Goal: Transaction & Acquisition: Purchase product/service

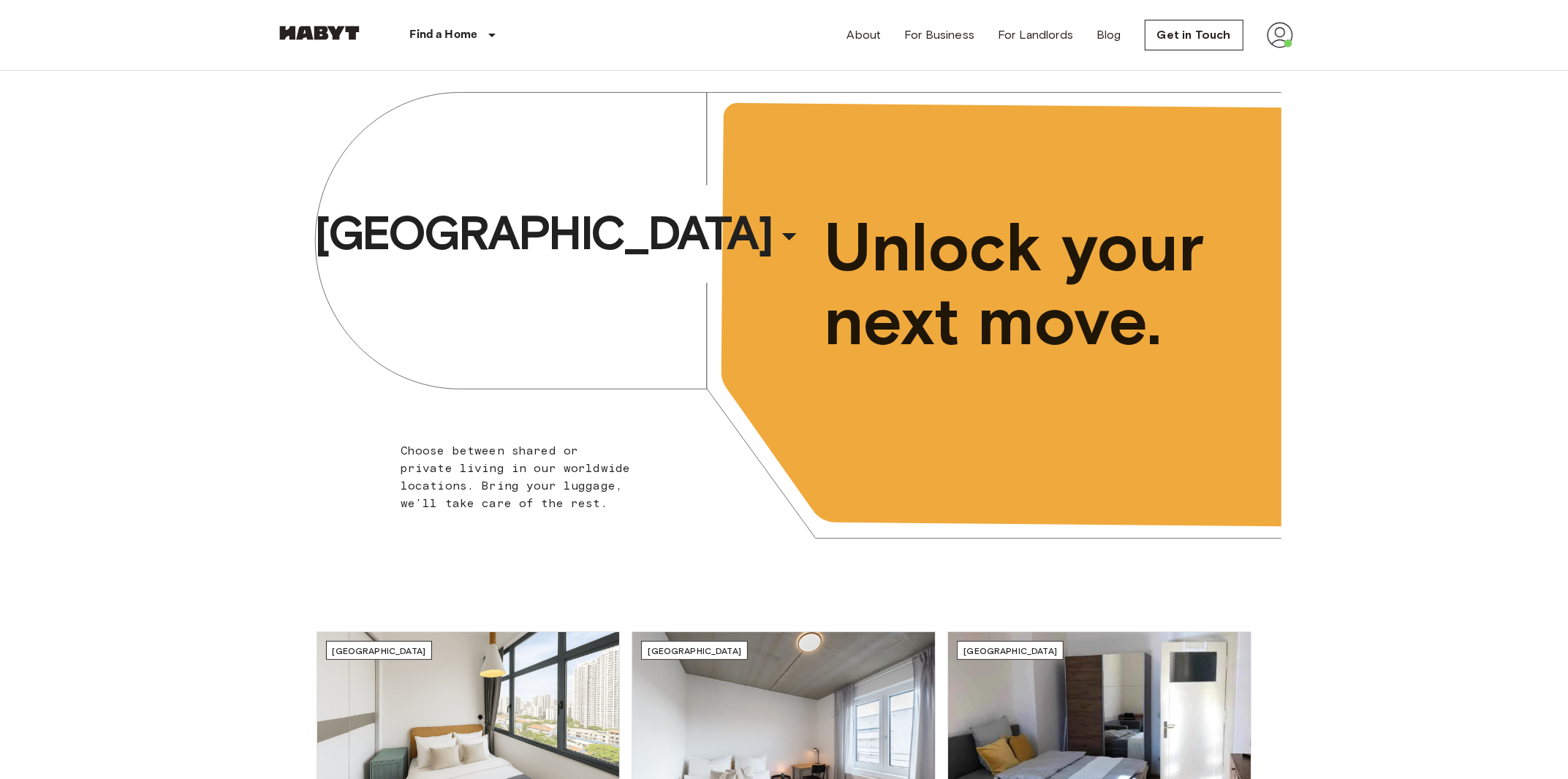
click at [1282, 43] on img at bounding box center [1280, 35] width 26 height 26
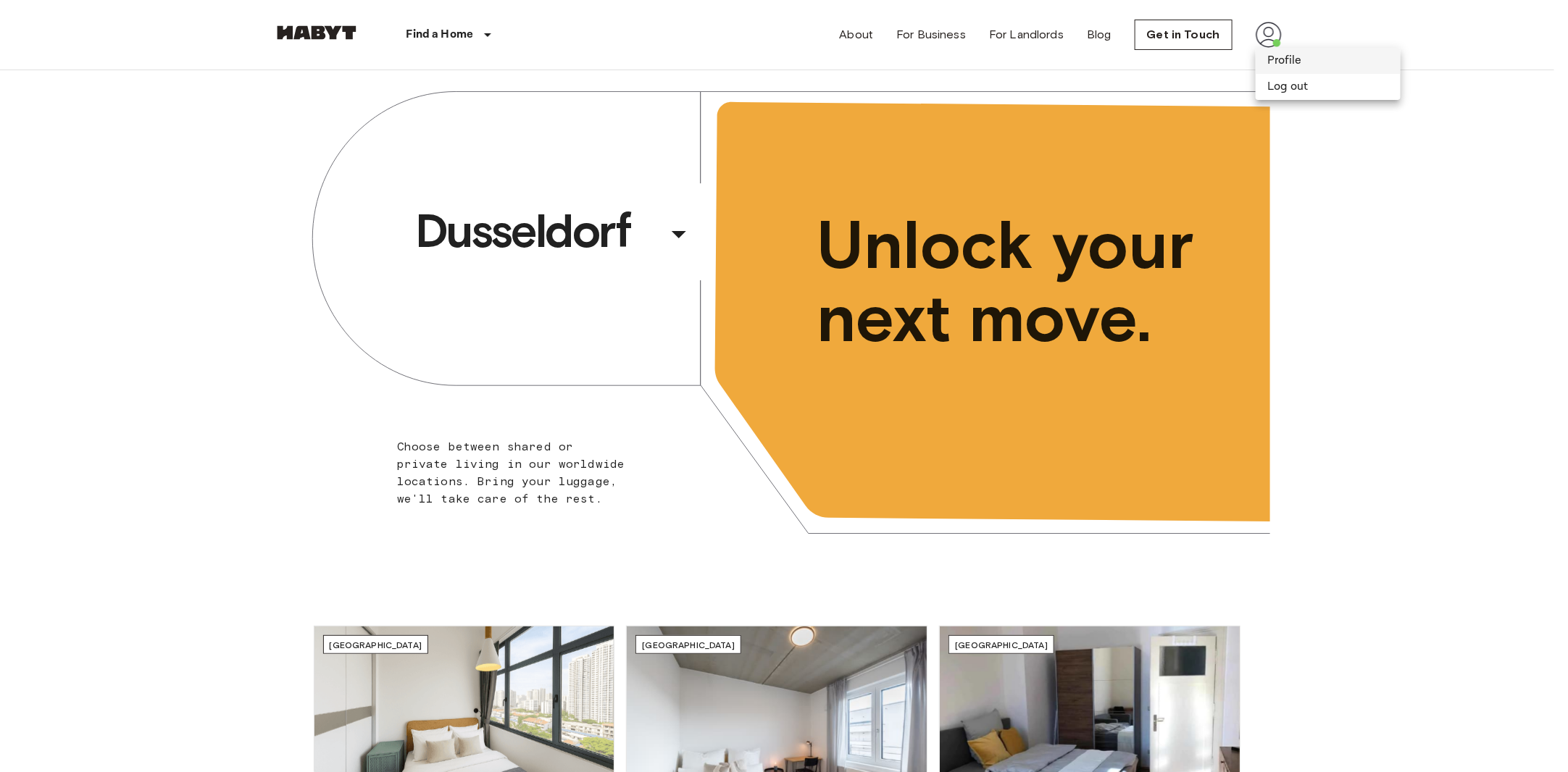
click at [1299, 68] on li "Profile" at bounding box center [1327, 61] width 145 height 26
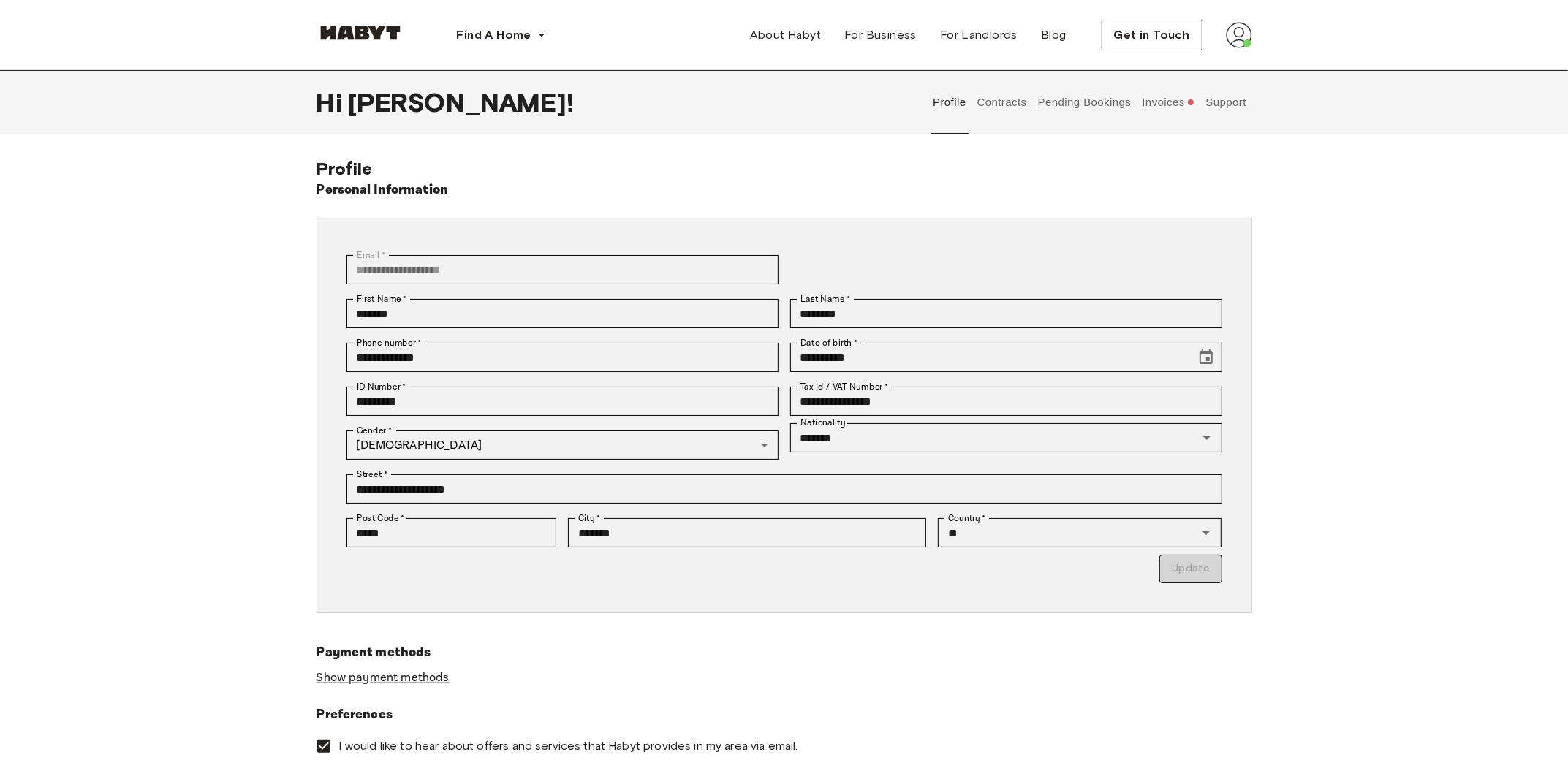
click at [1172, 108] on button "Invoices" at bounding box center [1169, 102] width 56 height 65
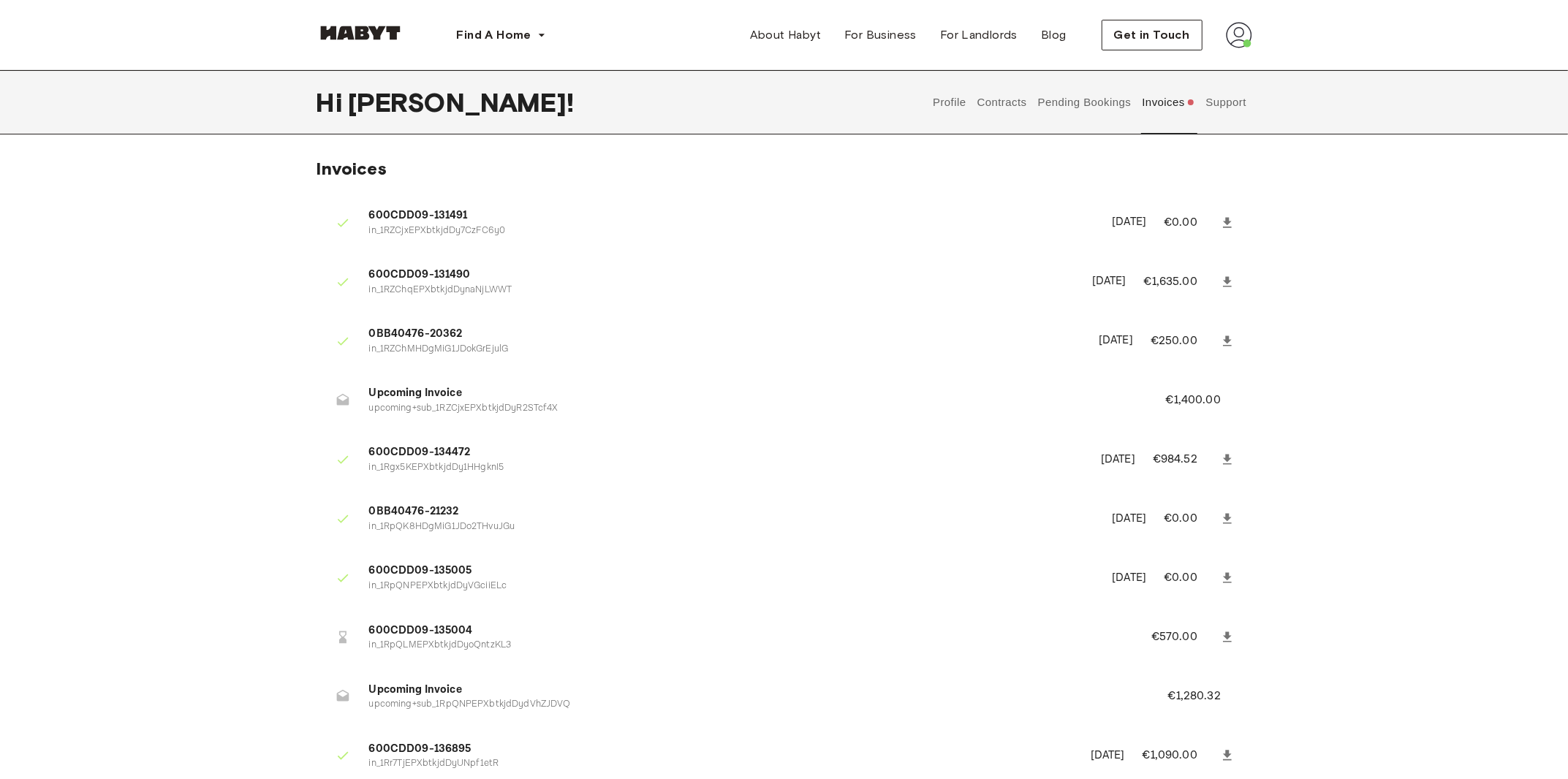
click at [1232, 101] on button "Support" at bounding box center [1225, 102] width 45 height 65
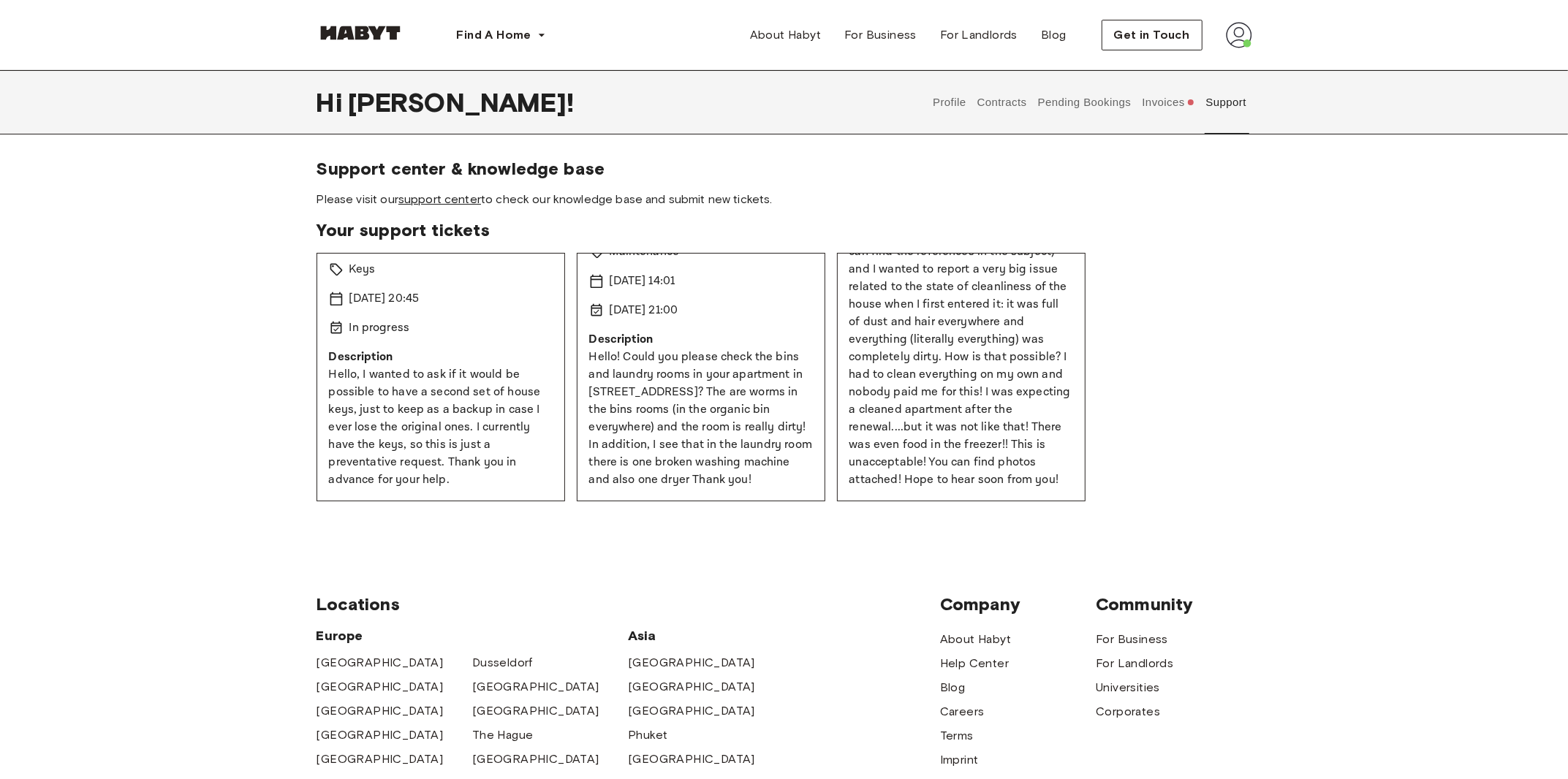
click at [440, 196] on link "support center" at bounding box center [440, 199] width 82 height 14
click at [1002, 95] on button "Contracts" at bounding box center [1002, 102] width 53 height 65
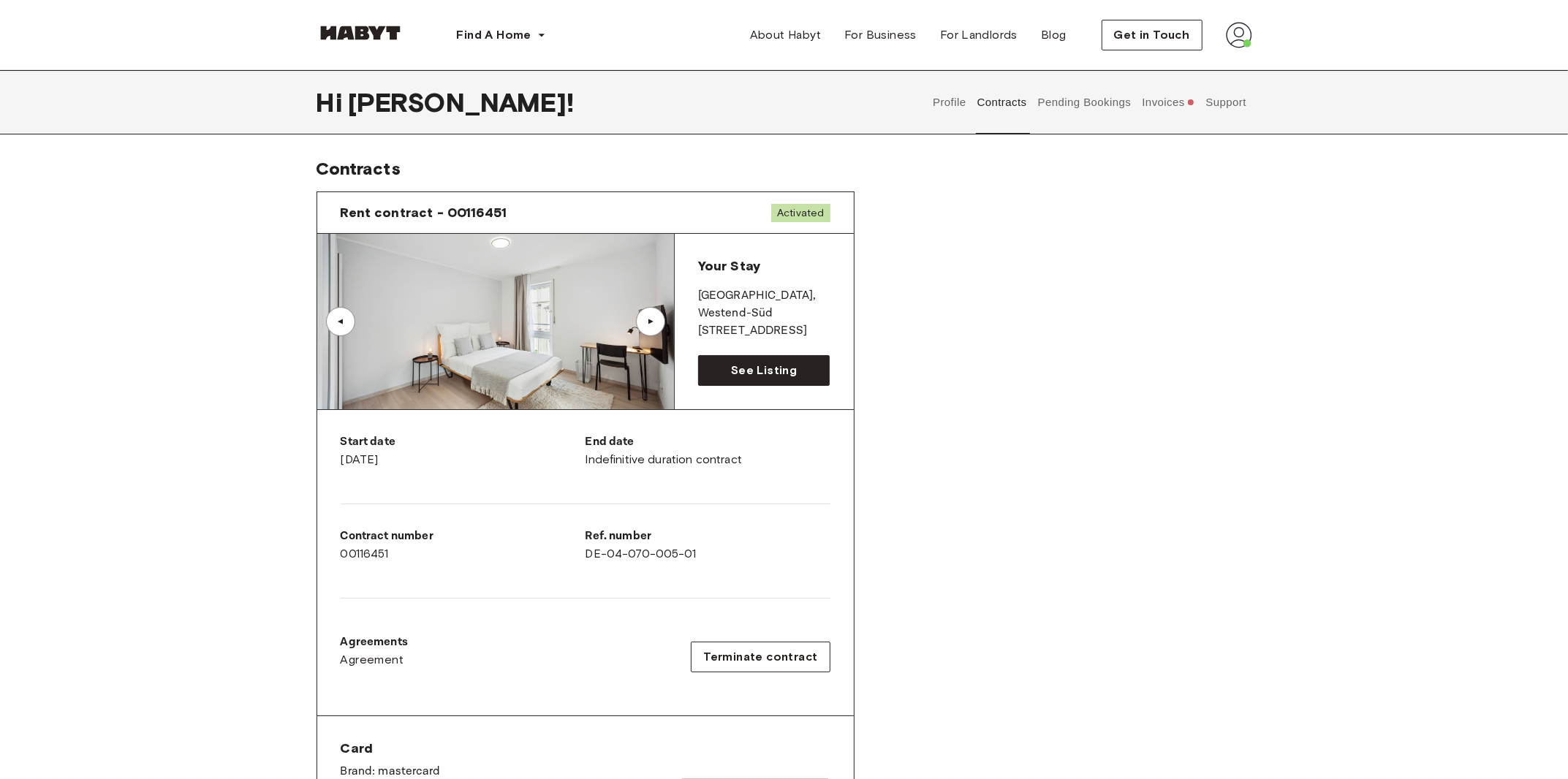
drag, startPoint x: 700, startPoint y: 328, endPoint x: 796, endPoint y: 336, distance: 96.3
click at [796, 336] on p "[STREET_ADDRESS]" at bounding box center [764, 331] width 132 height 17
copy p "[STREET_ADDRESS]"
click at [1239, 109] on button "Support" at bounding box center [1225, 102] width 45 height 65
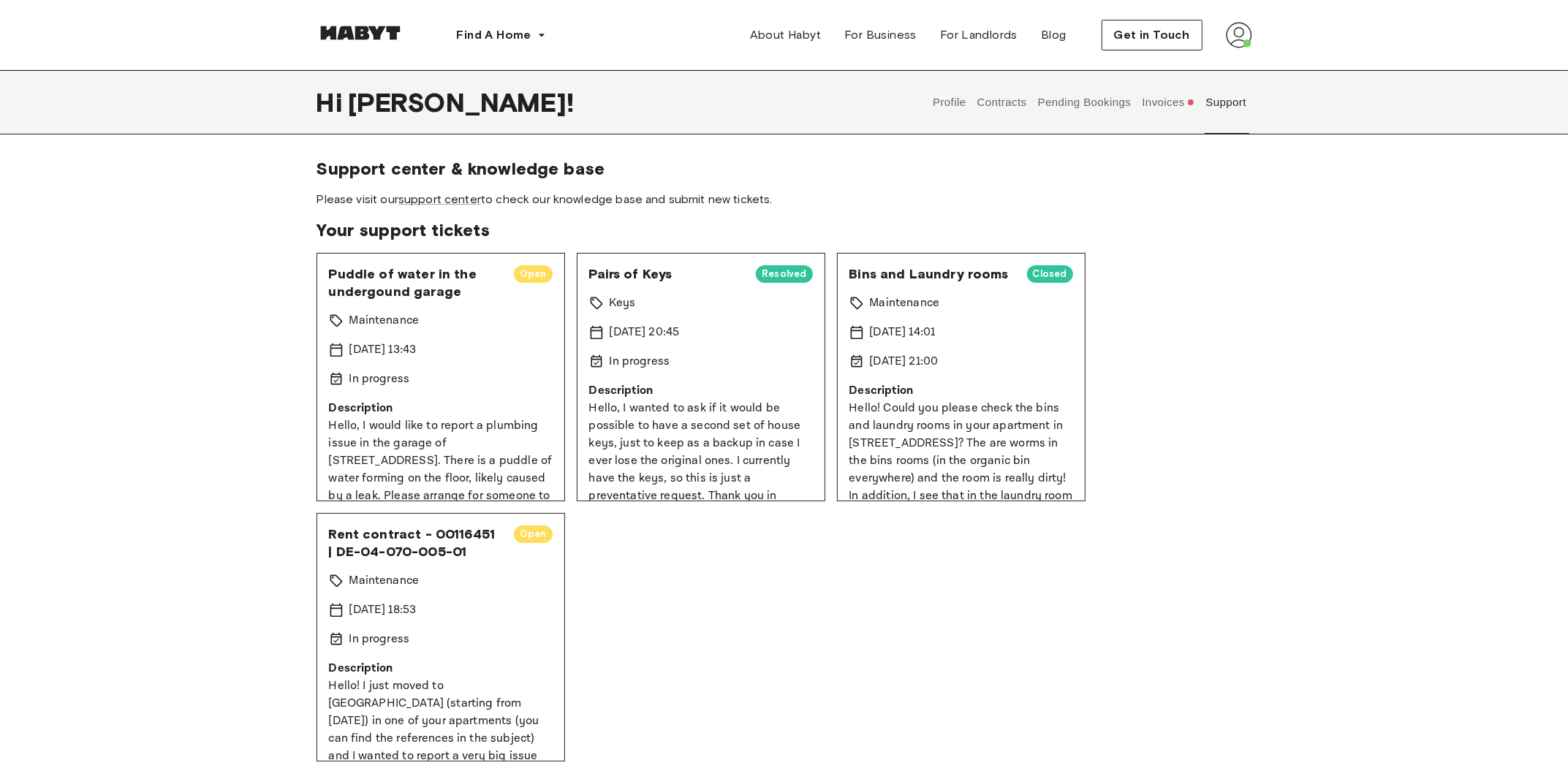
click at [348, 40] on link at bounding box center [360, 36] width 87 height 14
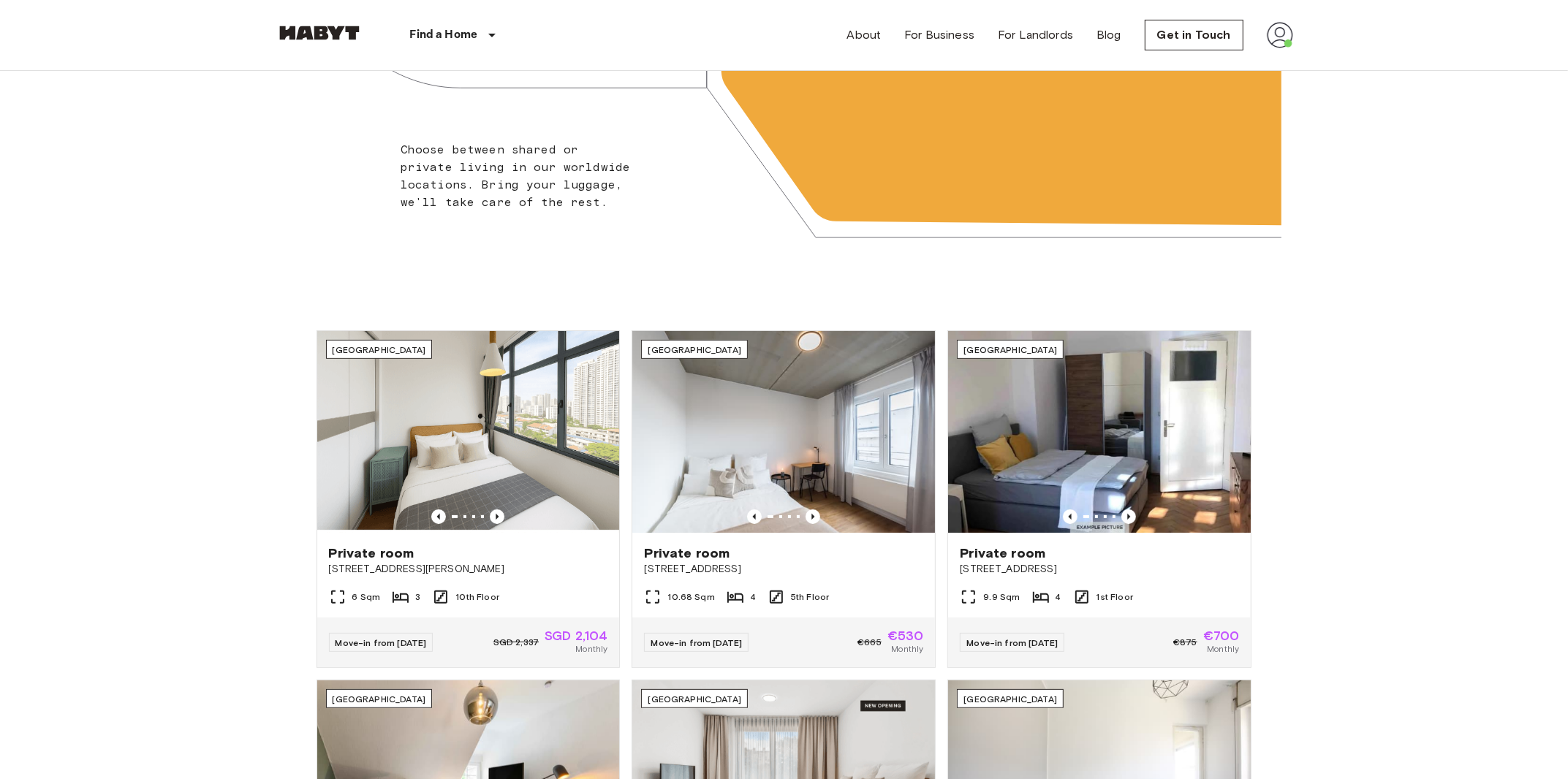
scroll to position [312, 0]
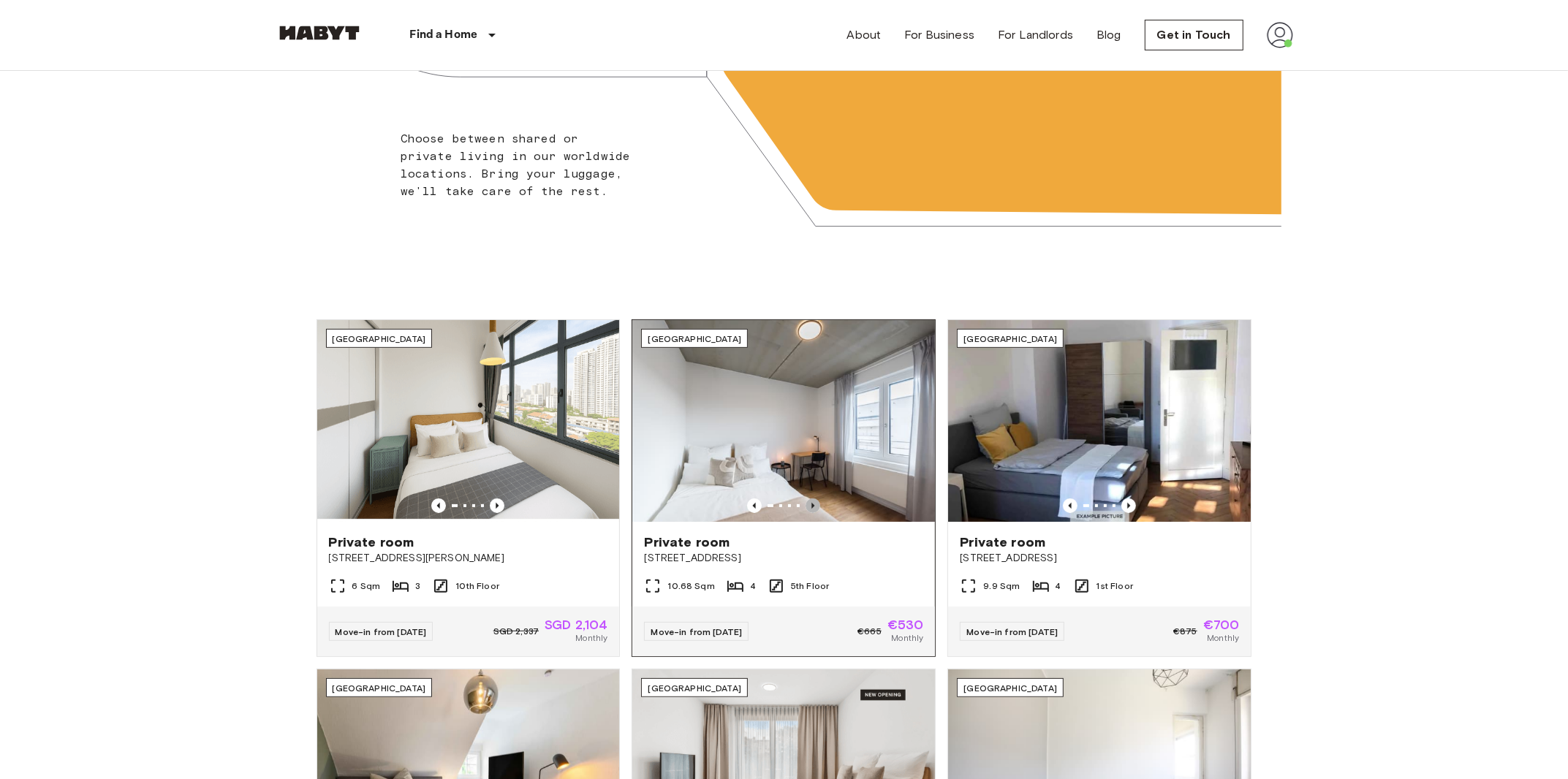
click at [815, 504] on icon "Previous image" at bounding box center [813, 505] width 15 height 15
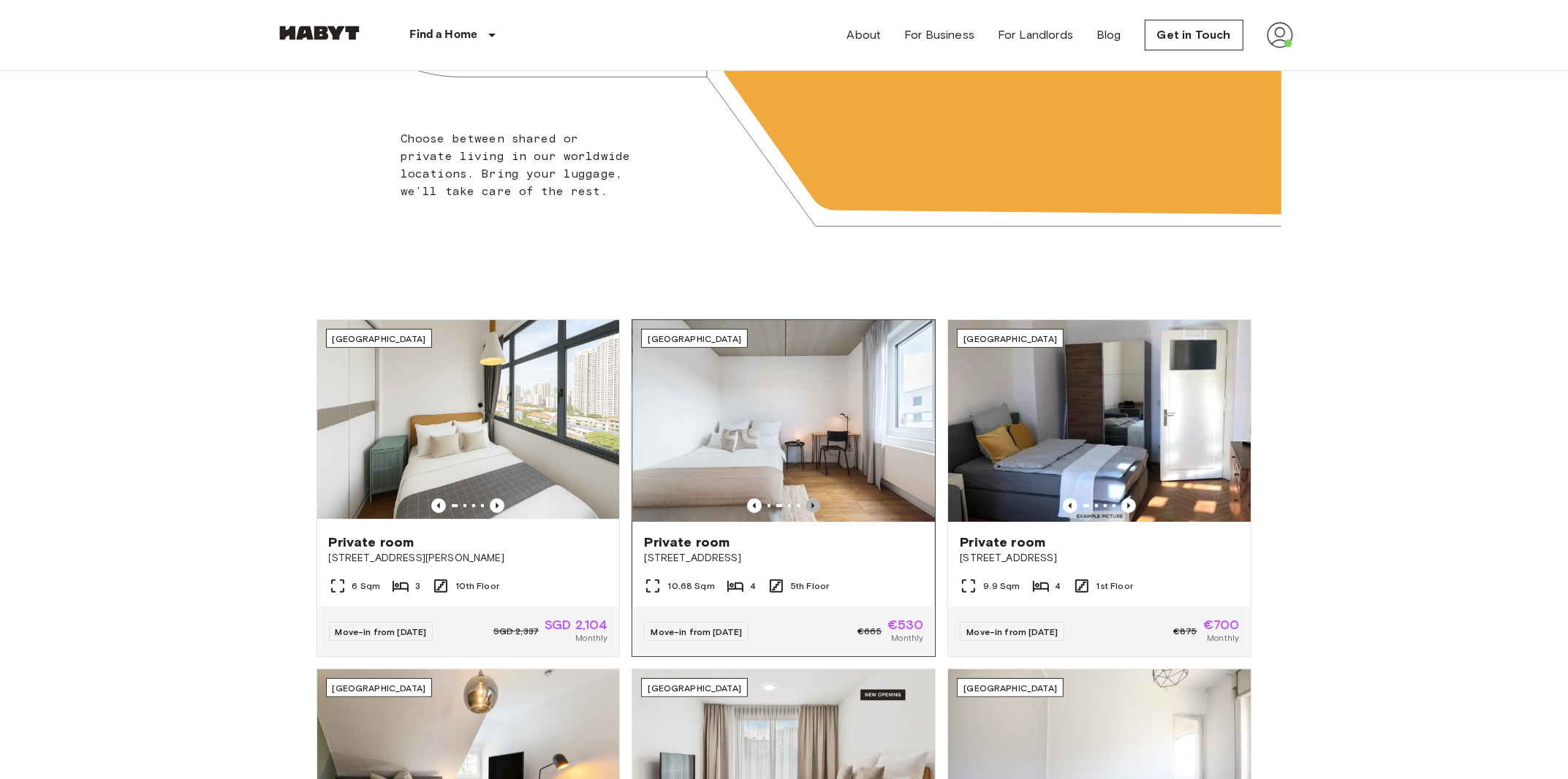
click at [815, 504] on icon "Previous image" at bounding box center [813, 505] width 15 height 15
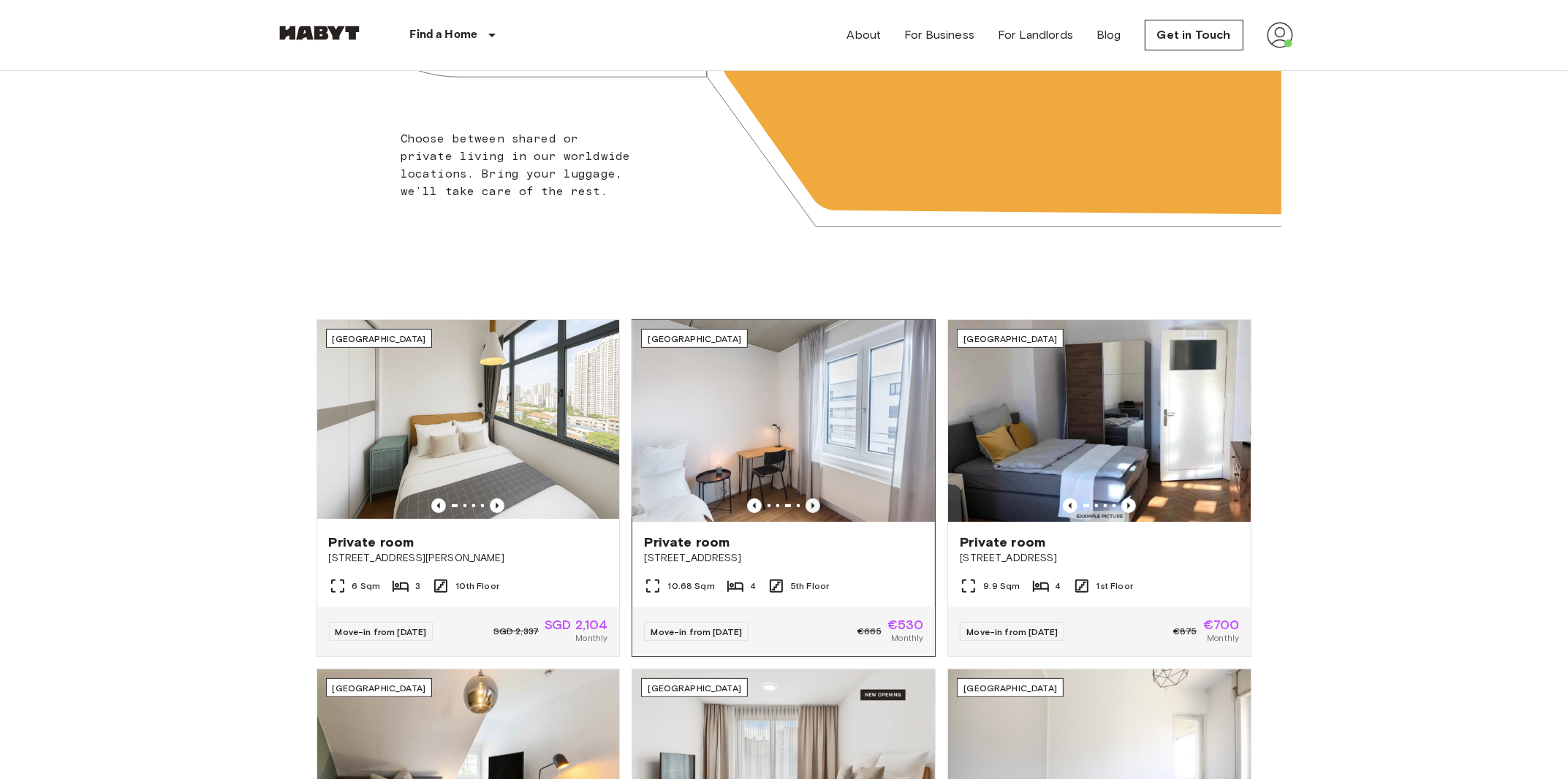
click at [815, 504] on icon "Previous image" at bounding box center [813, 505] width 15 height 15
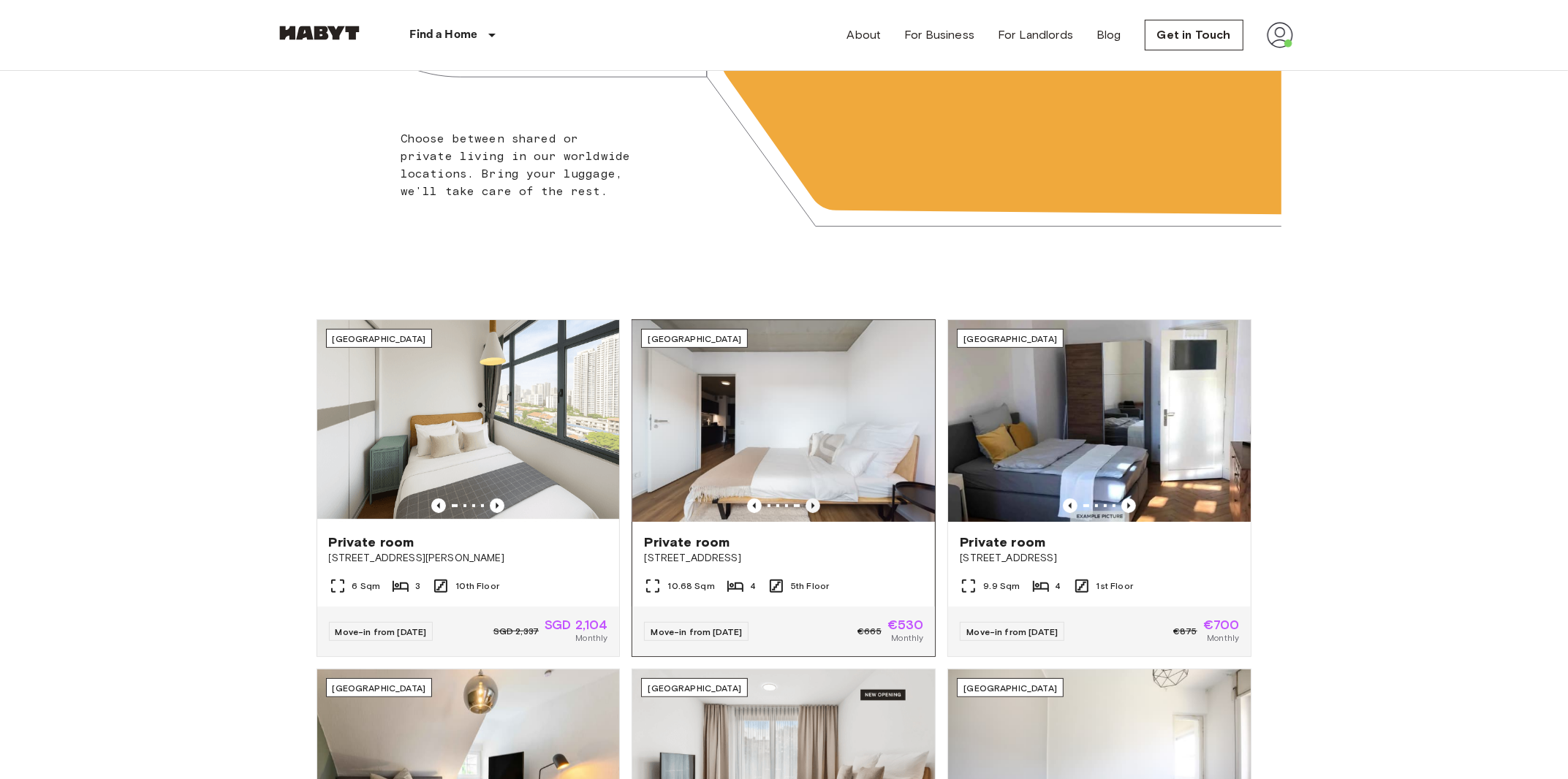
click at [815, 504] on icon "Previous image" at bounding box center [813, 505] width 15 height 15
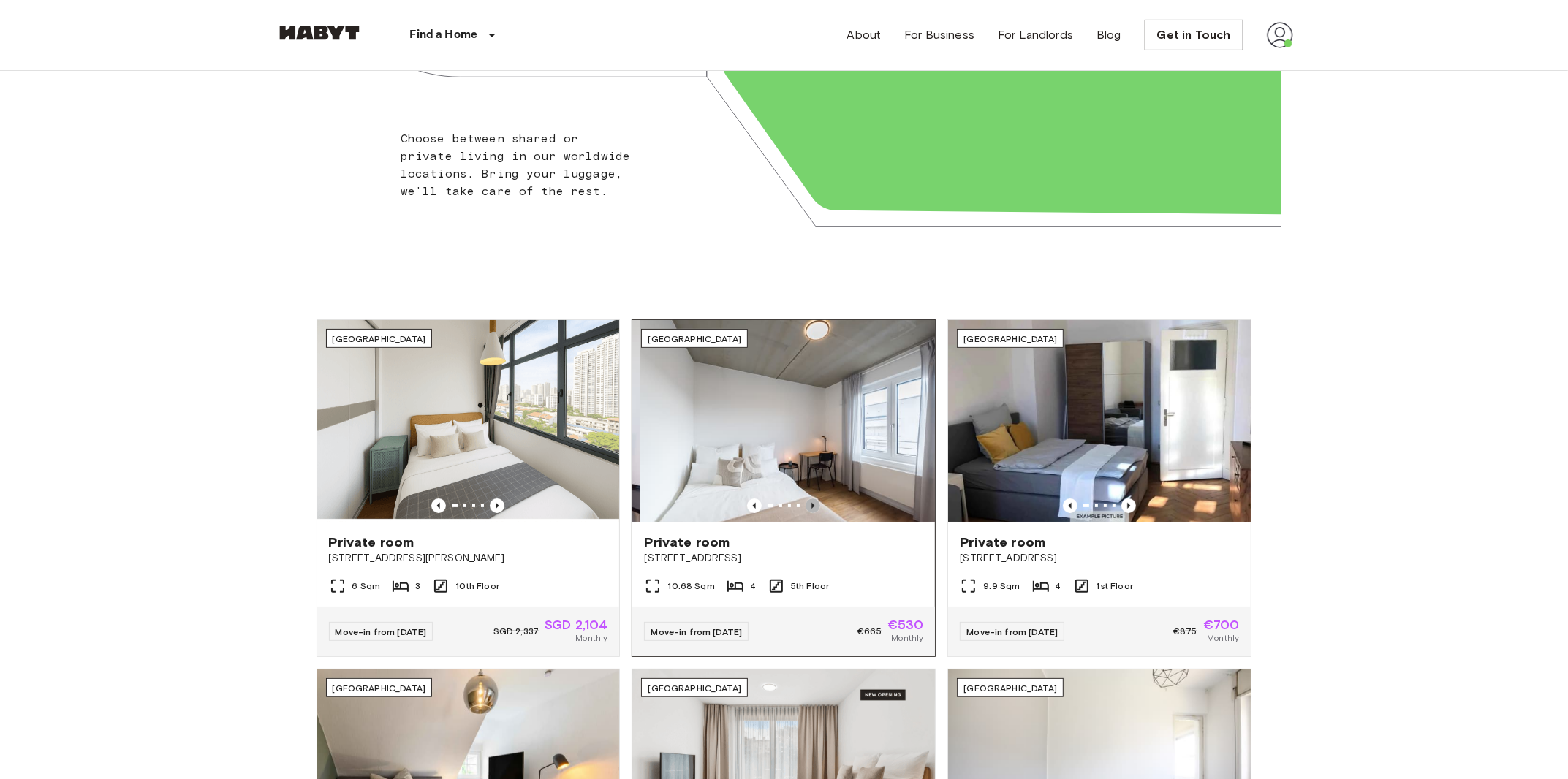
click at [815, 504] on icon "Previous image" at bounding box center [813, 505] width 15 height 15
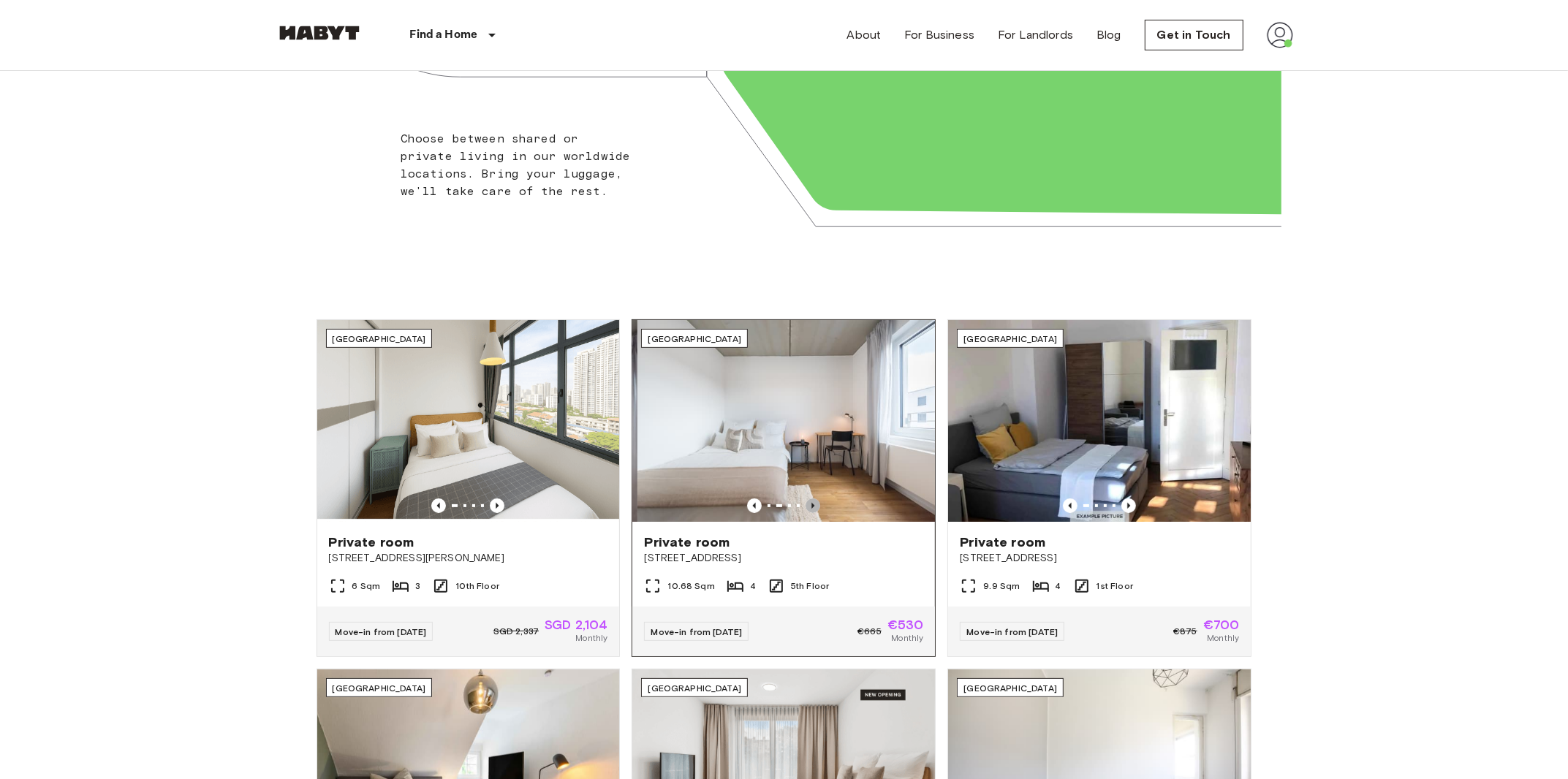
click at [815, 504] on icon "Previous image" at bounding box center [813, 505] width 15 height 15
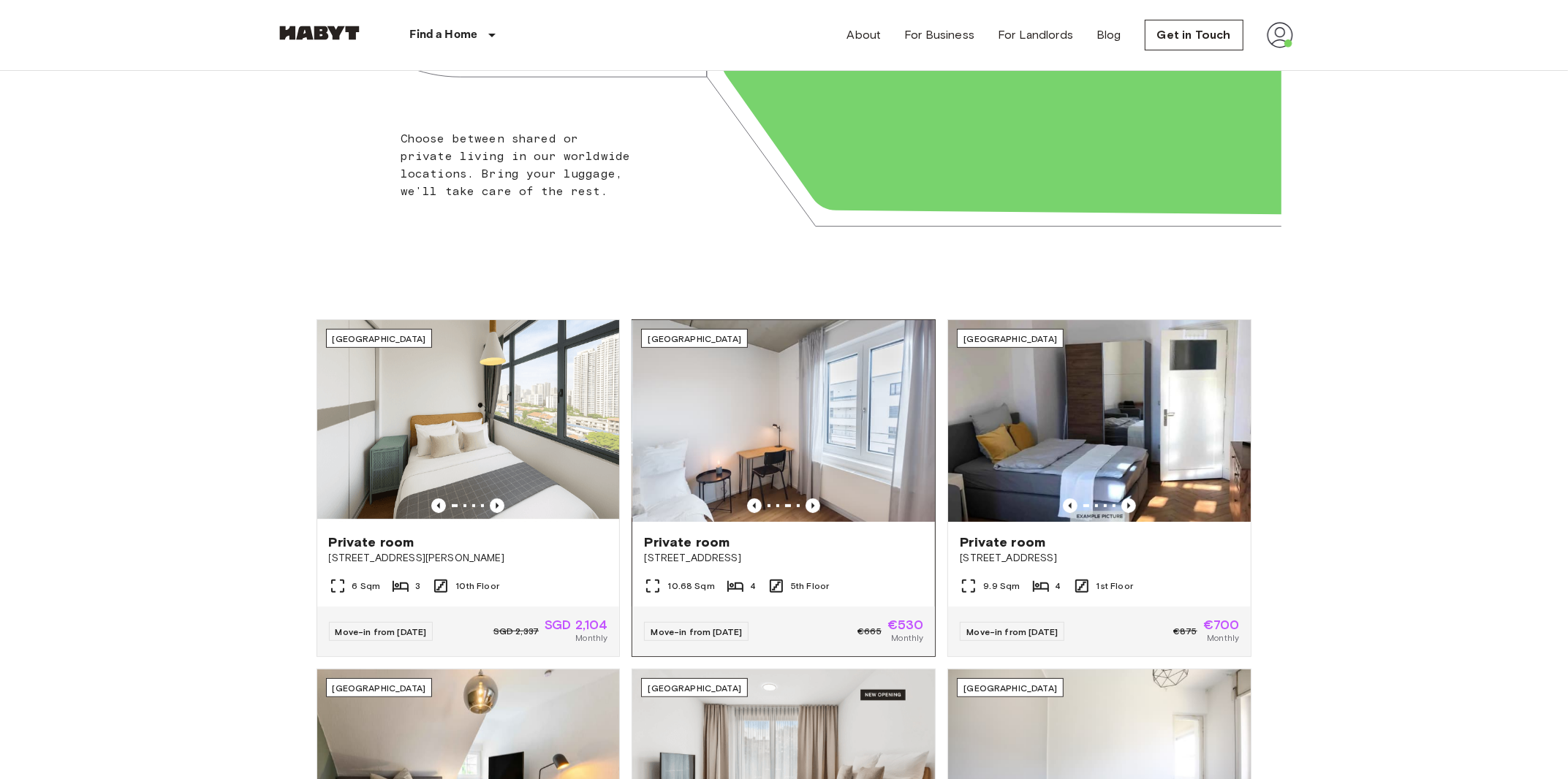
click at [810, 442] on img at bounding box center [784, 421] width 302 height 202
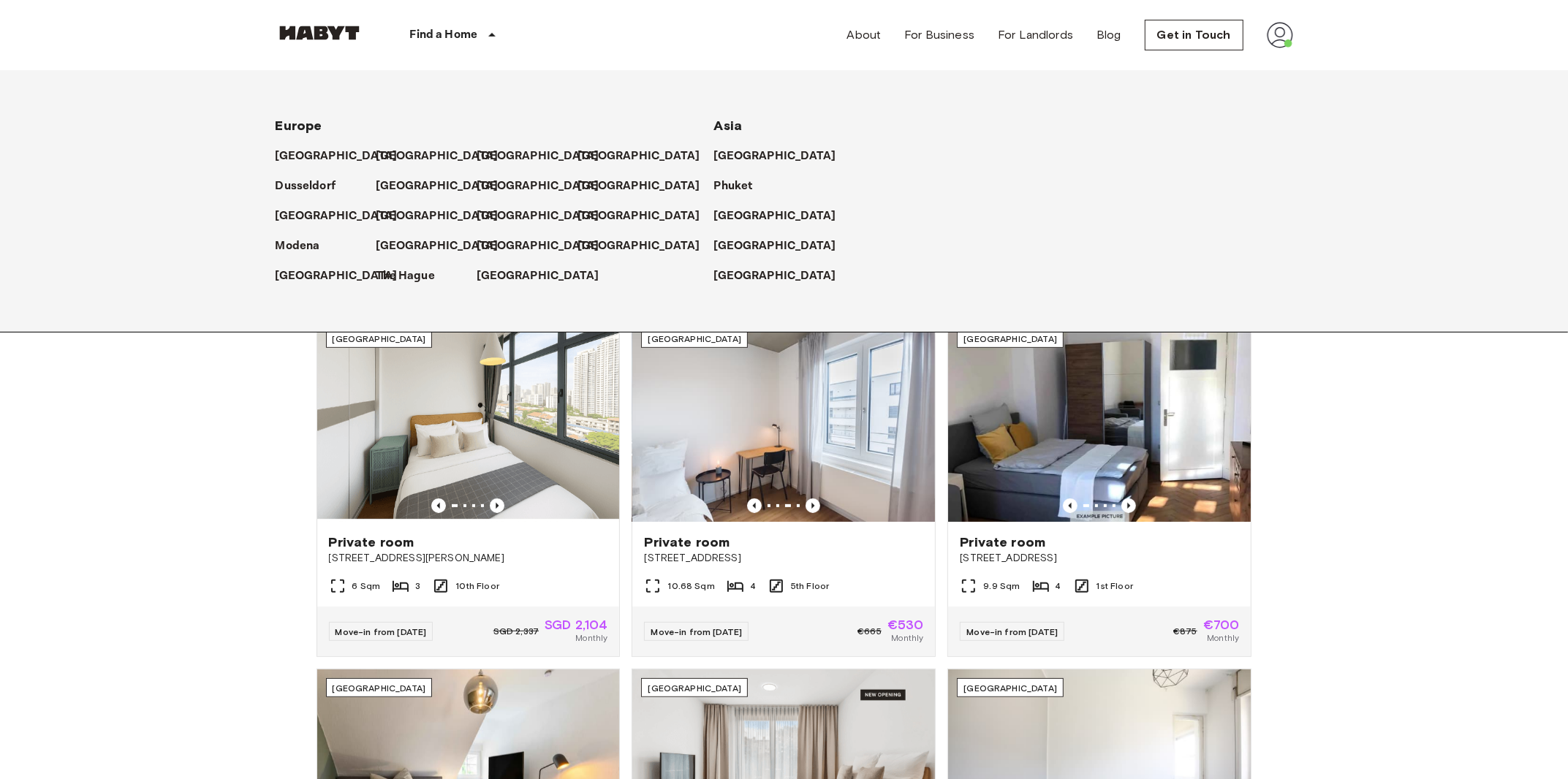
scroll to position [0, 0]
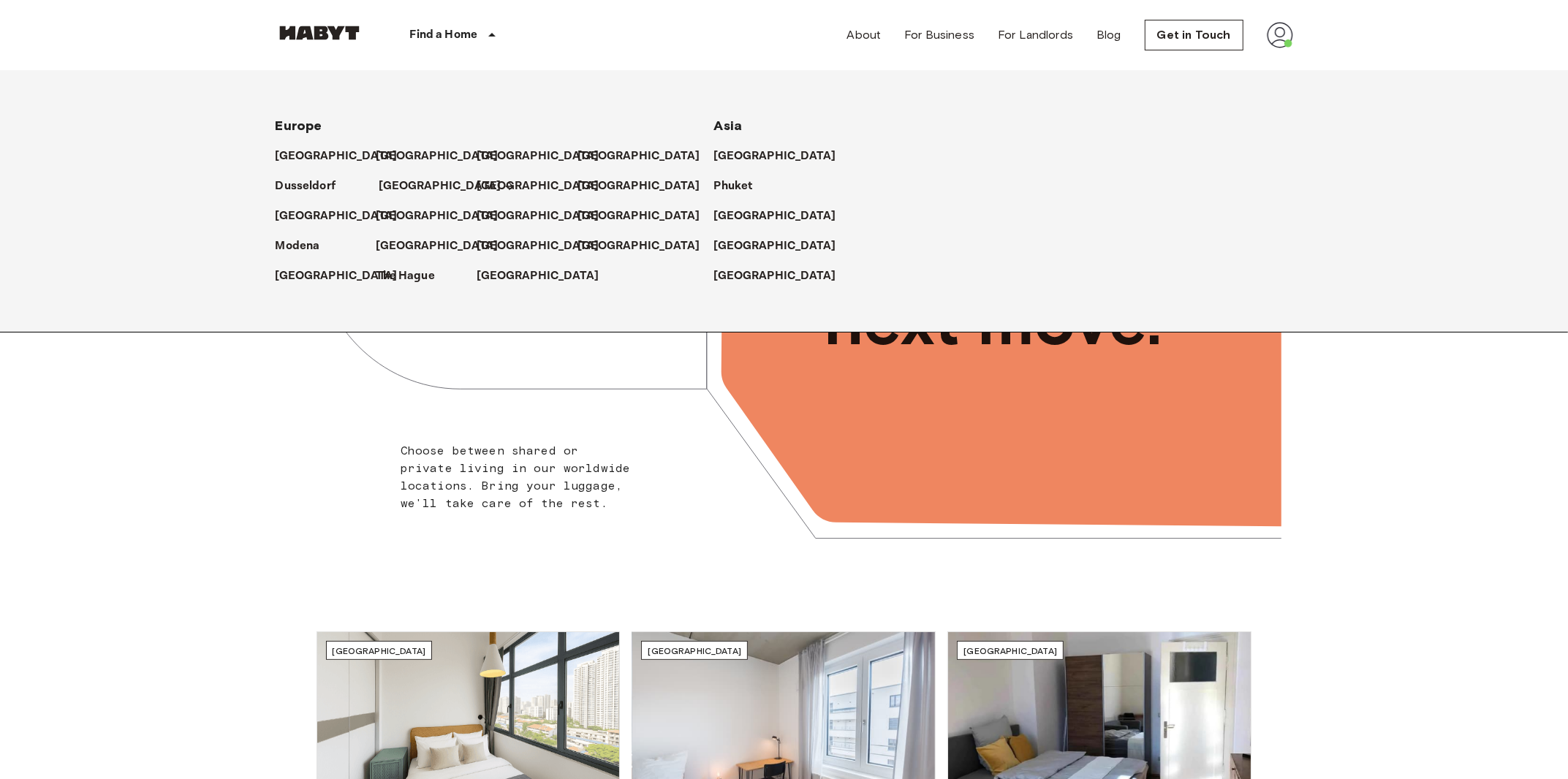
click at [413, 184] on p "Frankfurt" at bounding box center [441, 186] width 122 height 17
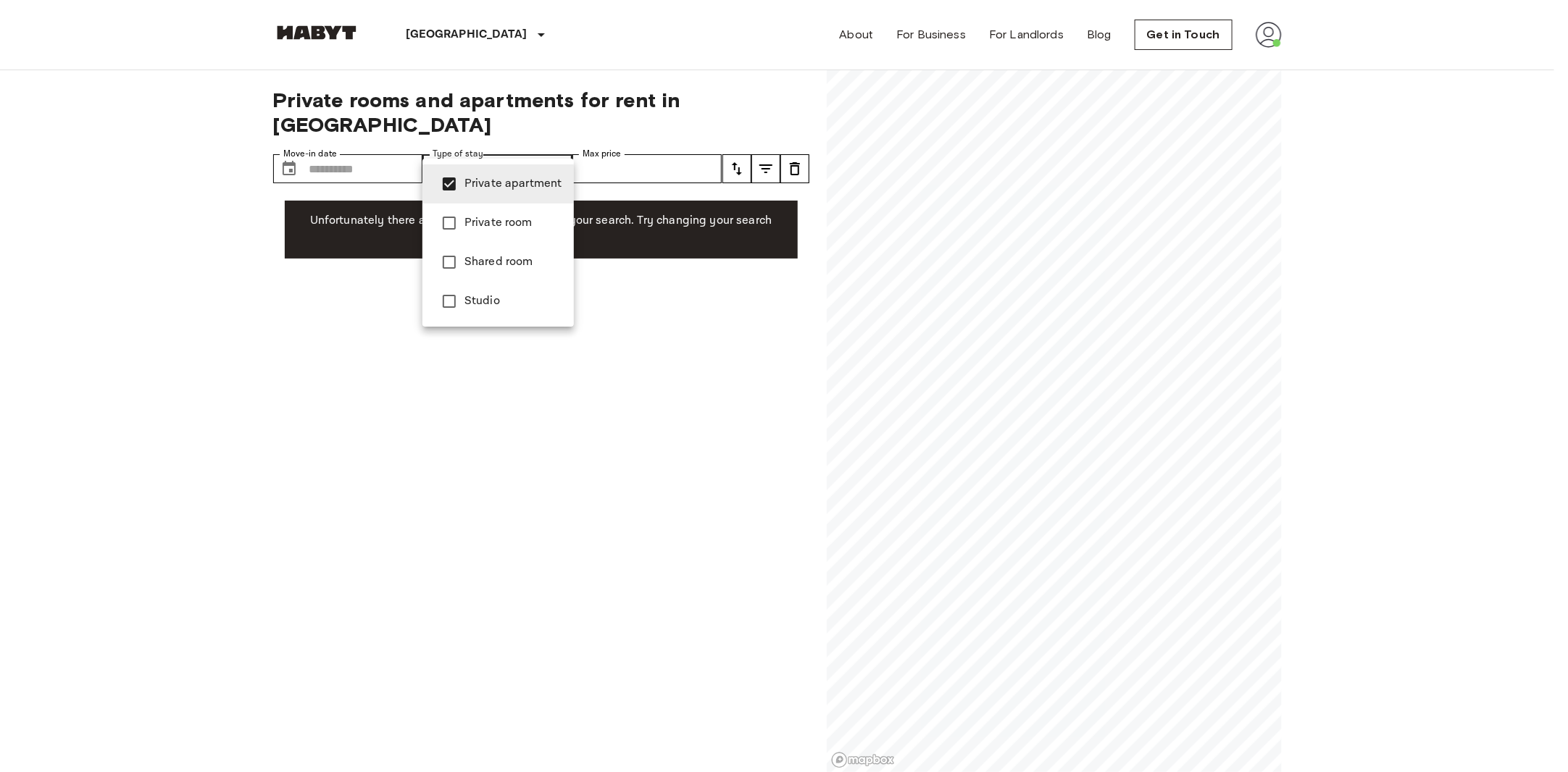
type input "**********"
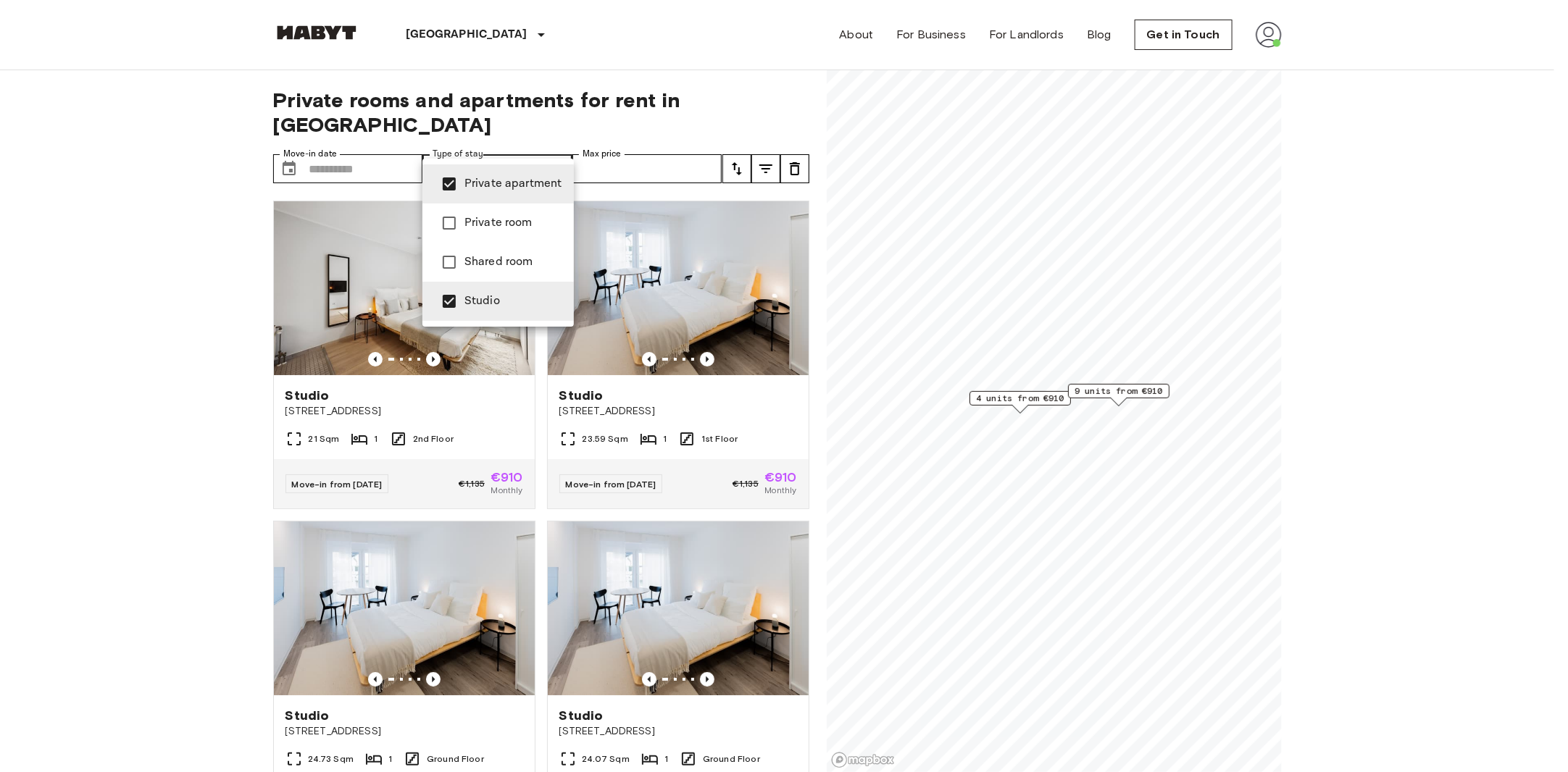
click at [146, 241] on div at bounding box center [784, 386] width 1568 height 772
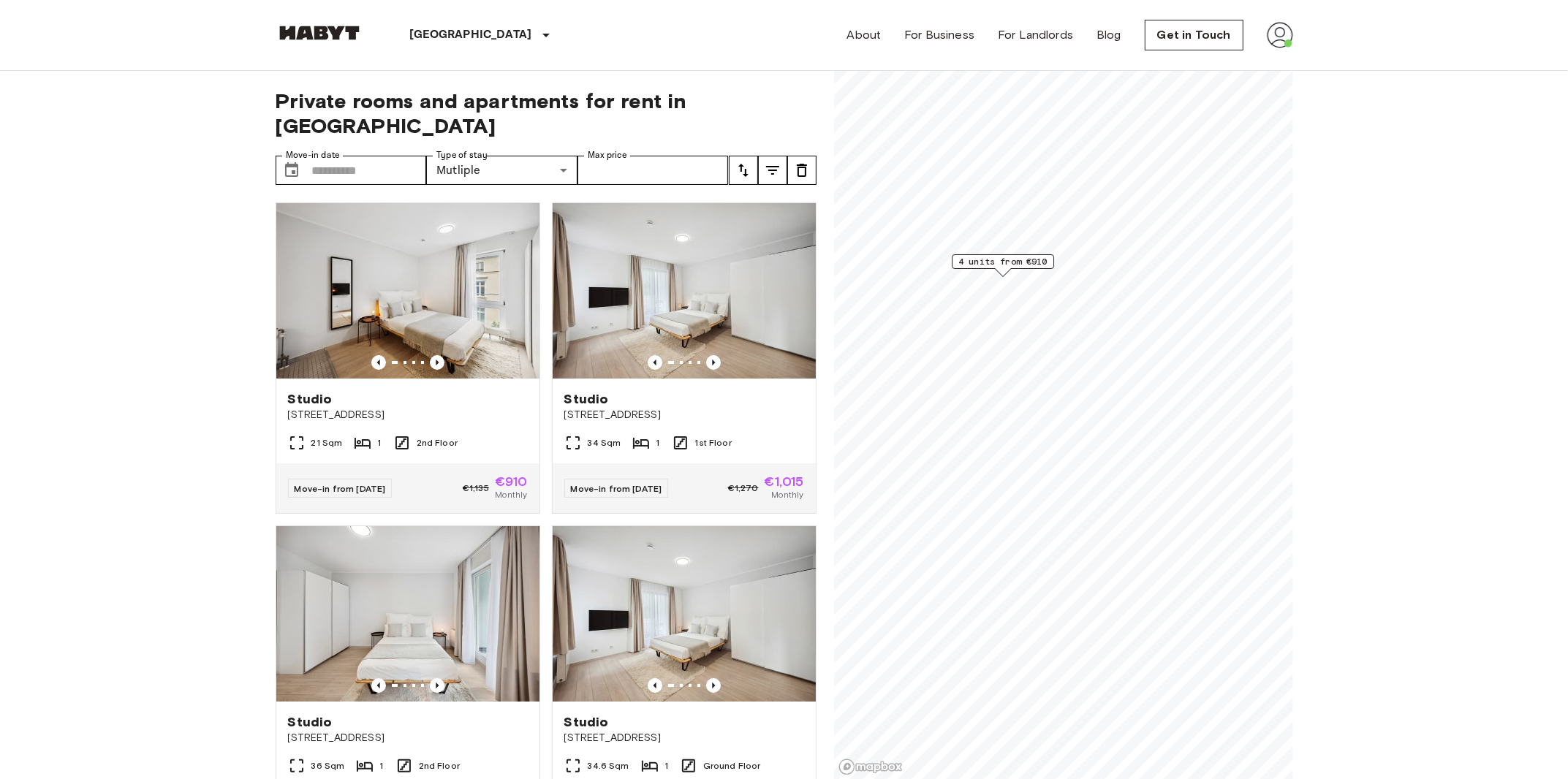
click at [1001, 263] on span "4 units from €910" at bounding box center [1003, 261] width 89 height 13
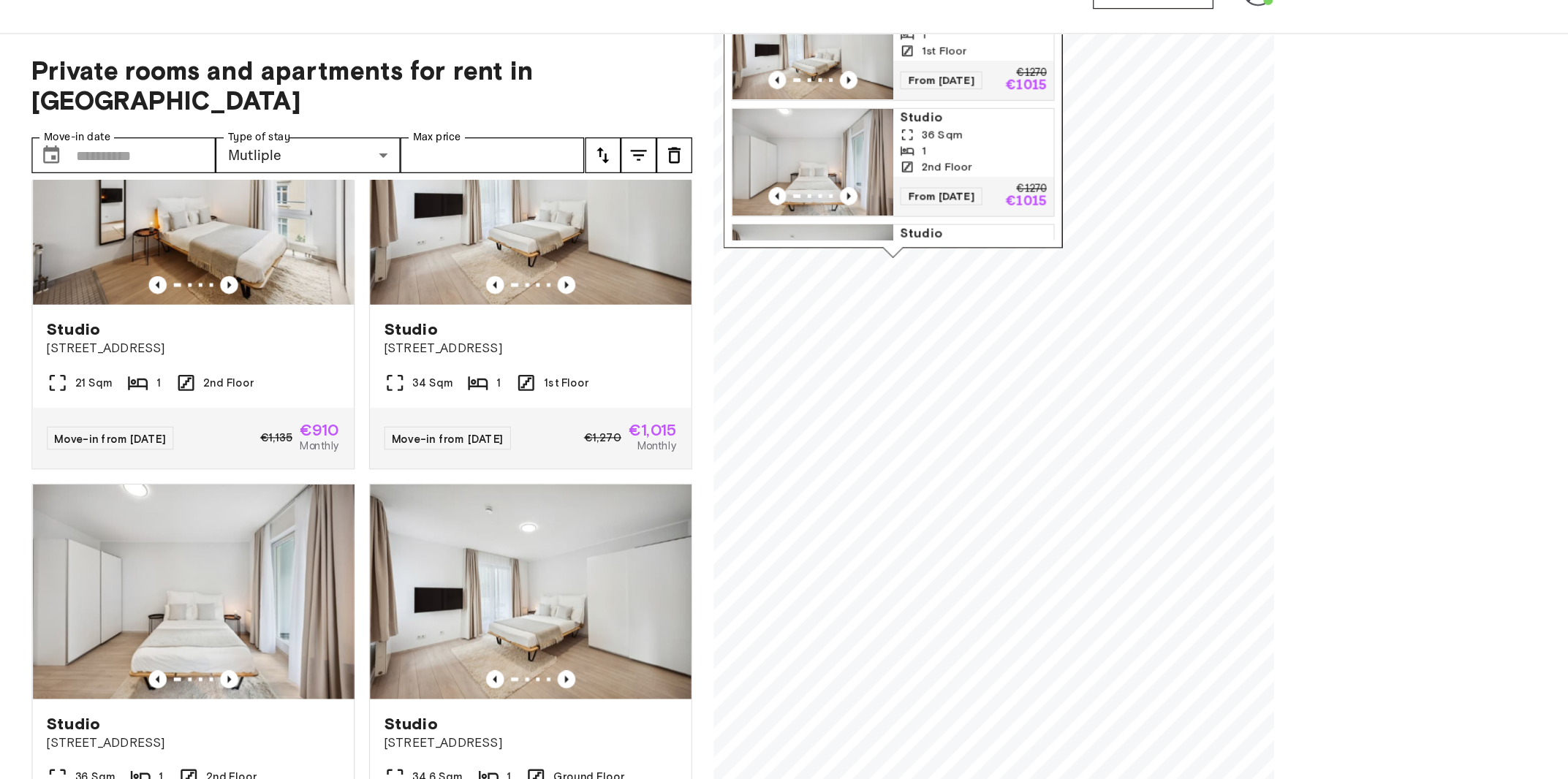
scroll to position [94, 0]
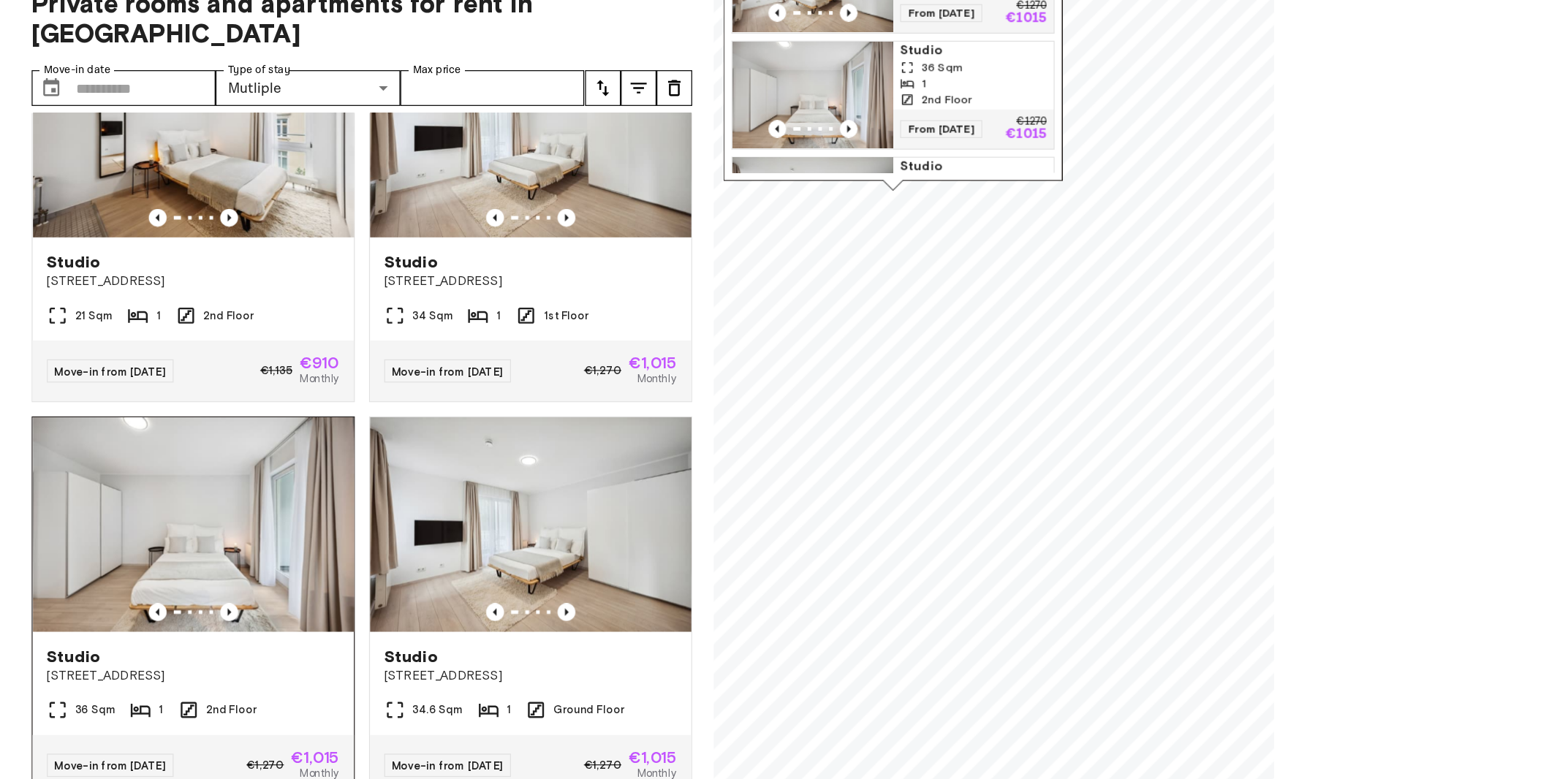
click at [409, 499] on img at bounding box center [407, 527] width 263 height 176
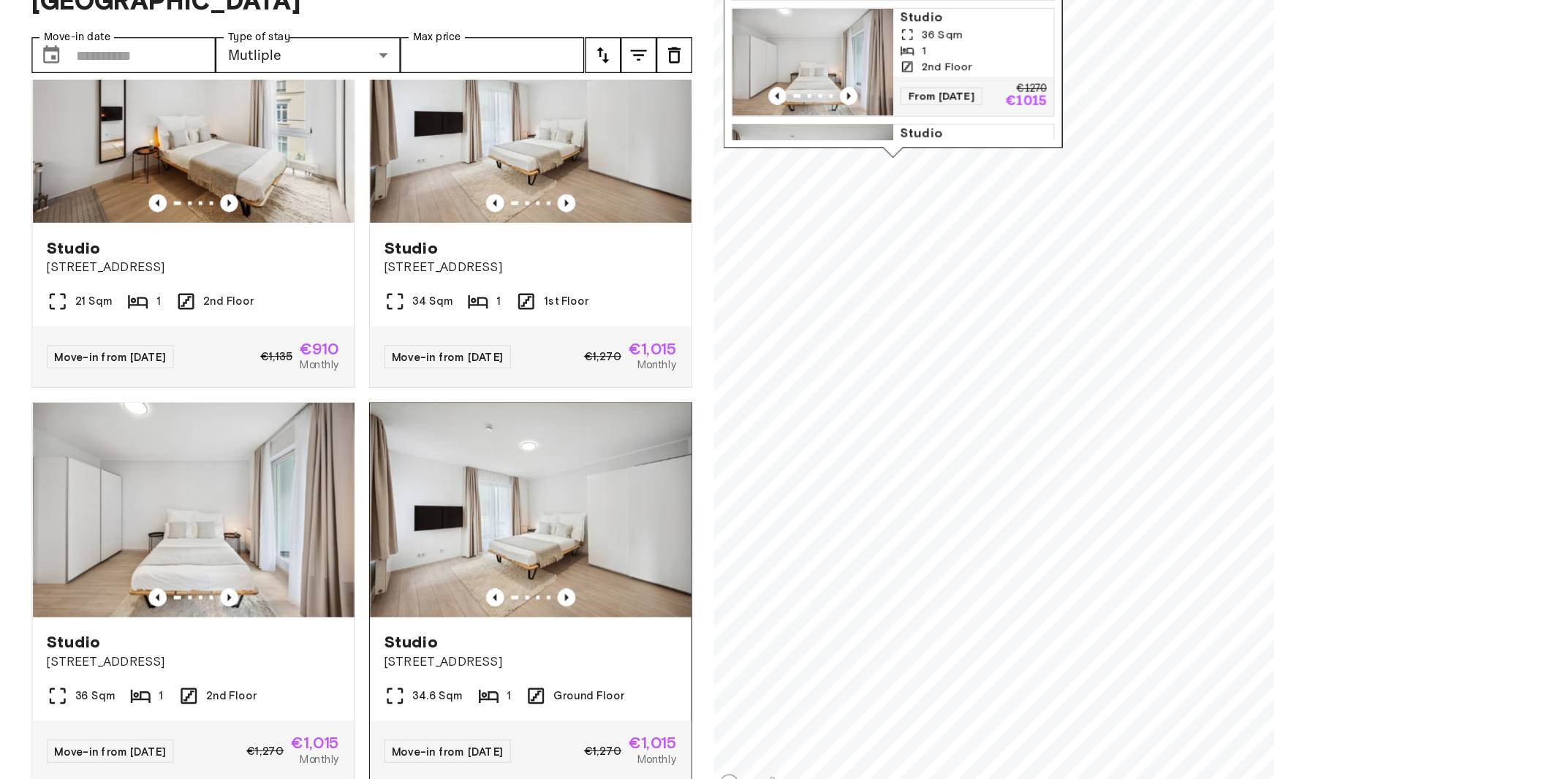
scroll to position [73, 0]
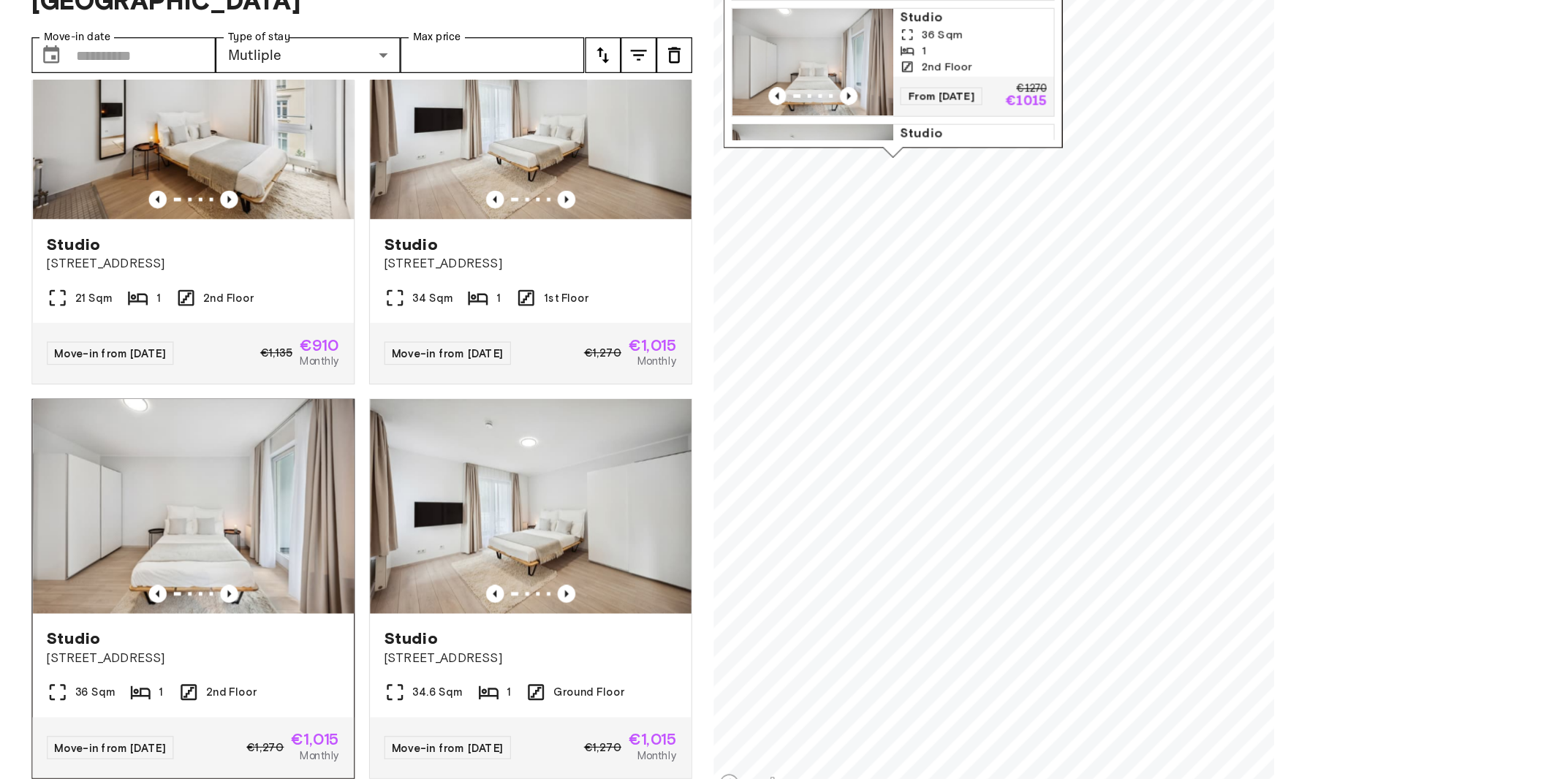
click at [447, 533] on img at bounding box center [407, 540] width 263 height 176
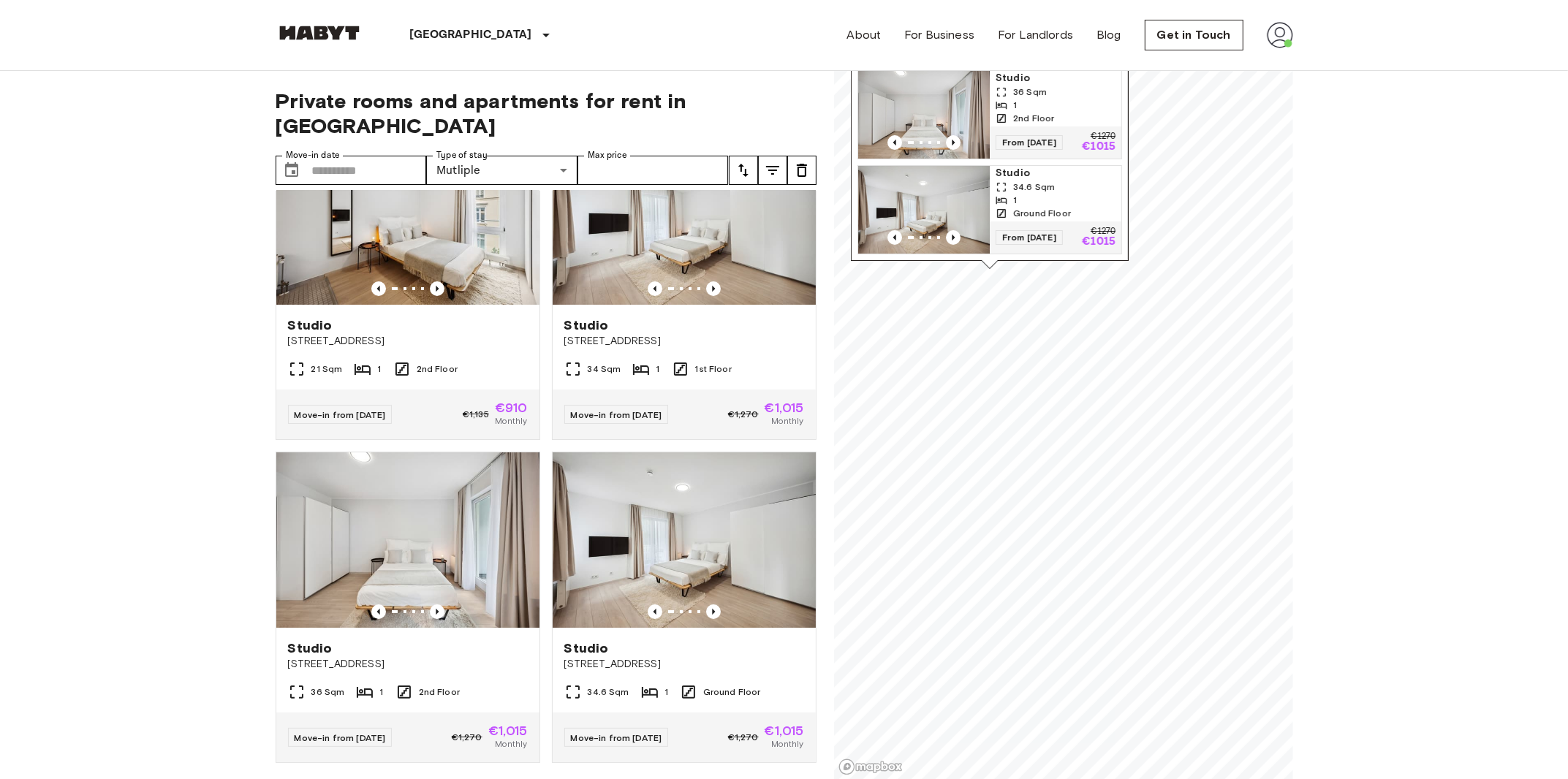
scroll to position [121, 0]
click at [1269, 43] on img at bounding box center [1280, 35] width 26 height 26
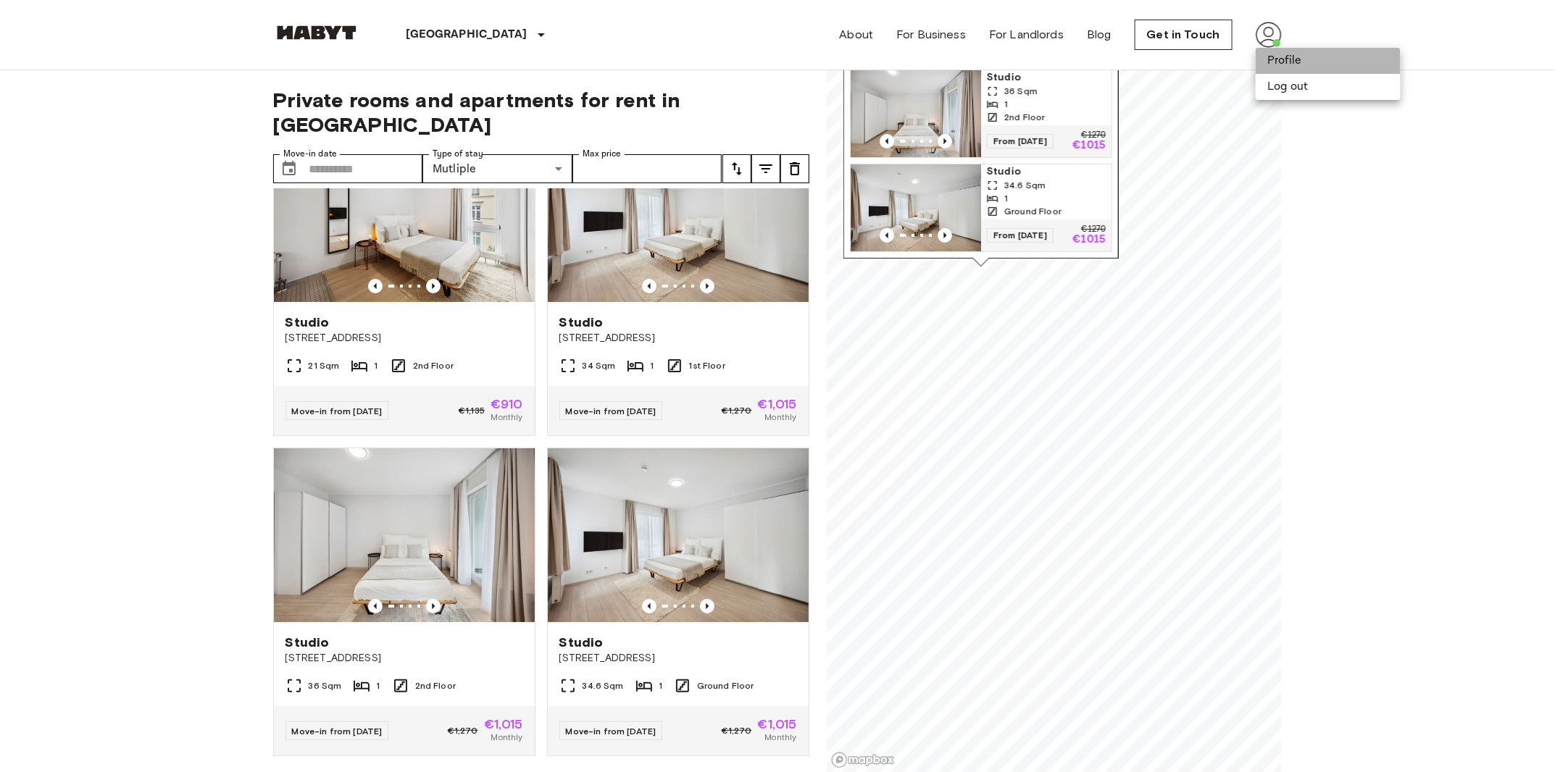
click at [1284, 61] on li "Profile" at bounding box center [1327, 61] width 145 height 26
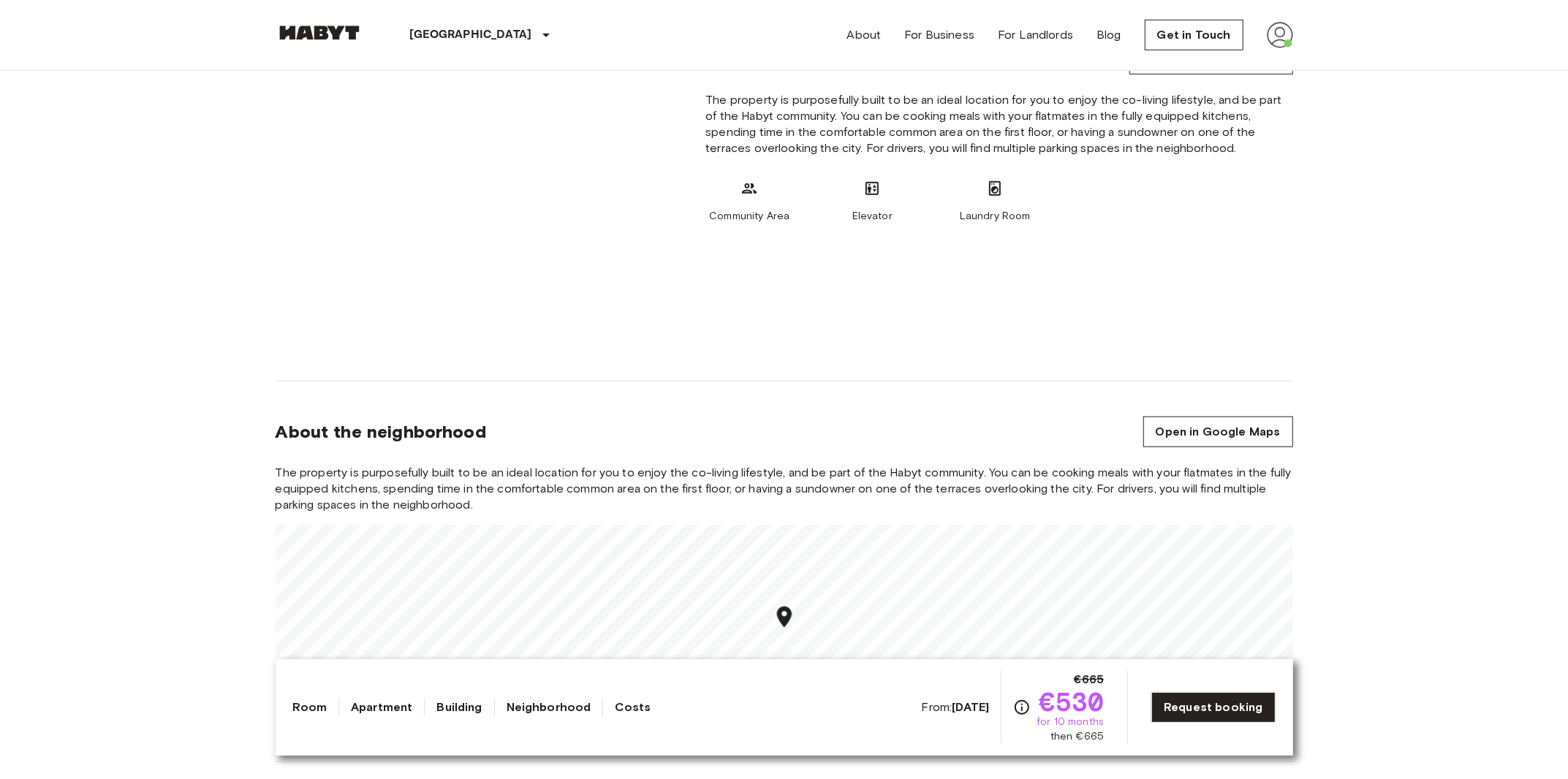
scroll to position [1213, 0]
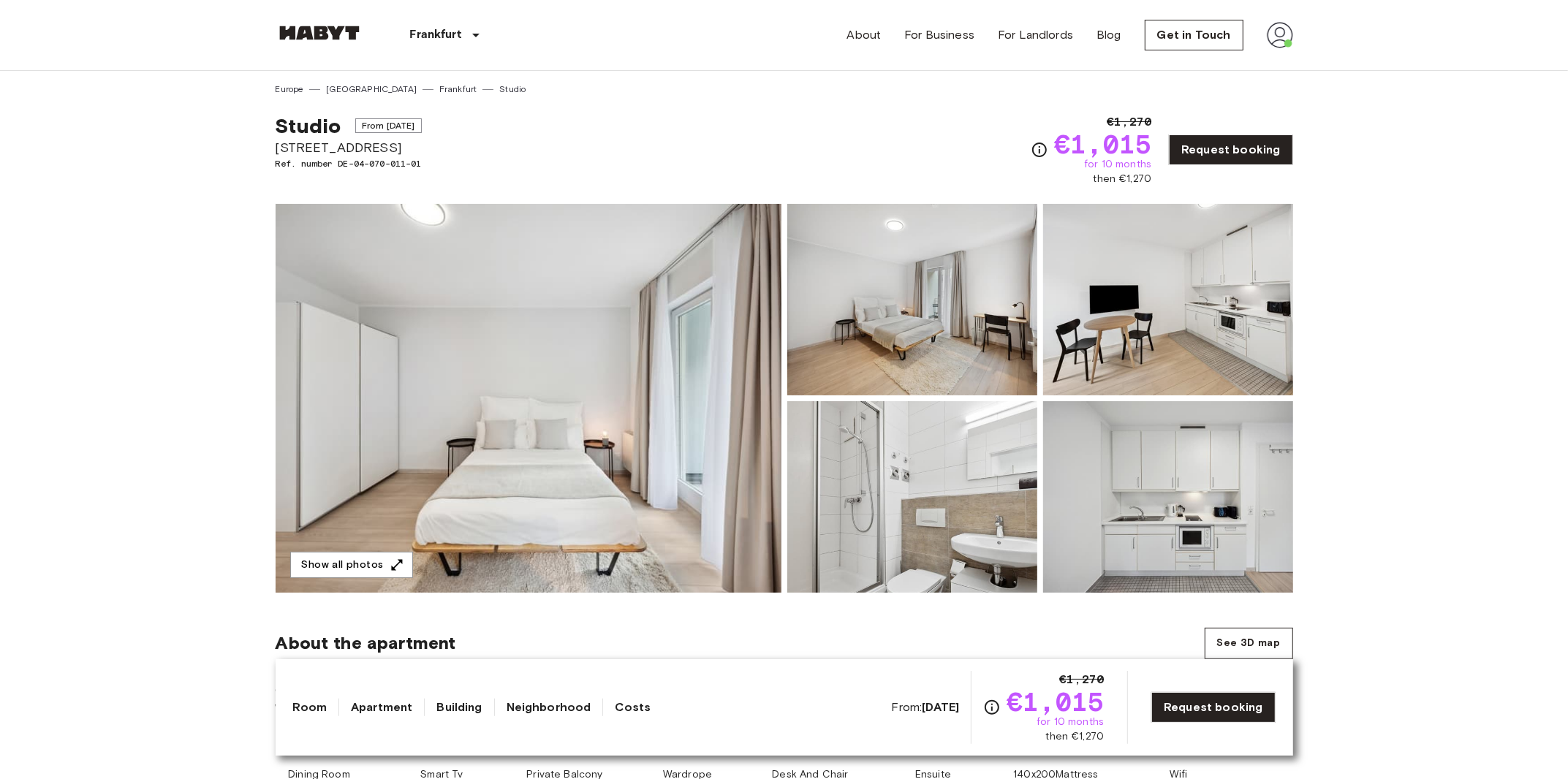
click at [613, 387] on img at bounding box center [528, 398] width 506 height 389
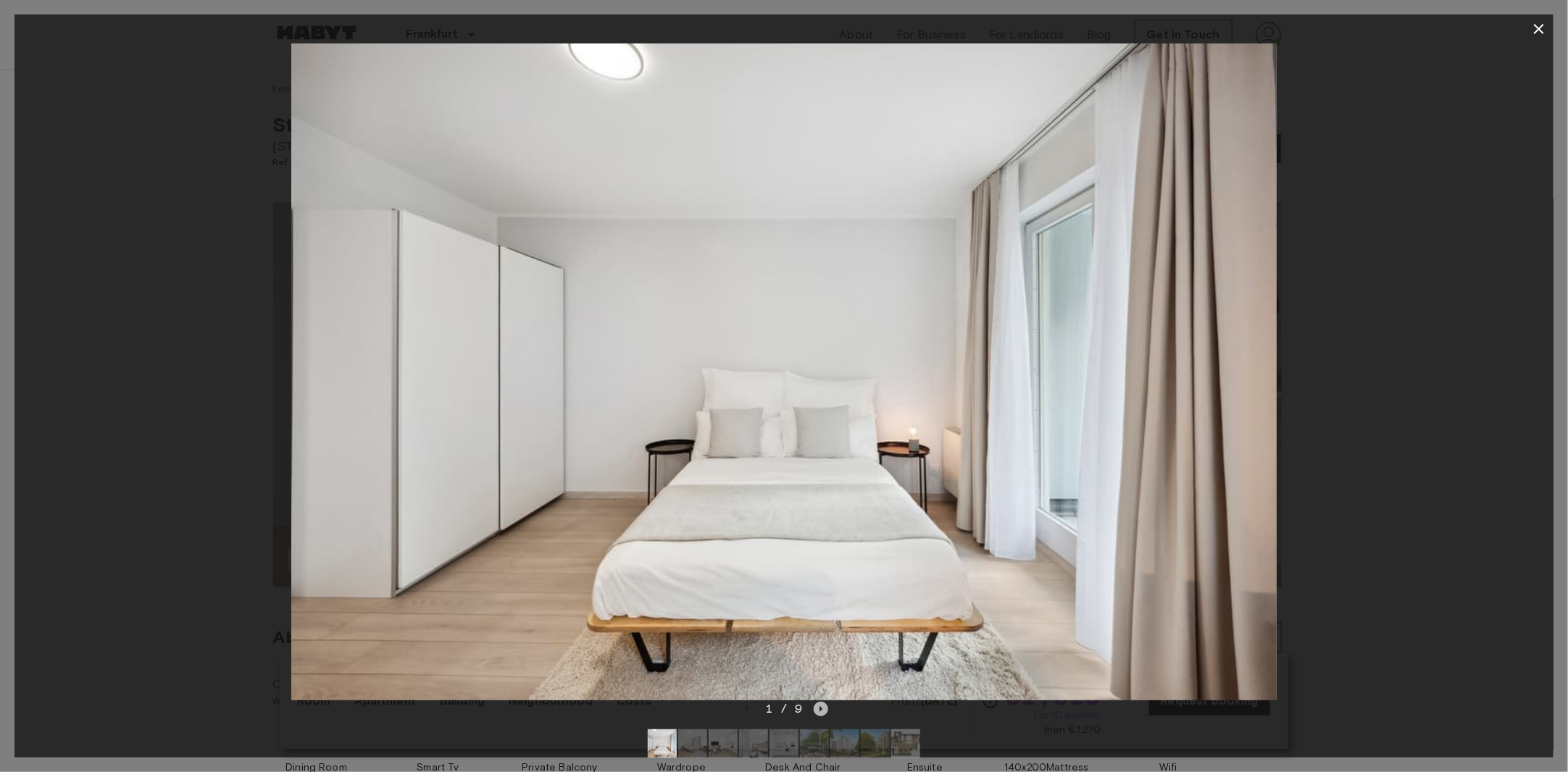
click at [820, 713] on icon "Next image" at bounding box center [820, 709] width 15 height 15
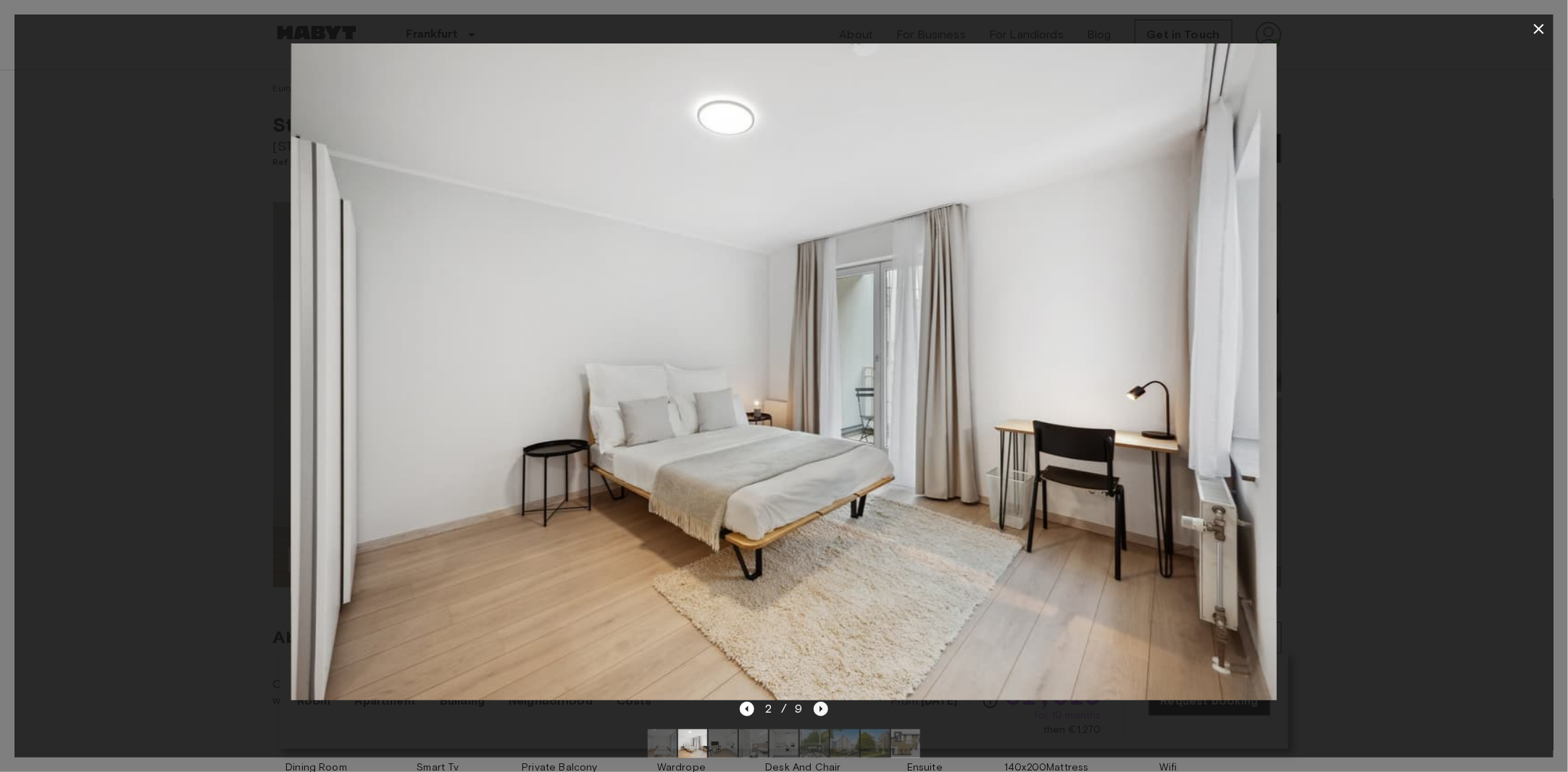
click at [820, 713] on icon "Next image" at bounding box center [820, 709] width 15 height 15
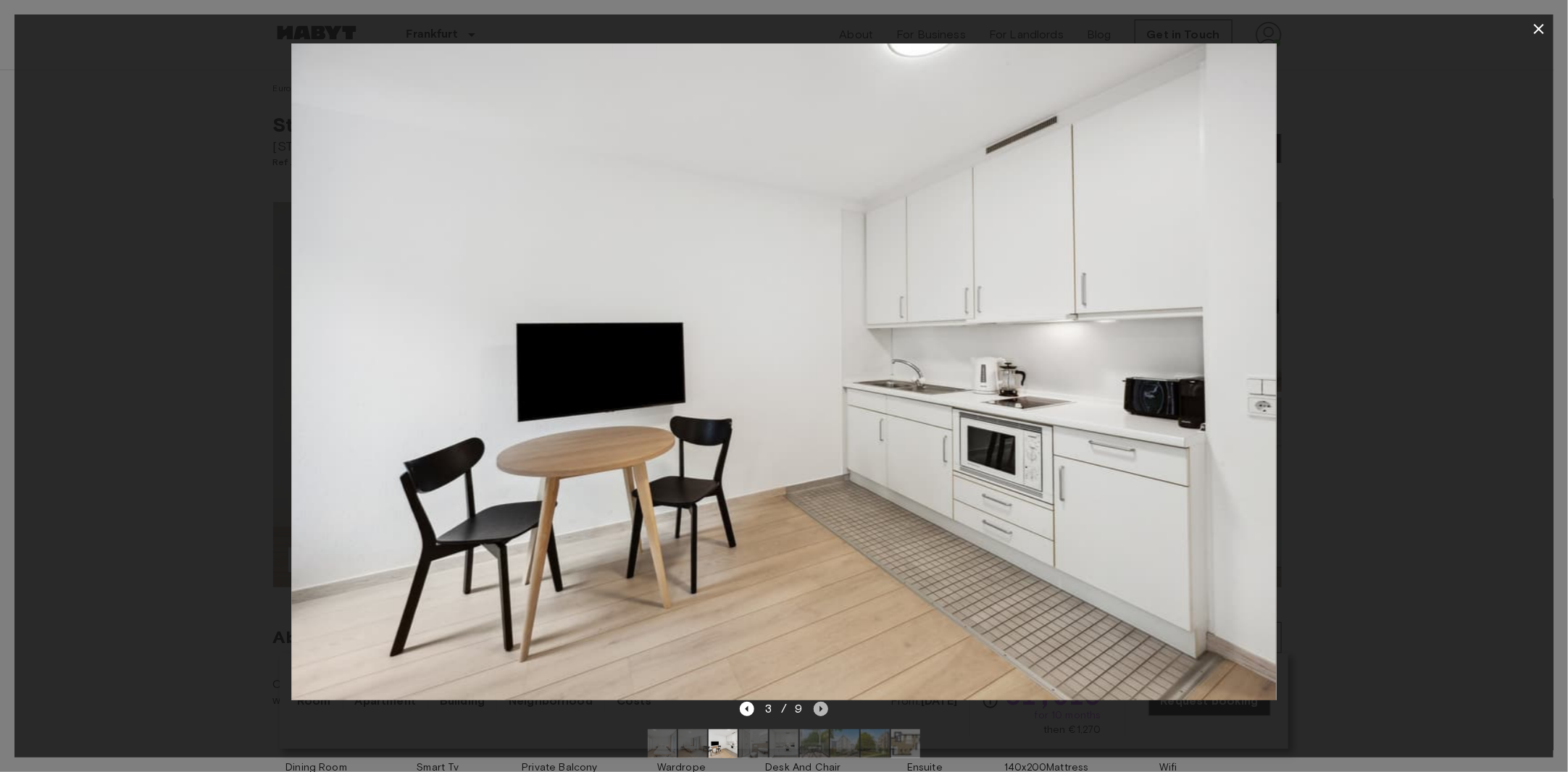
click at [820, 713] on icon "Next image" at bounding box center [820, 709] width 15 height 15
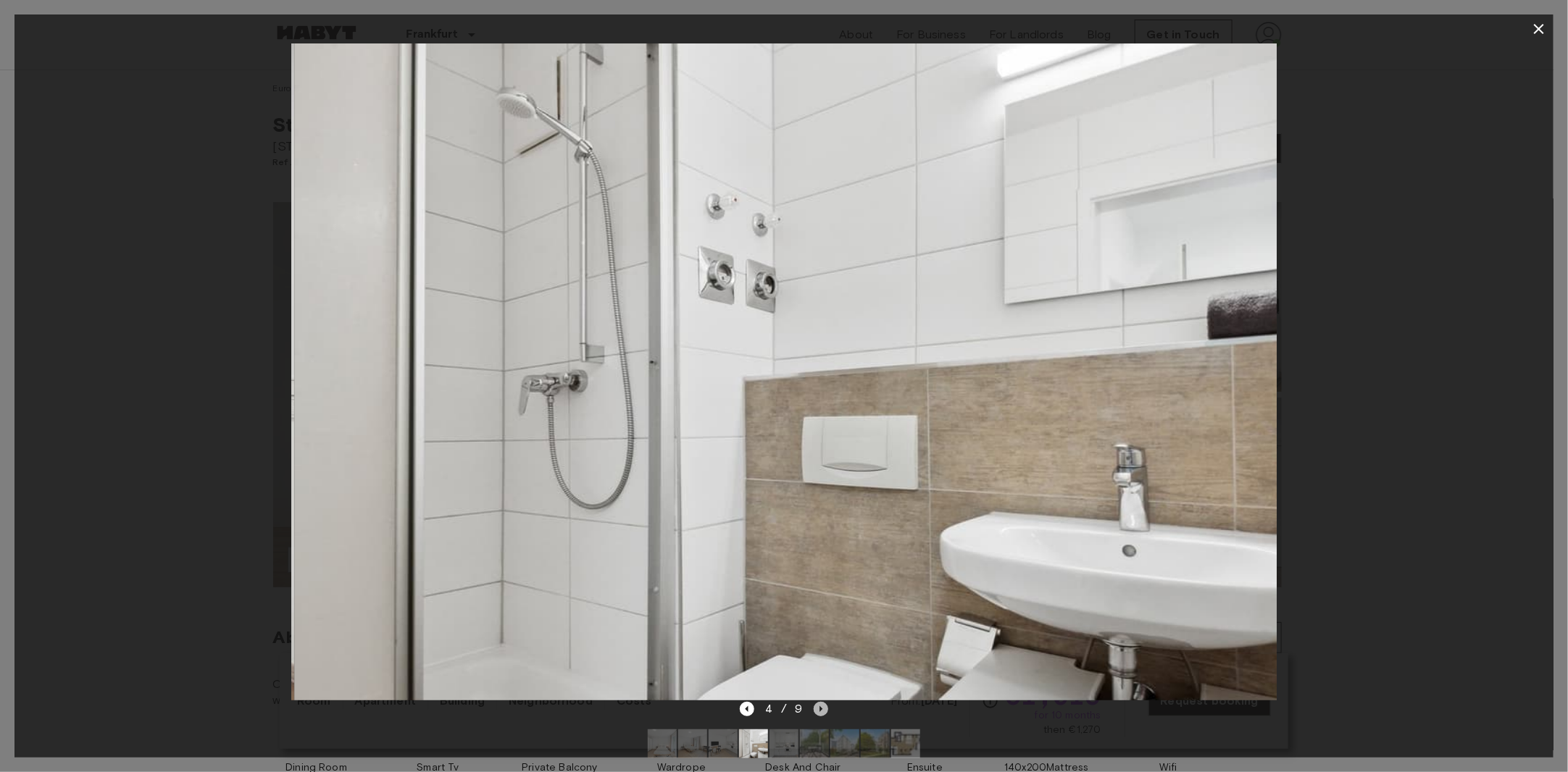
click at [820, 713] on icon "Next image" at bounding box center [820, 709] width 15 height 15
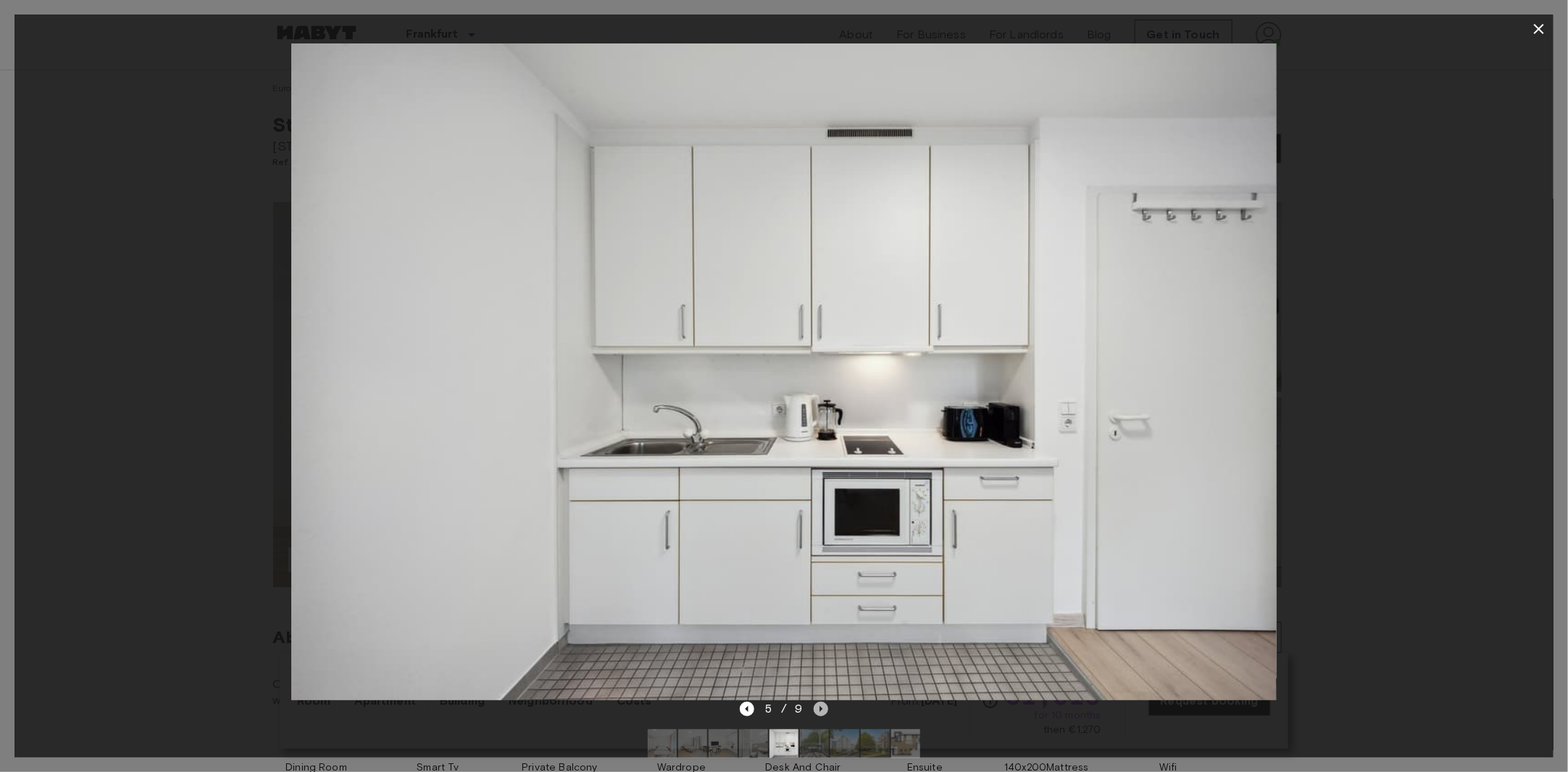
click at [820, 713] on icon "Next image" at bounding box center [820, 709] width 15 height 15
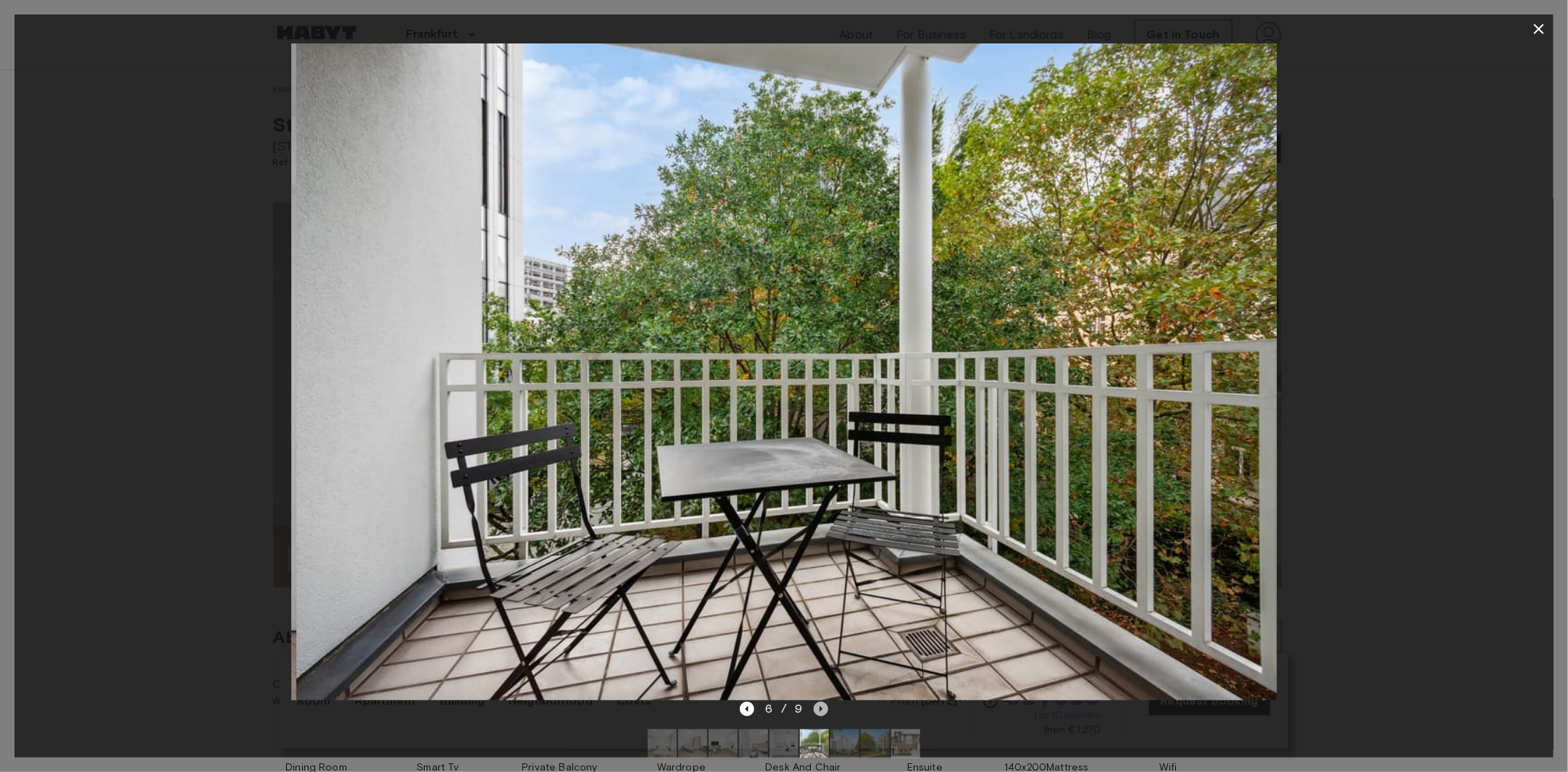
click at [820, 713] on icon "Next image" at bounding box center [820, 709] width 15 height 15
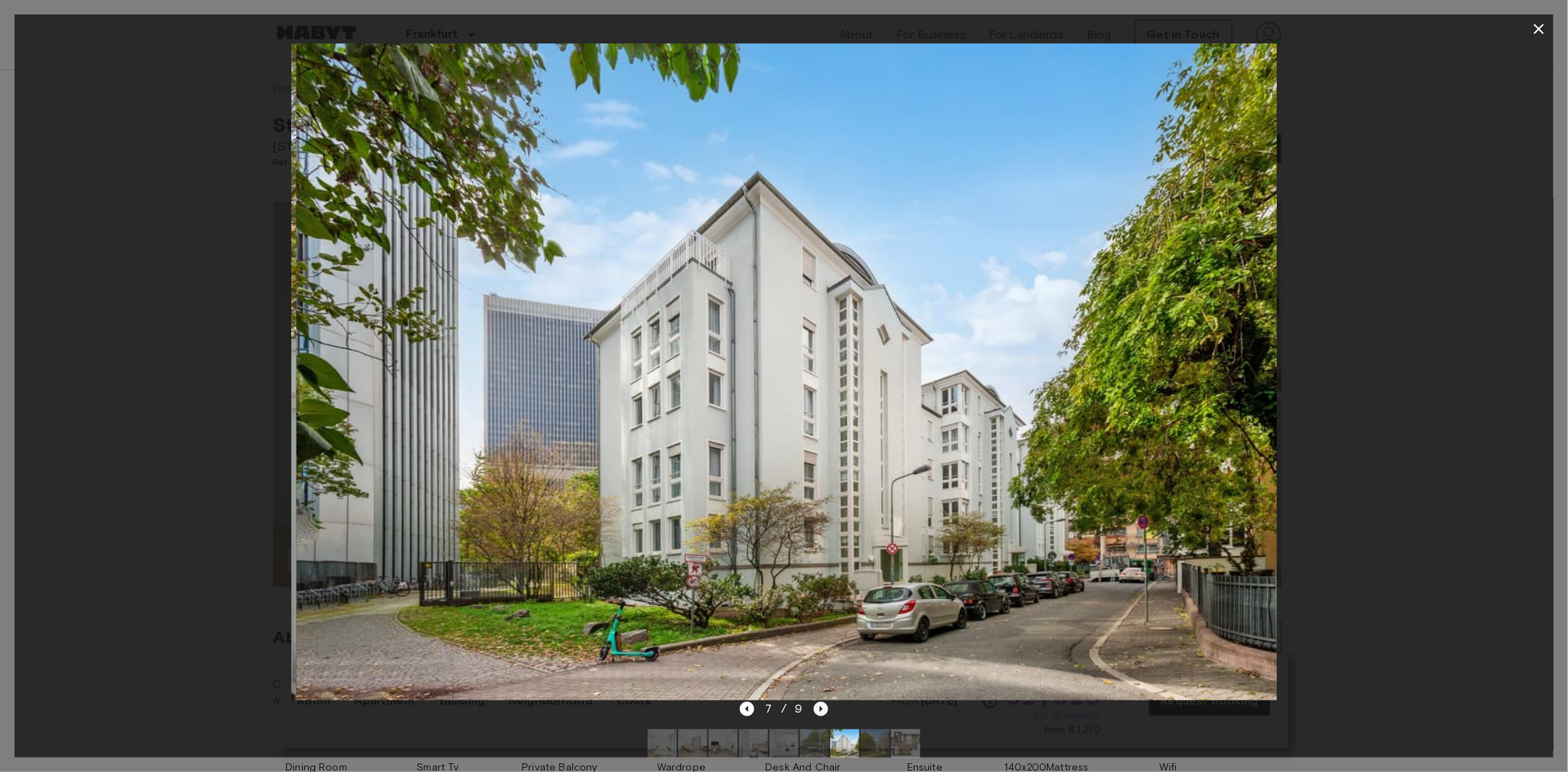
click at [820, 713] on icon "Next image" at bounding box center [820, 709] width 15 height 15
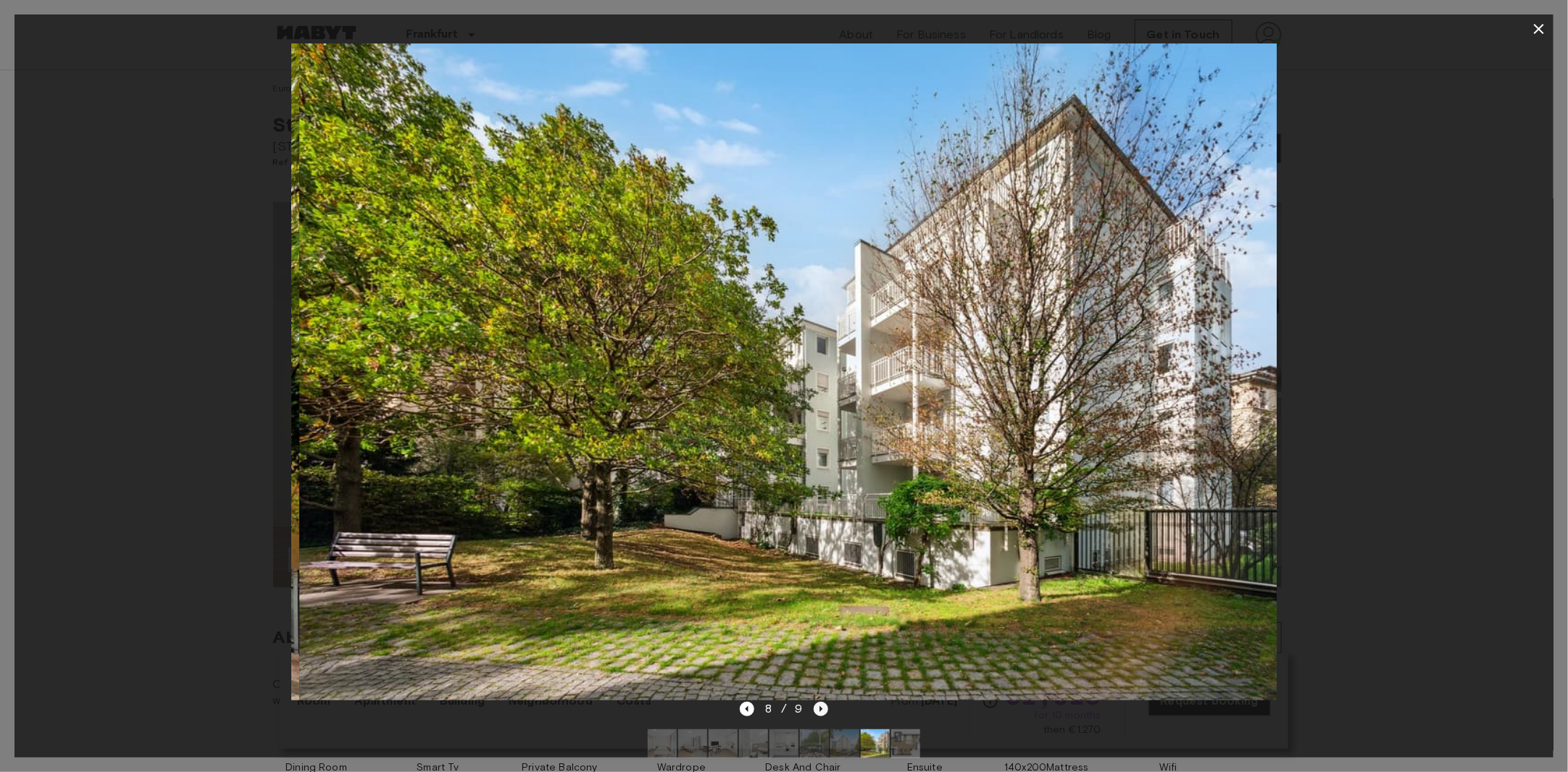
click at [820, 713] on icon "Next image" at bounding box center [820, 709] width 15 height 15
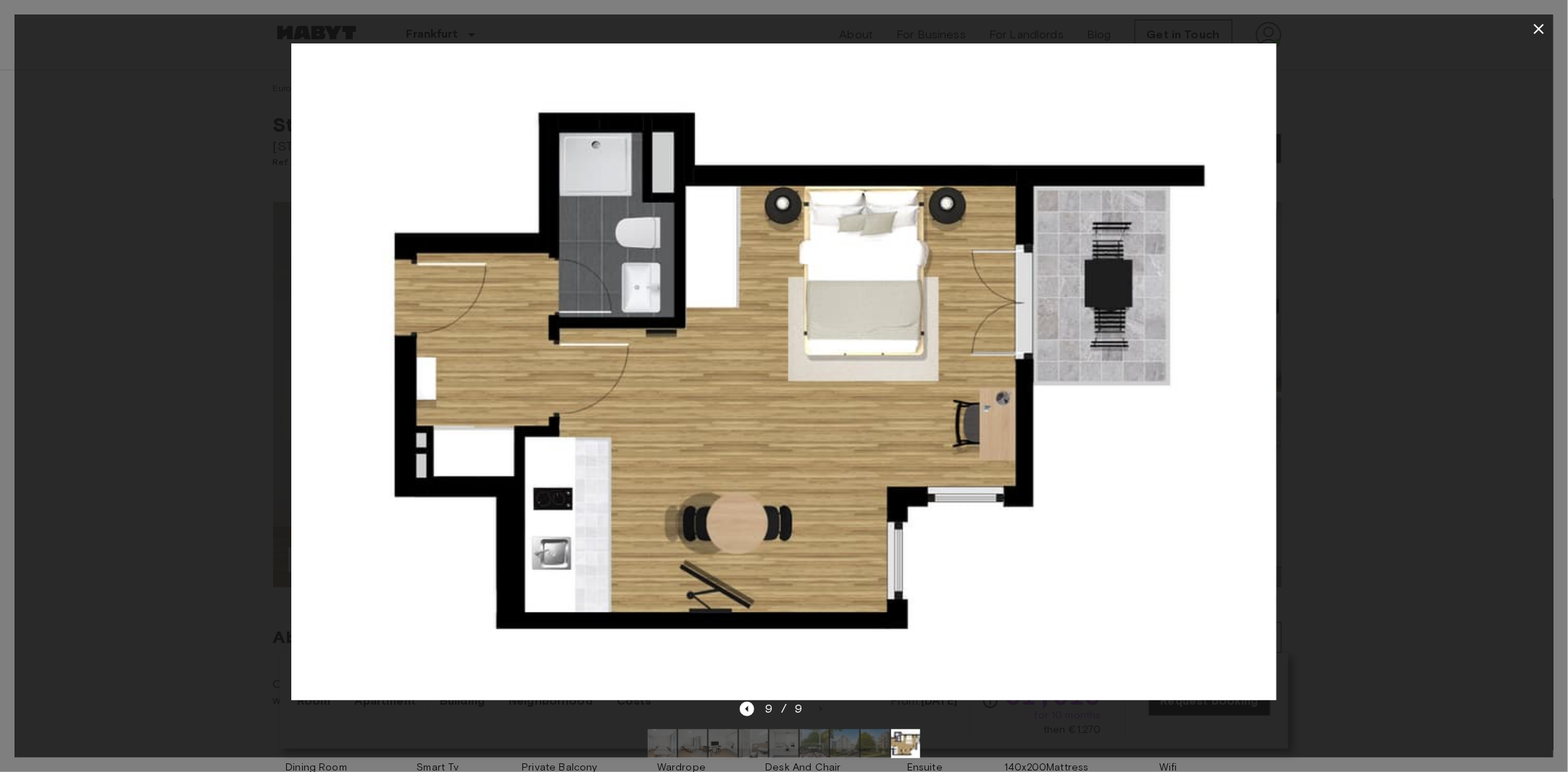
click at [1539, 31] on icon "button" at bounding box center [1539, 29] width 17 height 17
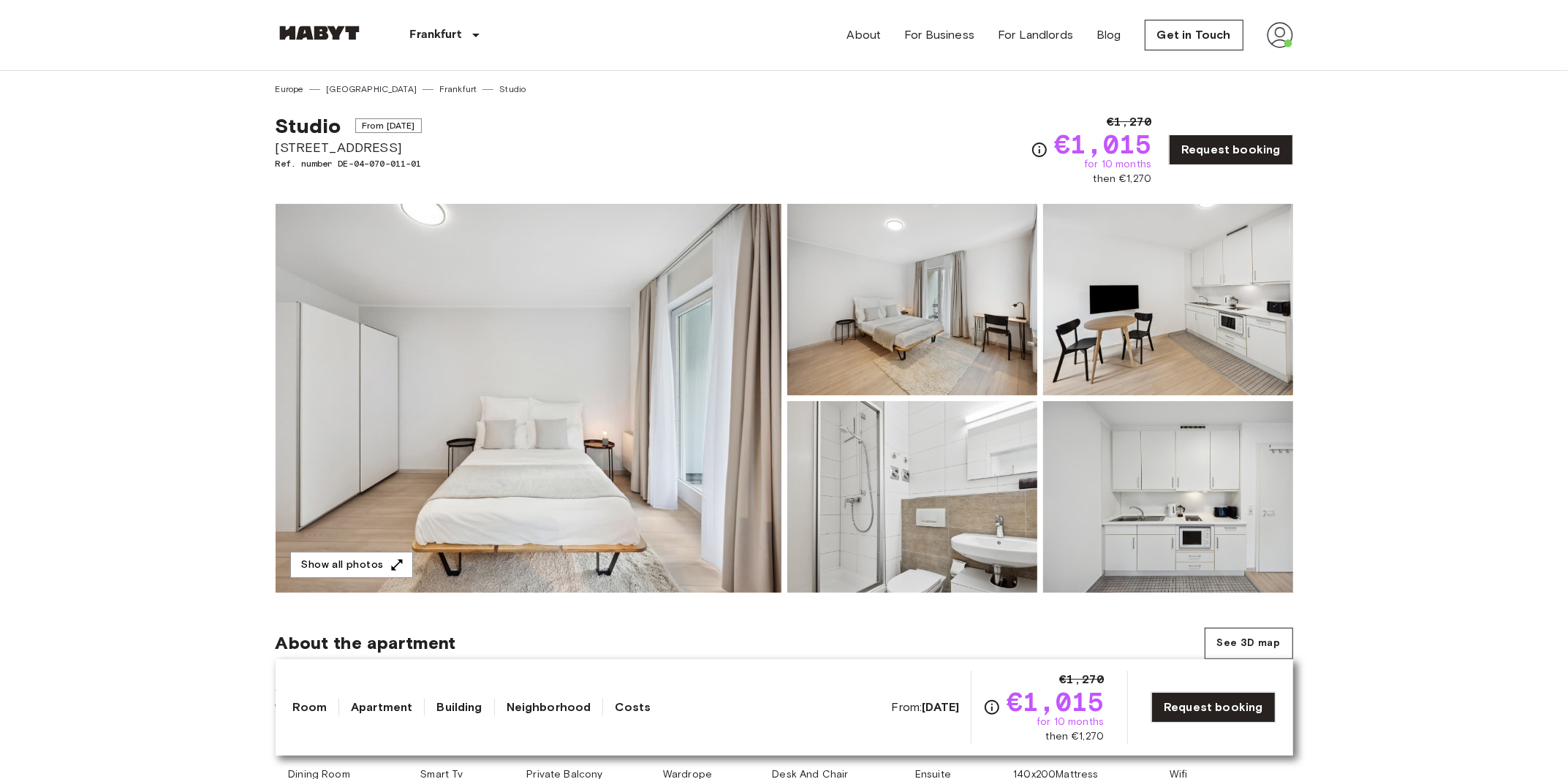
click at [1277, 40] on img at bounding box center [1280, 35] width 26 height 26
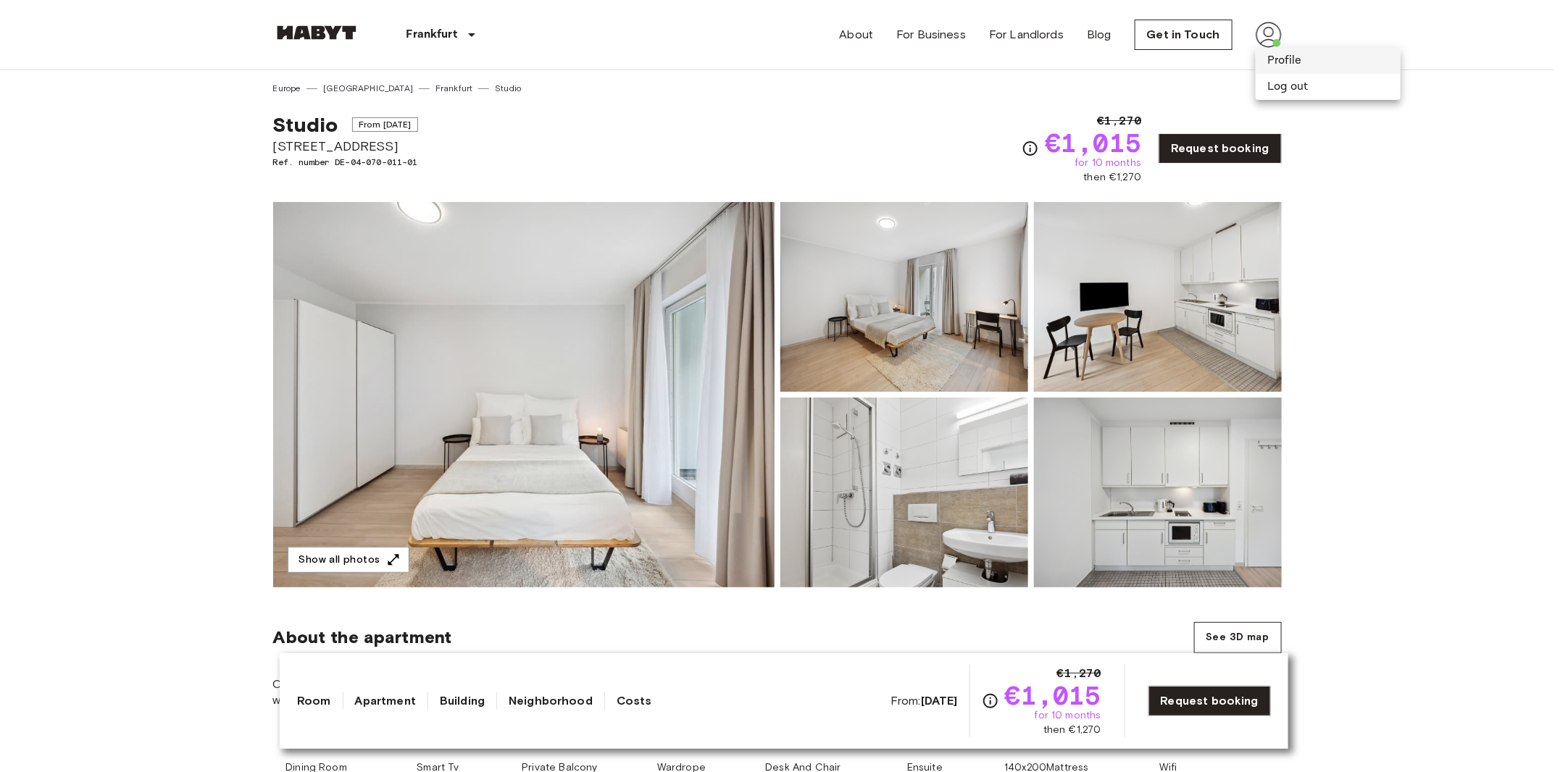
click at [1307, 59] on li "Profile" at bounding box center [1327, 61] width 145 height 26
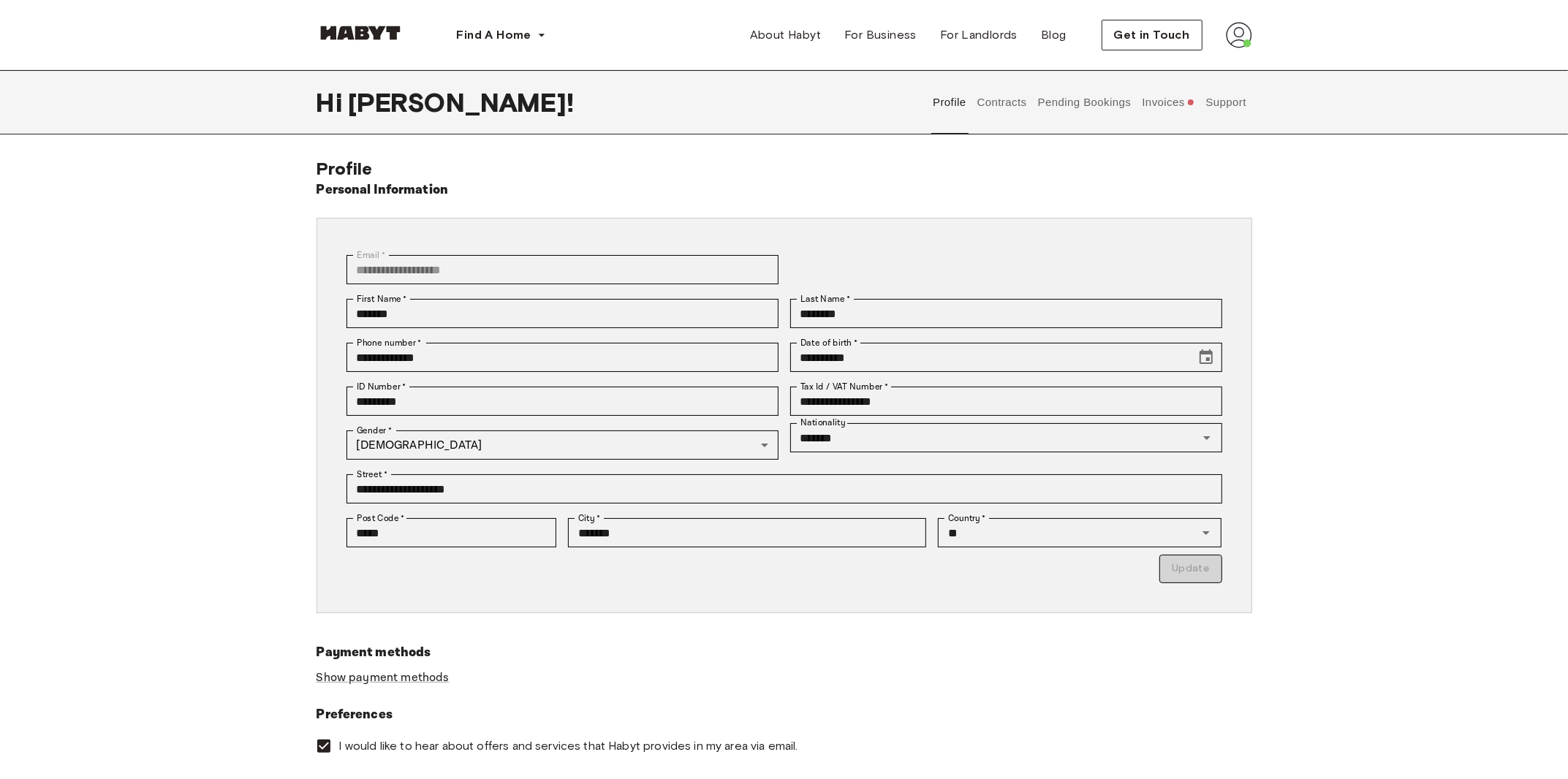
click at [1015, 104] on button "Contracts" at bounding box center [1002, 102] width 53 height 65
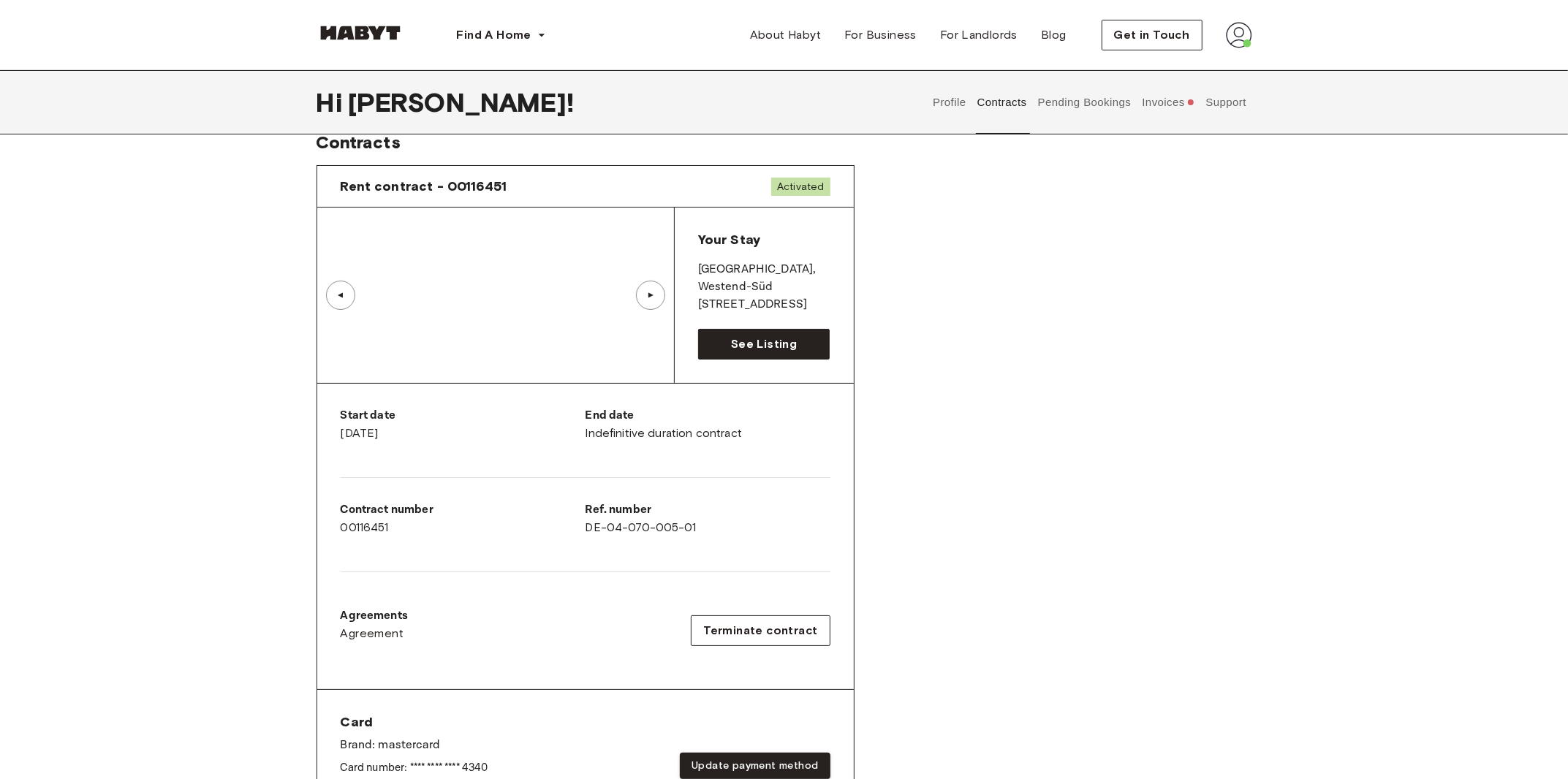
scroll to position [25, 0]
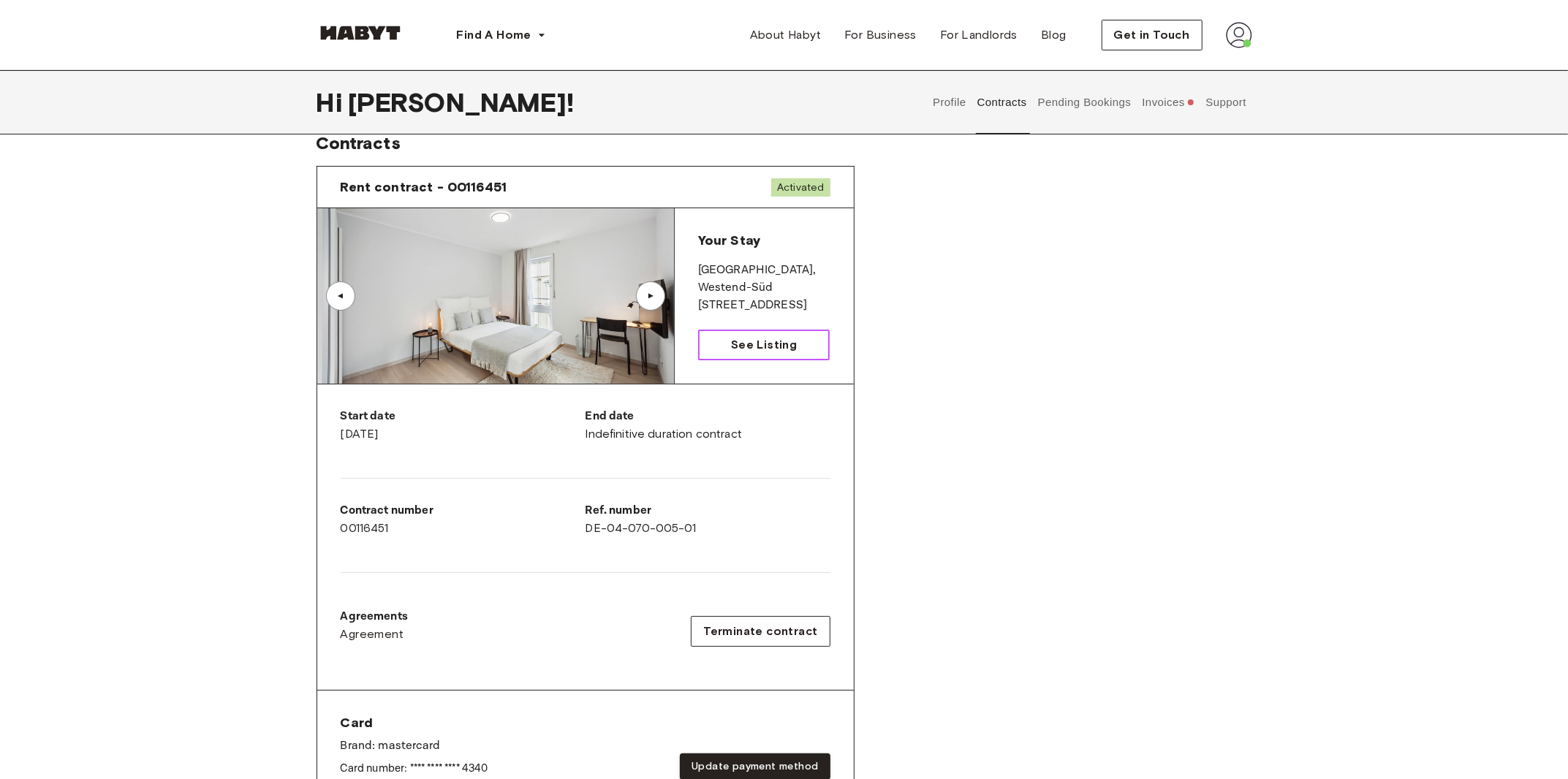
click at [782, 347] on span "See Listing" at bounding box center [763, 345] width 66 height 17
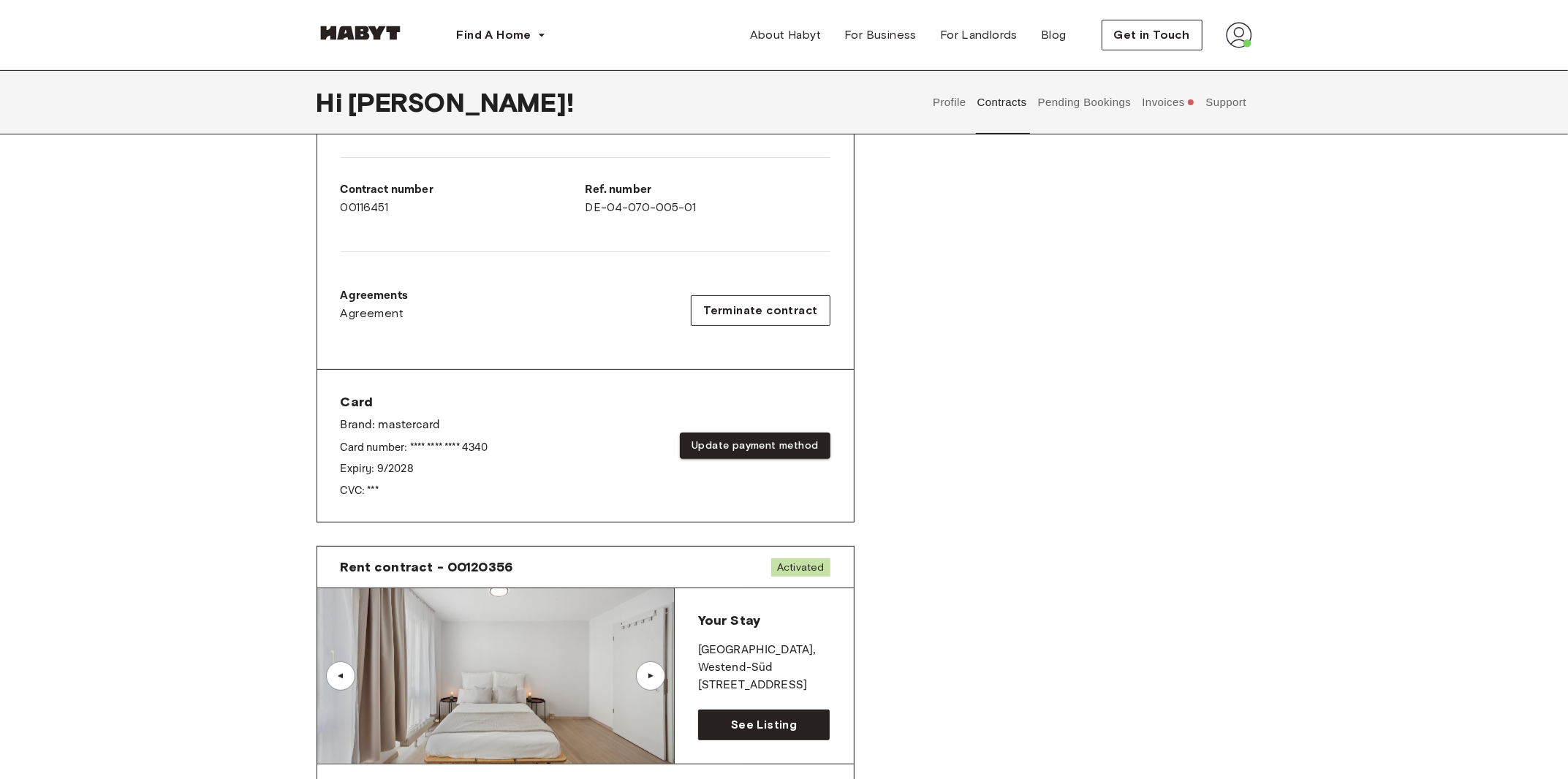
scroll to position [464, 0]
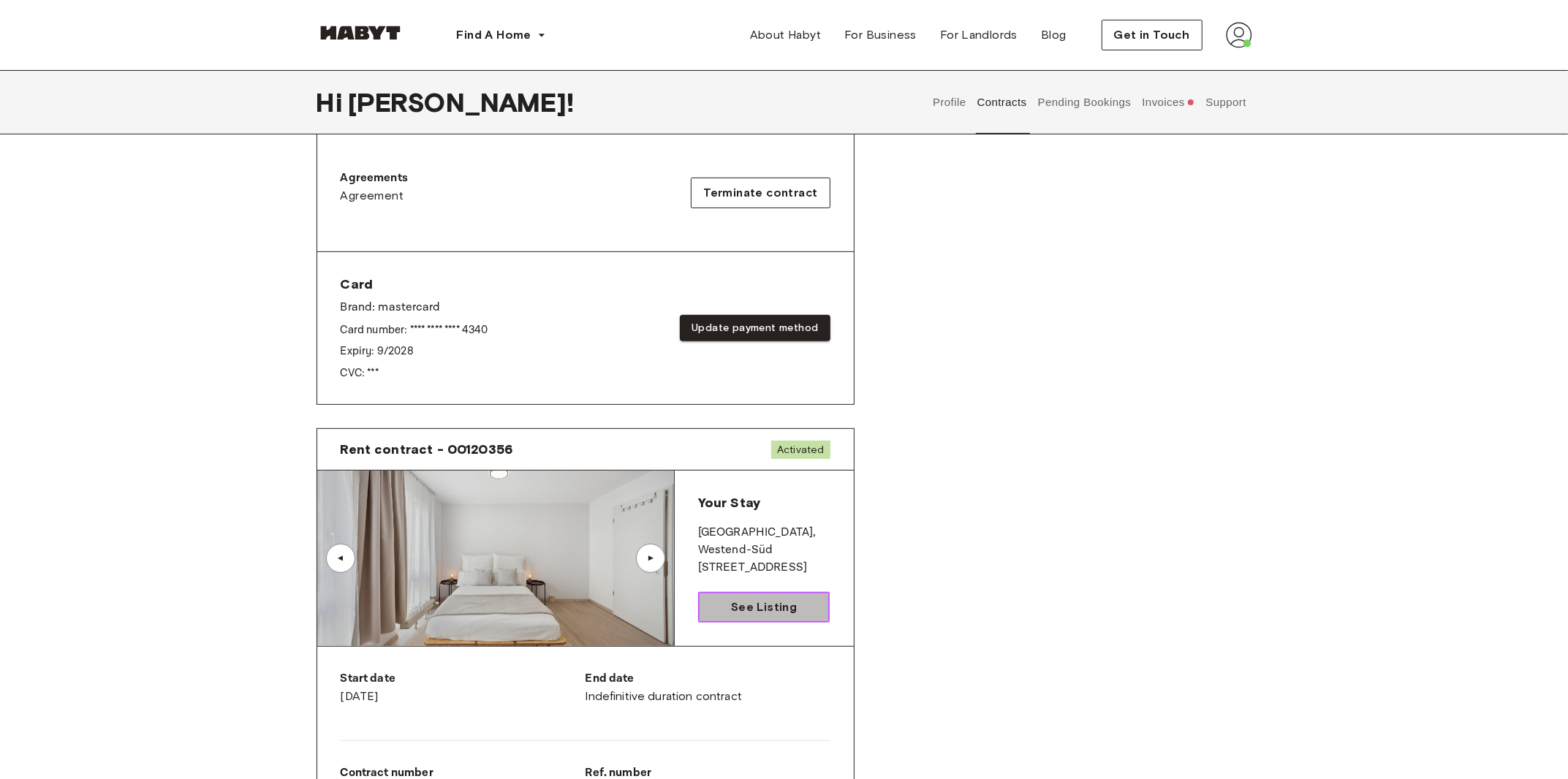
click at [787, 605] on span "See Listing" at bounding box center [763, 608] width 66 height 17
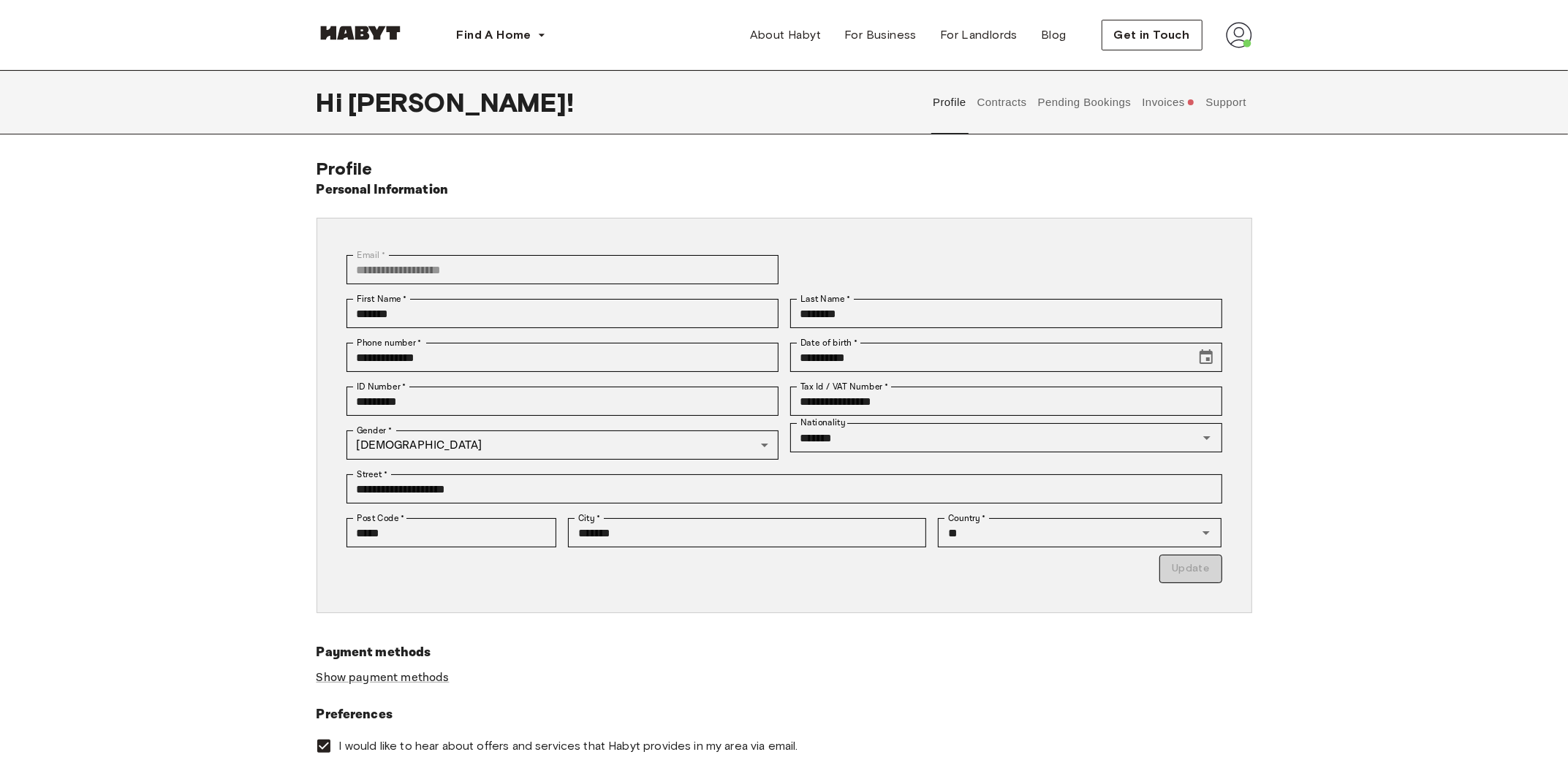
click at [1009, 104] on button "Contracts" at bounding box center [1002, 102] width 53 height 65
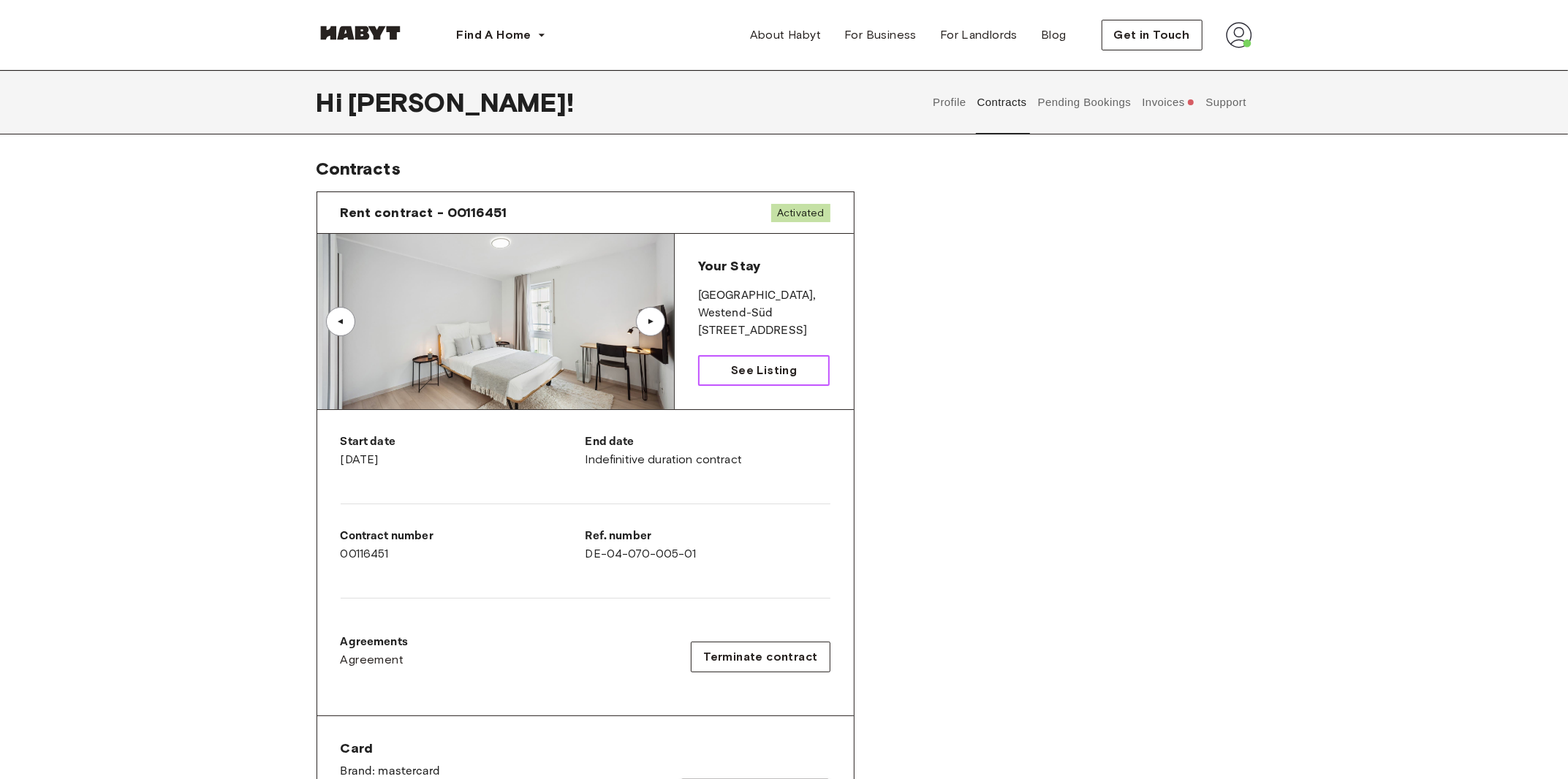
click at [784, 358] on link "See Listing" at bounding box center [764, 370] width 132 height 31
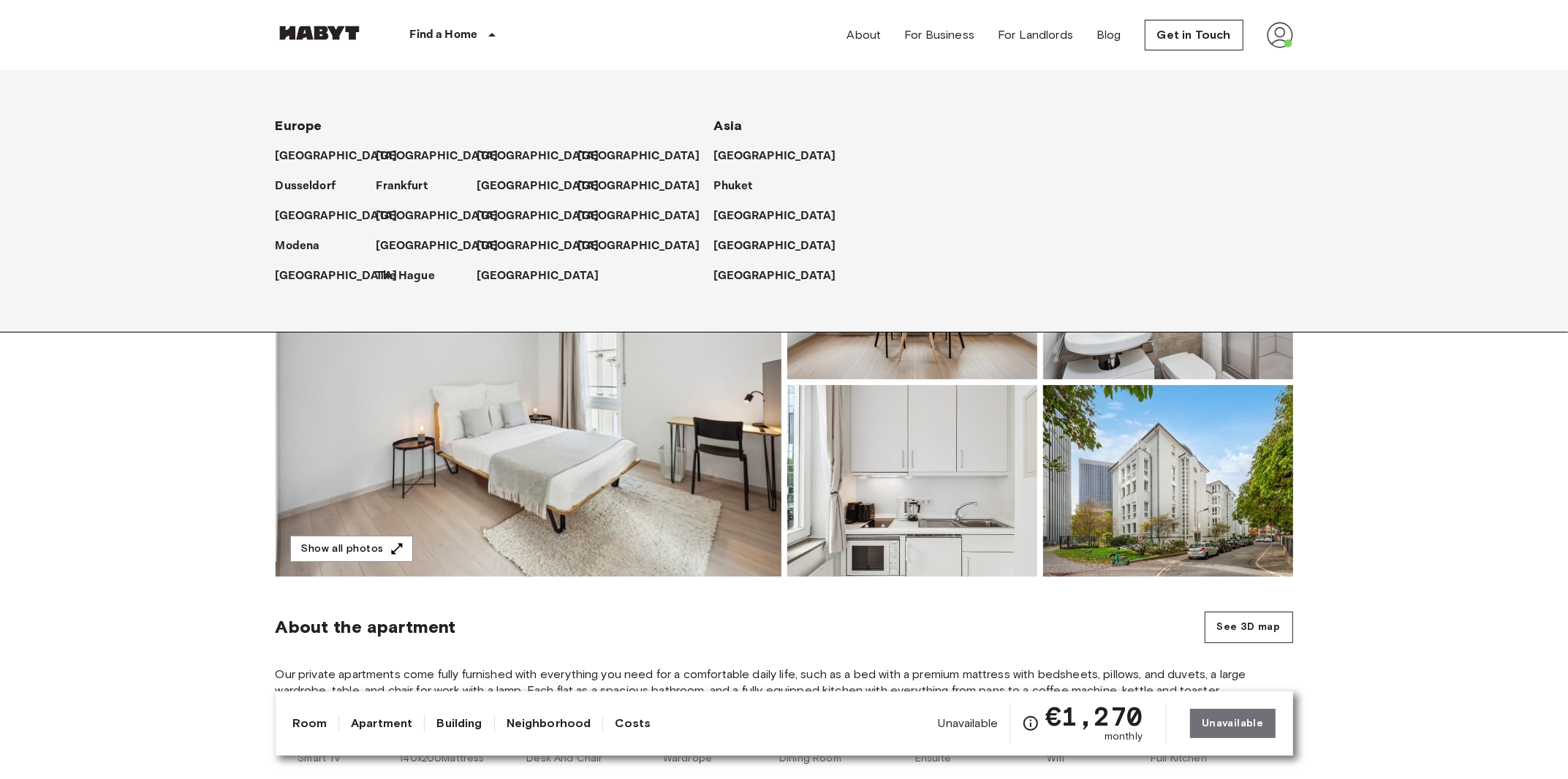
click at [468, 33] on p "Find a Home" at bounding box center [444, 35] width 68 height 17
click at [411, 184] on p "Frankfurt" at bounding box center [405, 186] width 52 height 17
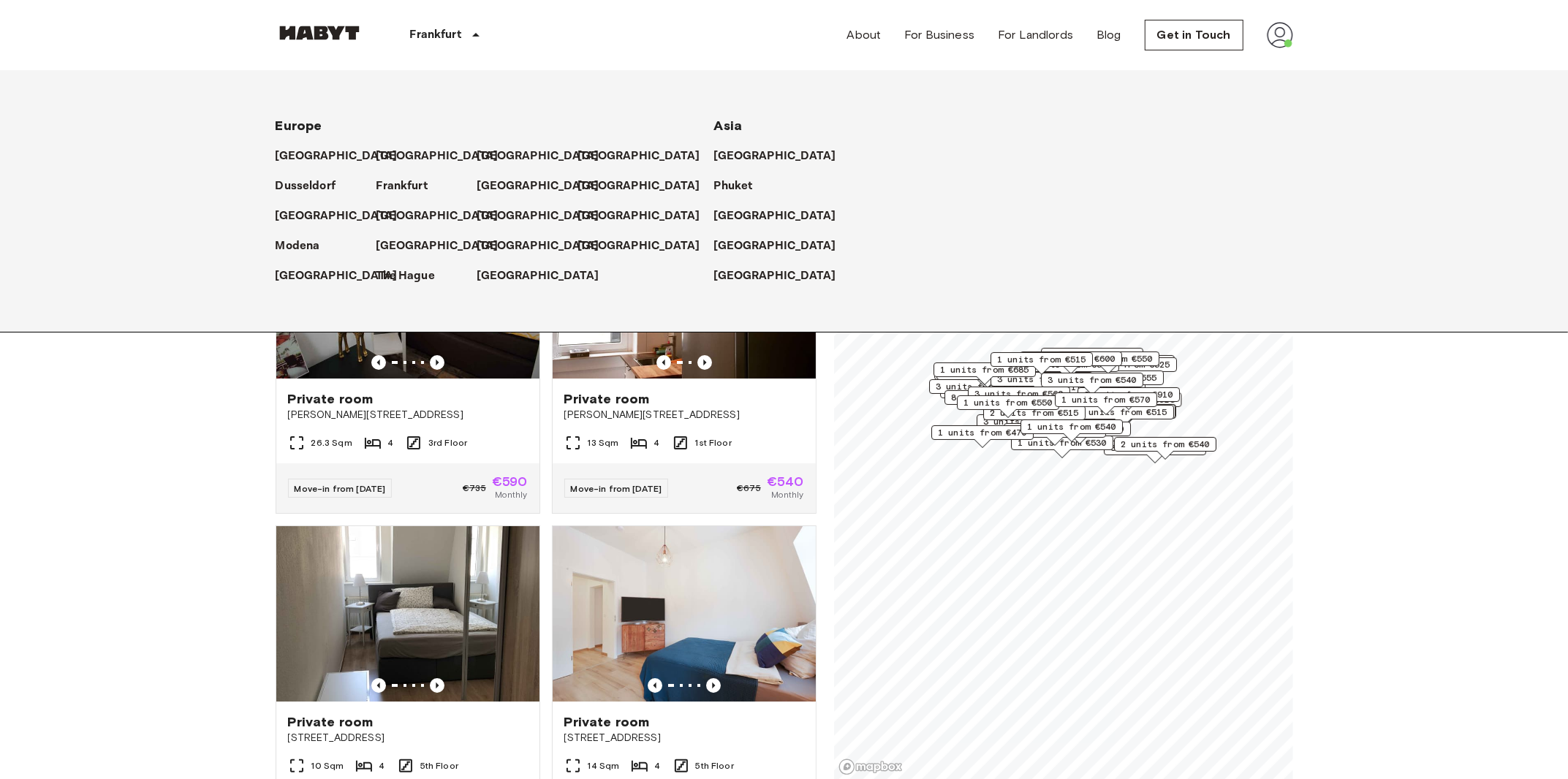
click at [423, 184] on p "Frankfurt" at bounding box center [405, 186] width 52 height 17
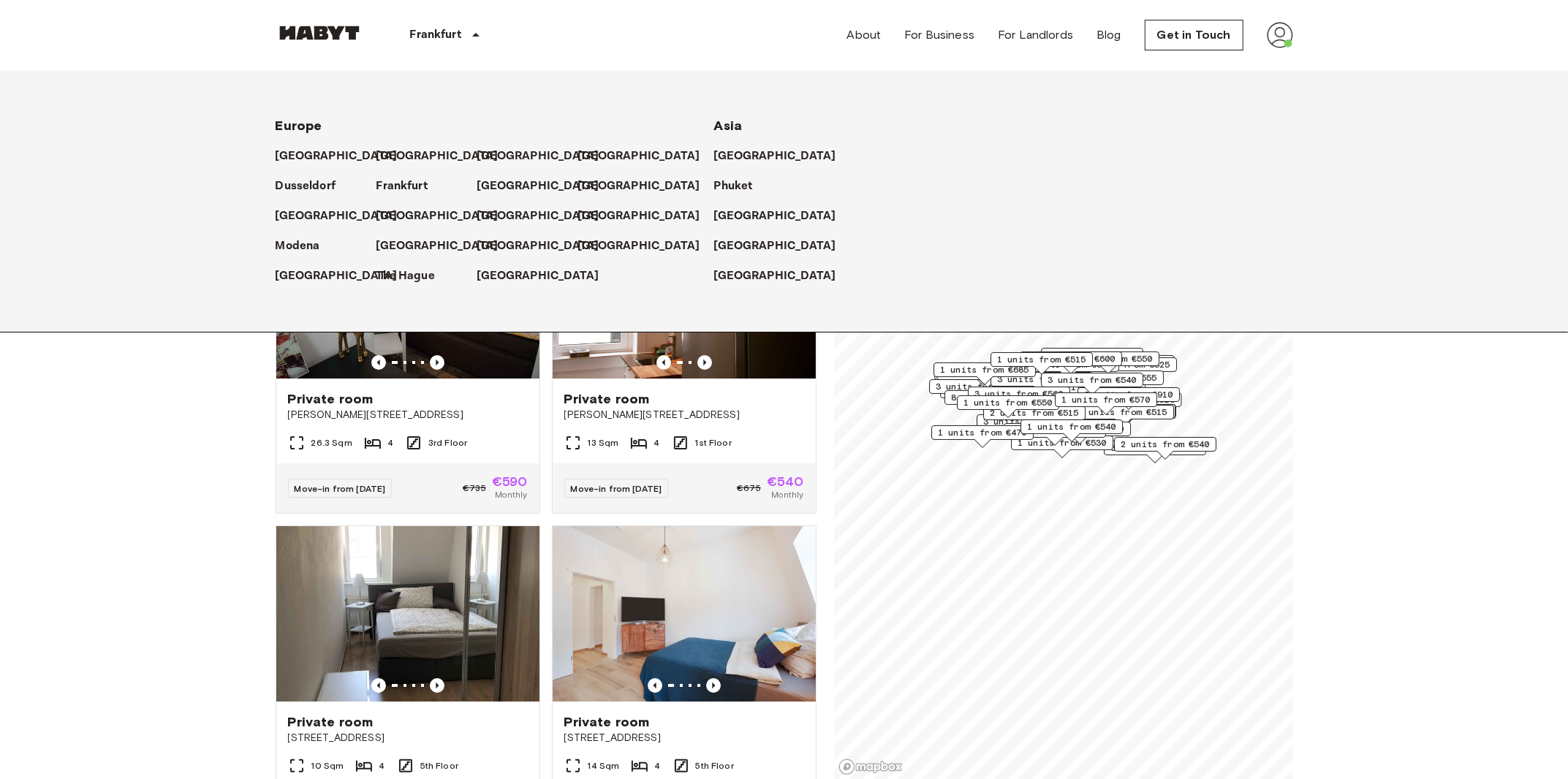
click at [475, 32] on icon at bounding box center [475, 35] width 17 height 17
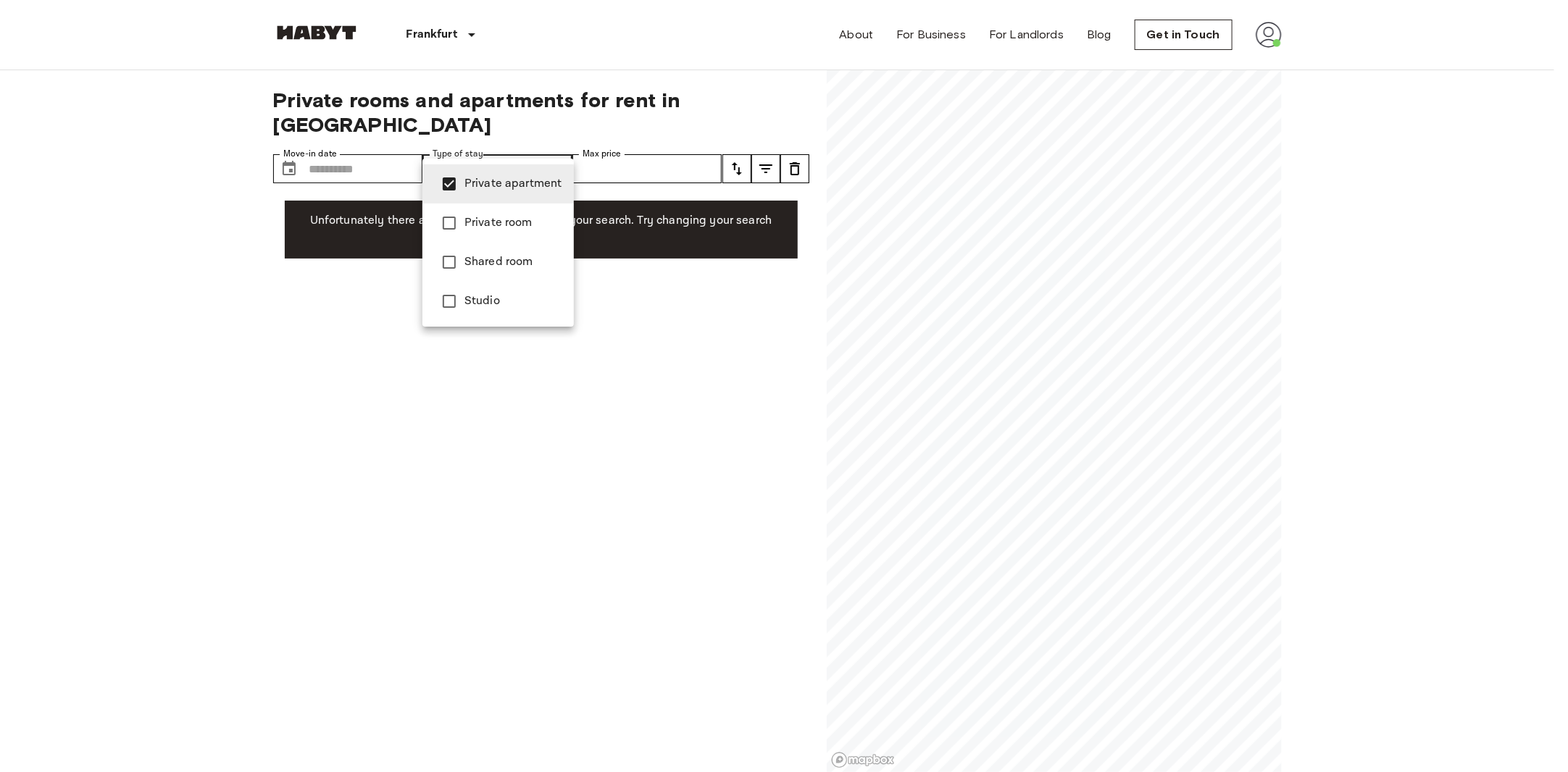
type input "**********"
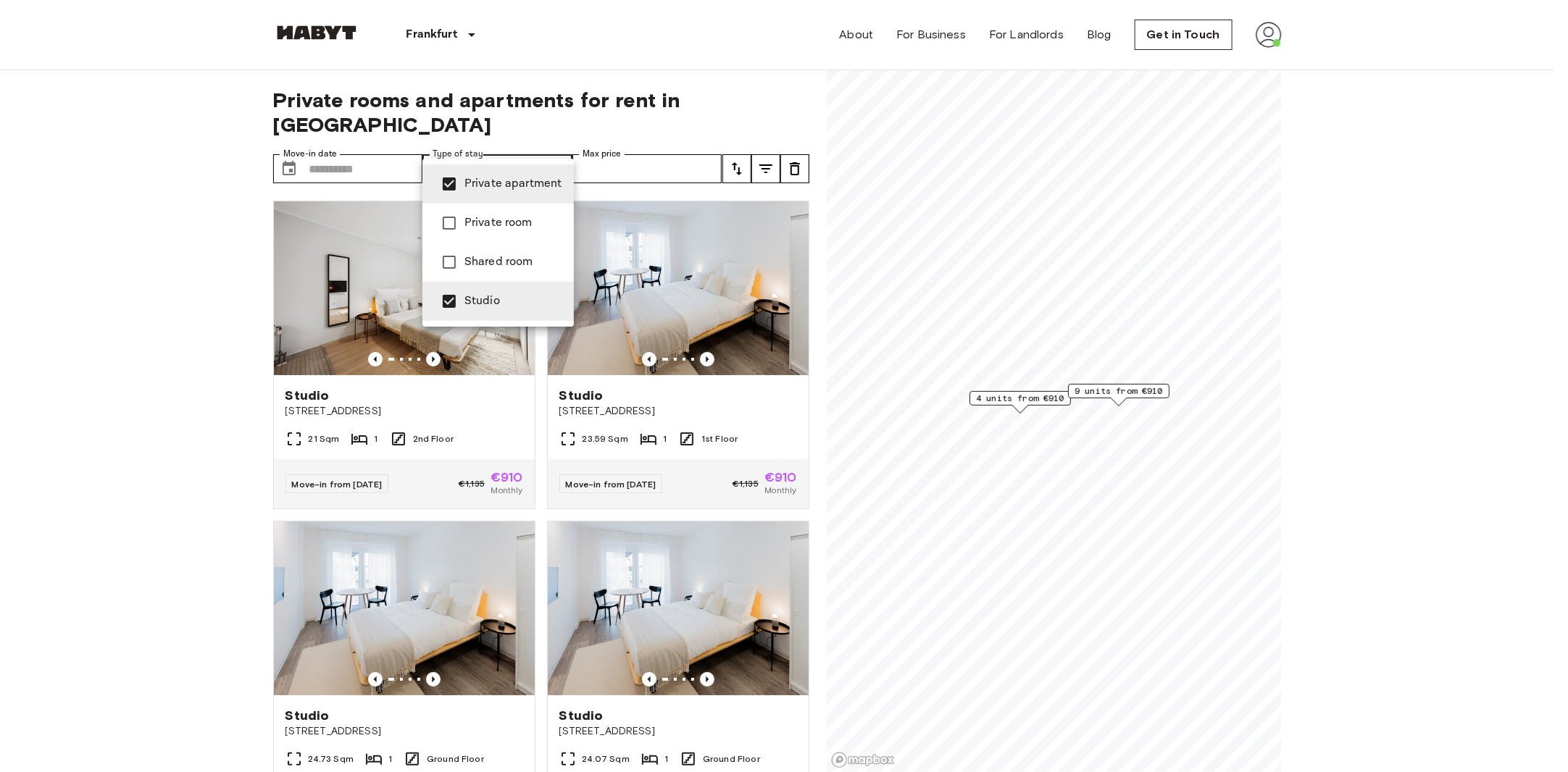
click at [178, 387] on div at bounding box center [784, 386] width 1568 height 772
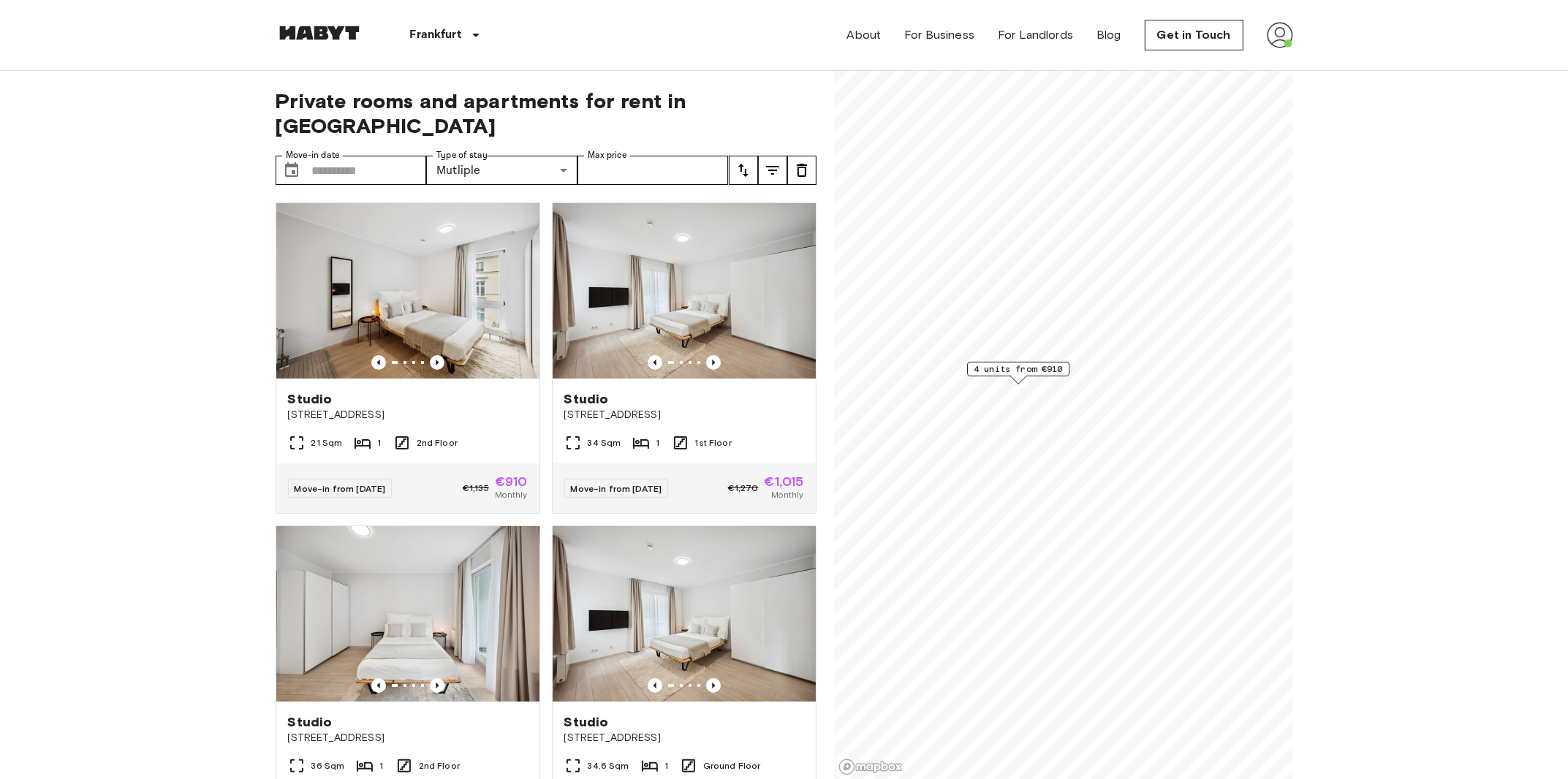
click at [1027, 364] on span "4 units from €910" at bounding box center [1018, 369] width 89 height 13
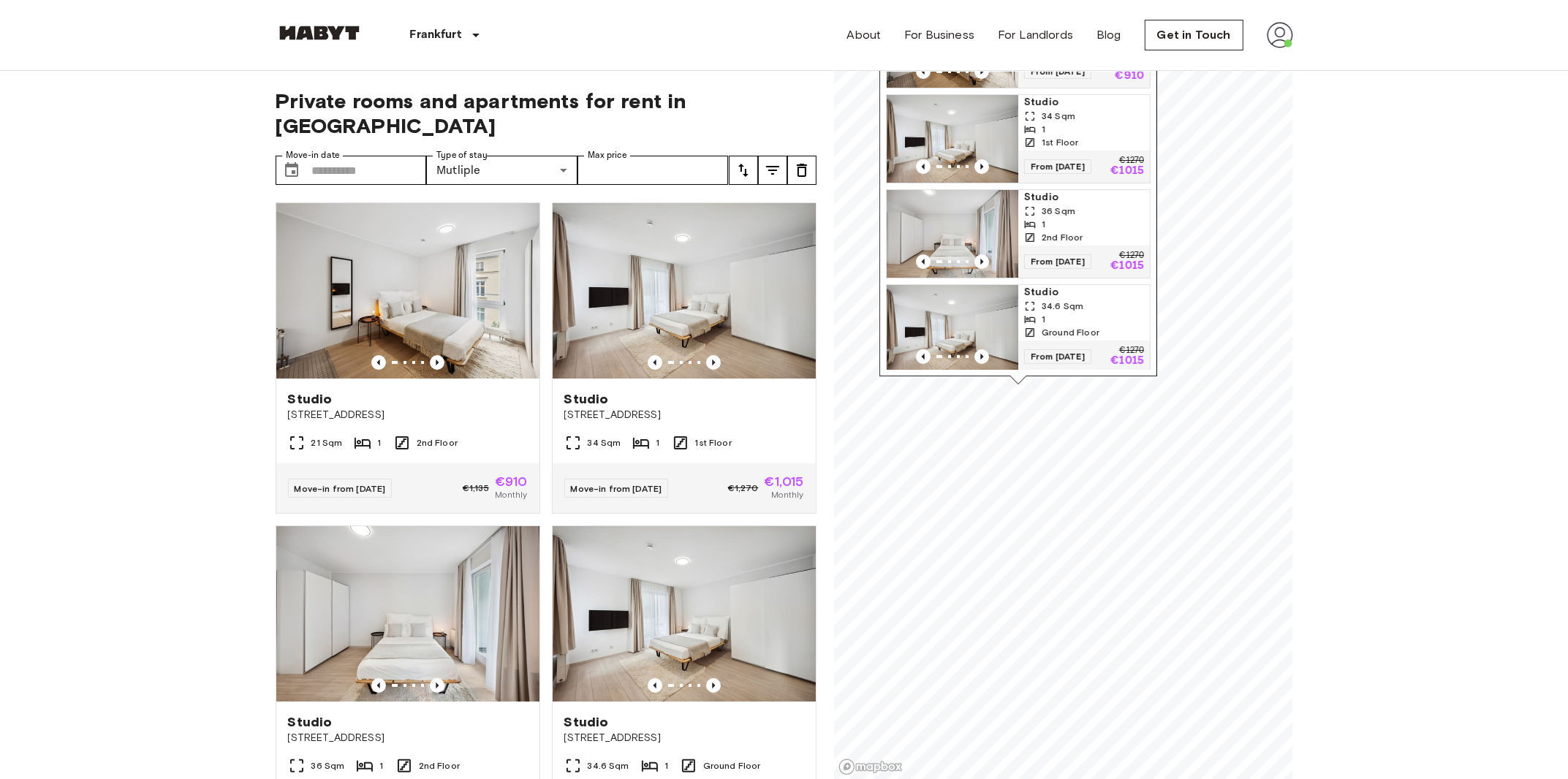
scroll to position [73, 0]
click at [989, 230] on img "Map marker" at bounding box center [952, 233] width 132 height 87
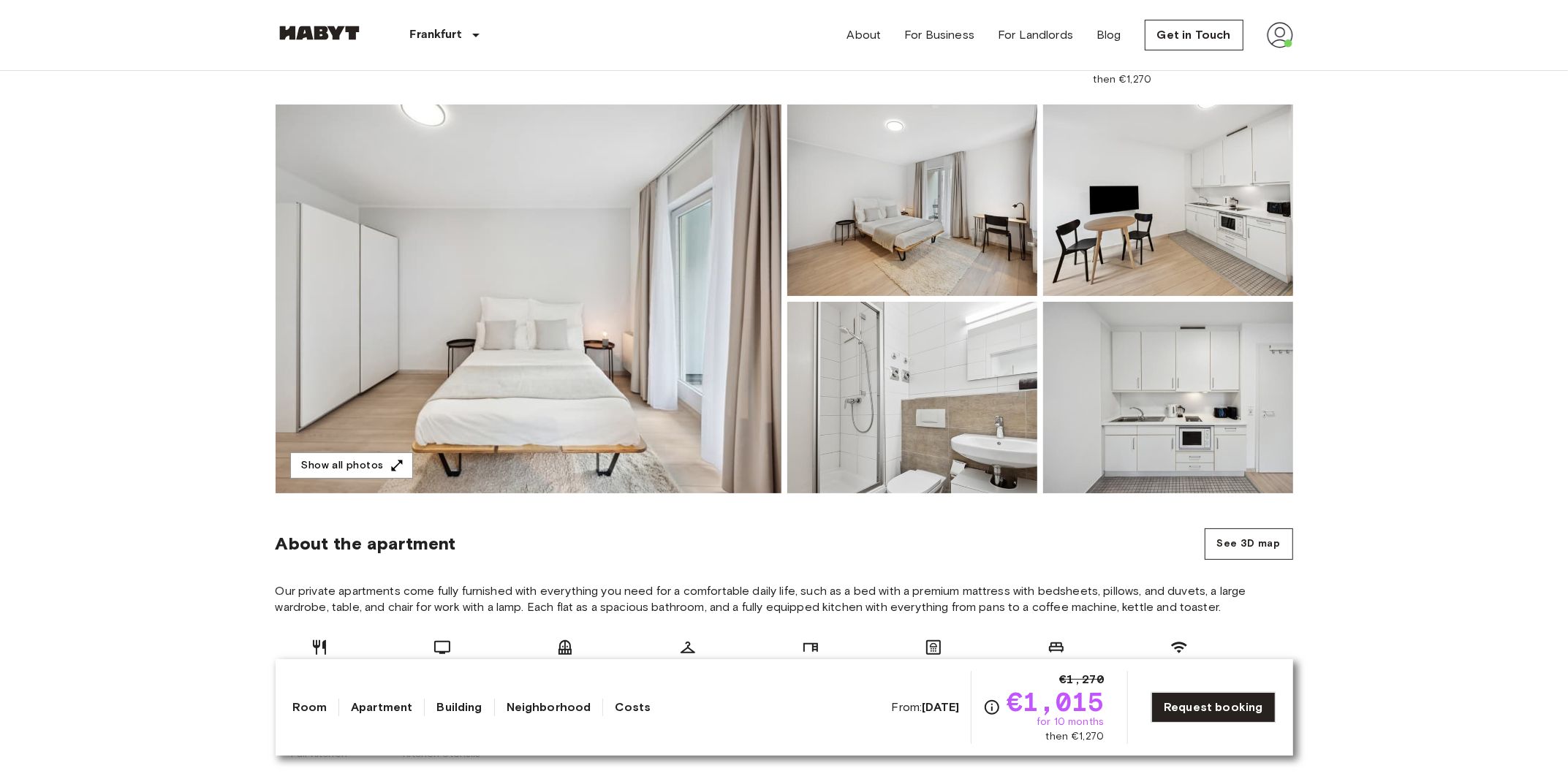
scroll to position [97, 0]
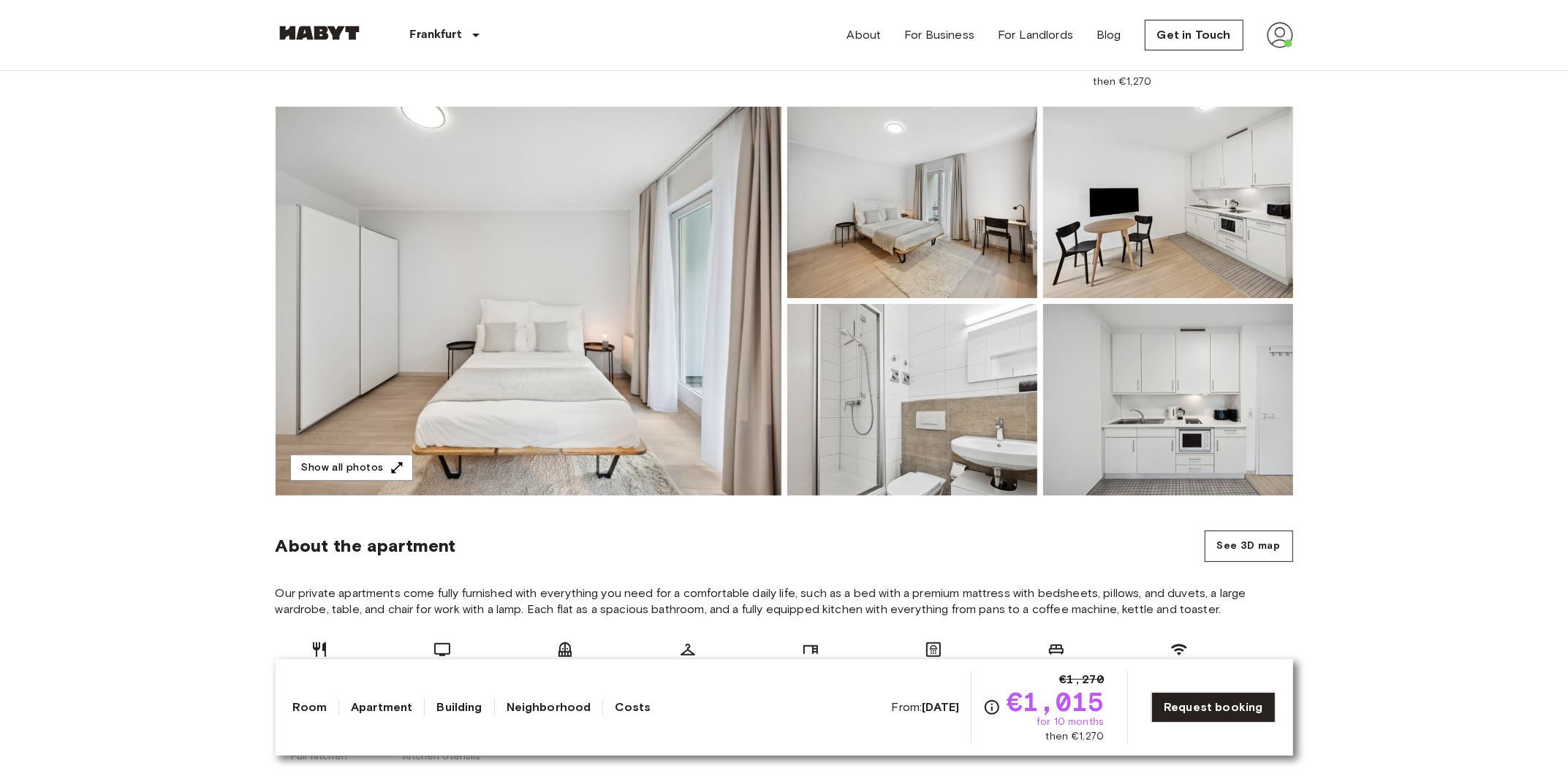
click at [1190, 447] on img at bounding box center [1168, 400] width 250 height 191
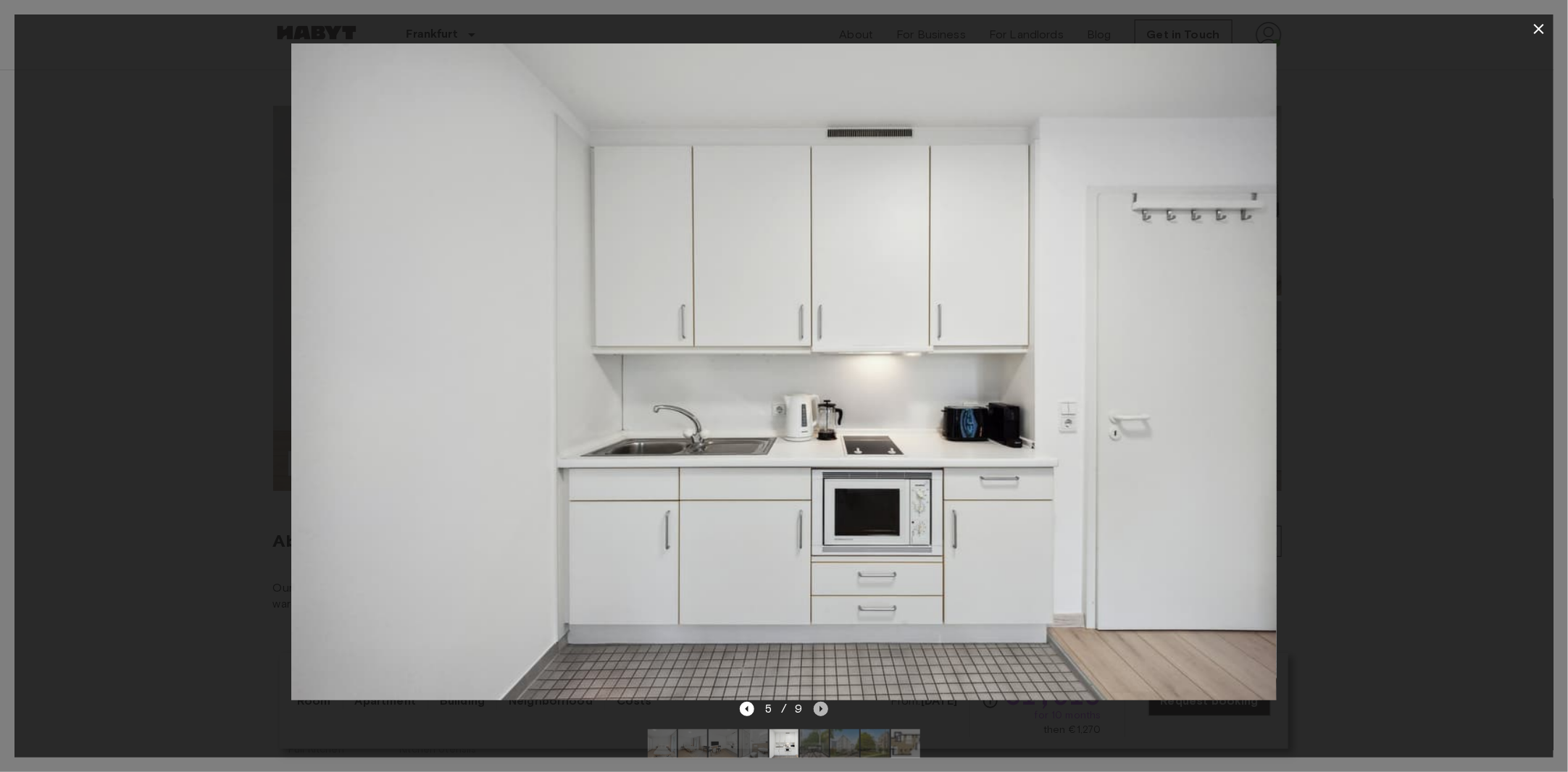
click at [815, 708] on icon "Next image" at bounding box center [820, 709] width 15 height 15
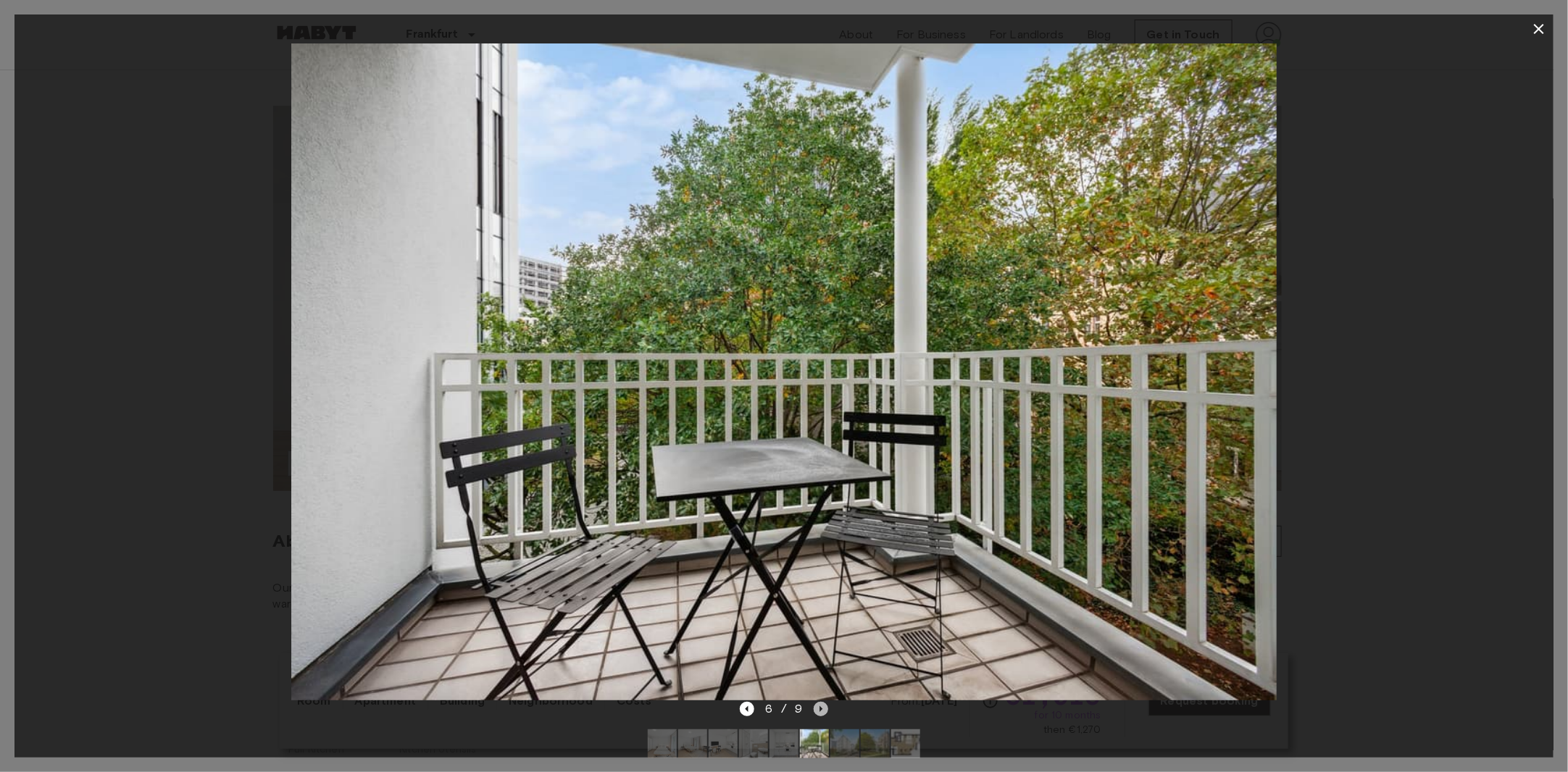
click at [815, 708] on icon "Next image" at bounding box center [820, 709] width 15 height 15
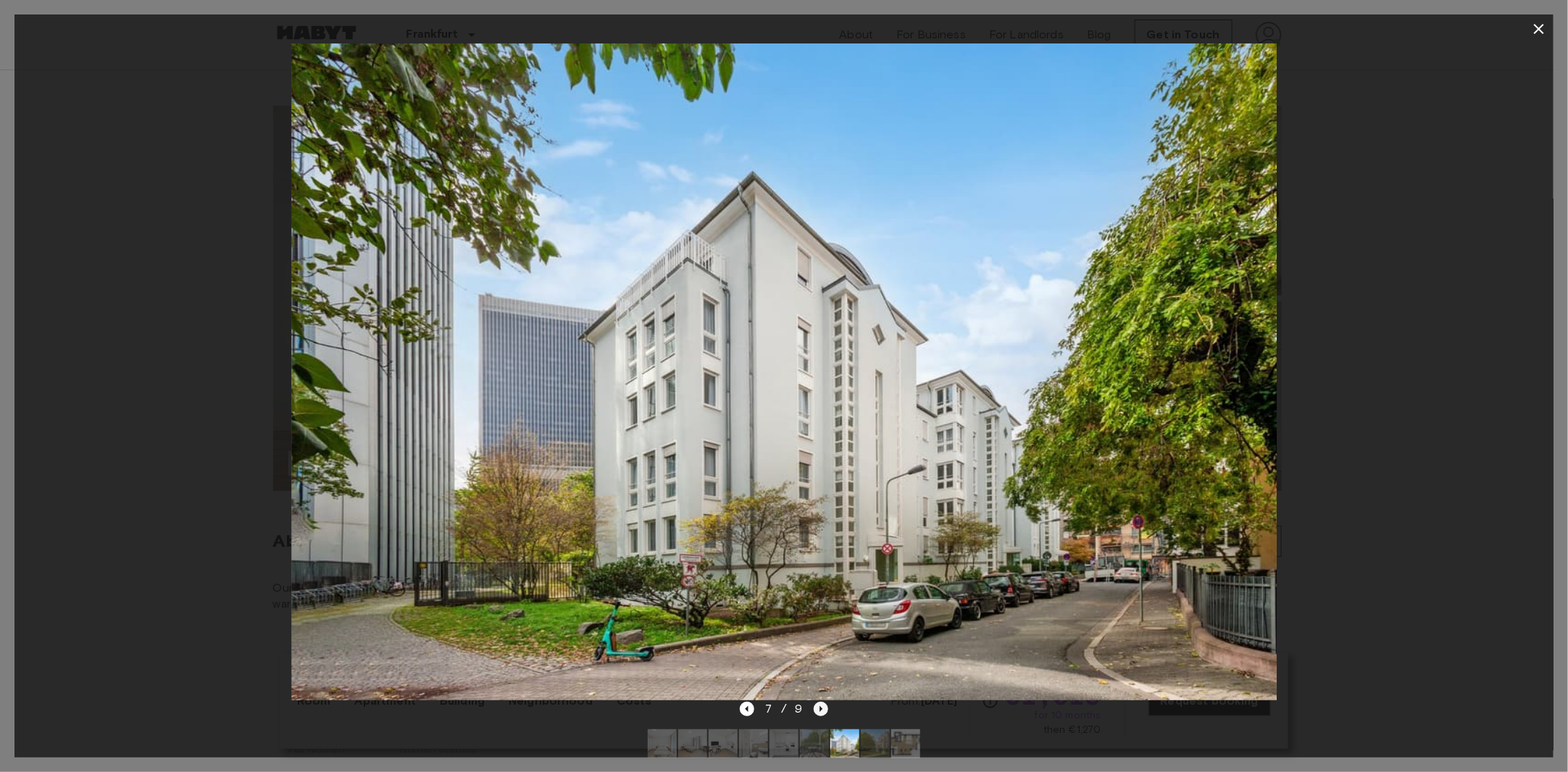
click at [815, 708] on icon "Next image" at bounding box center [820, 709] width 15 height 15
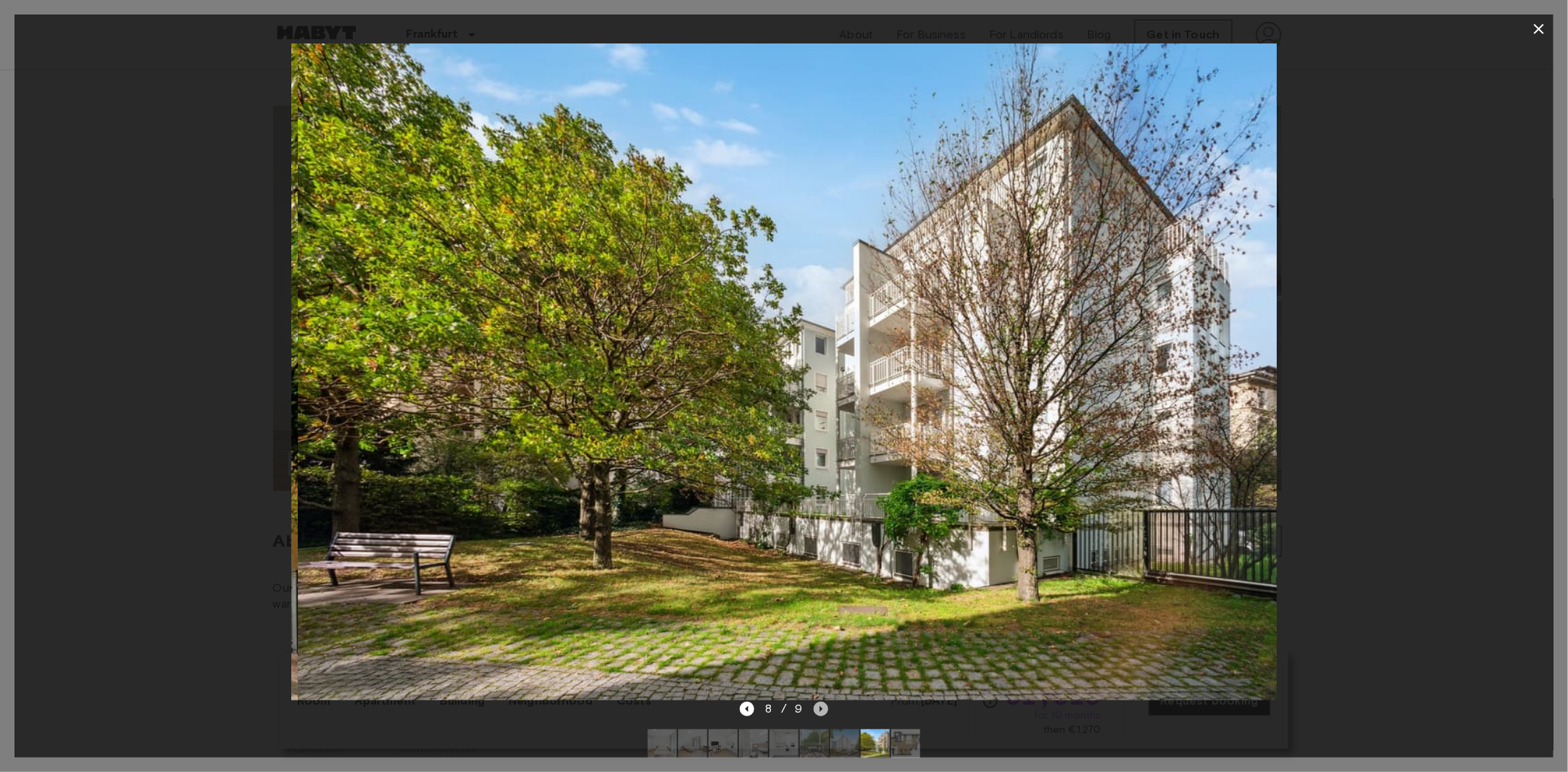
click at [815, 708] on icon "Next image" at bounding box center [820, 709] width 15 height 15
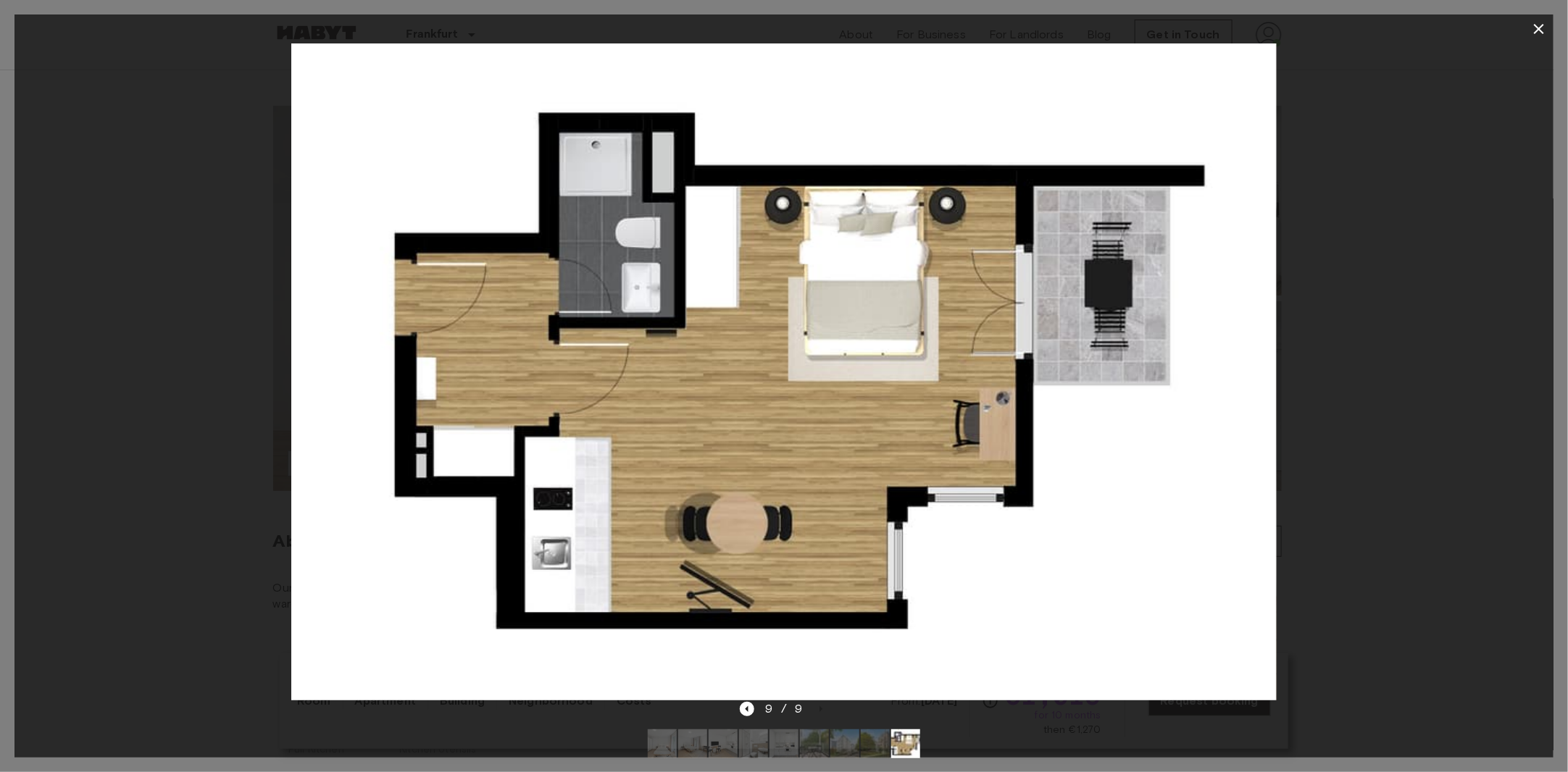
click at [1540, 31] on icon "button" at bounding box center [1539, 29] width 10 height 10
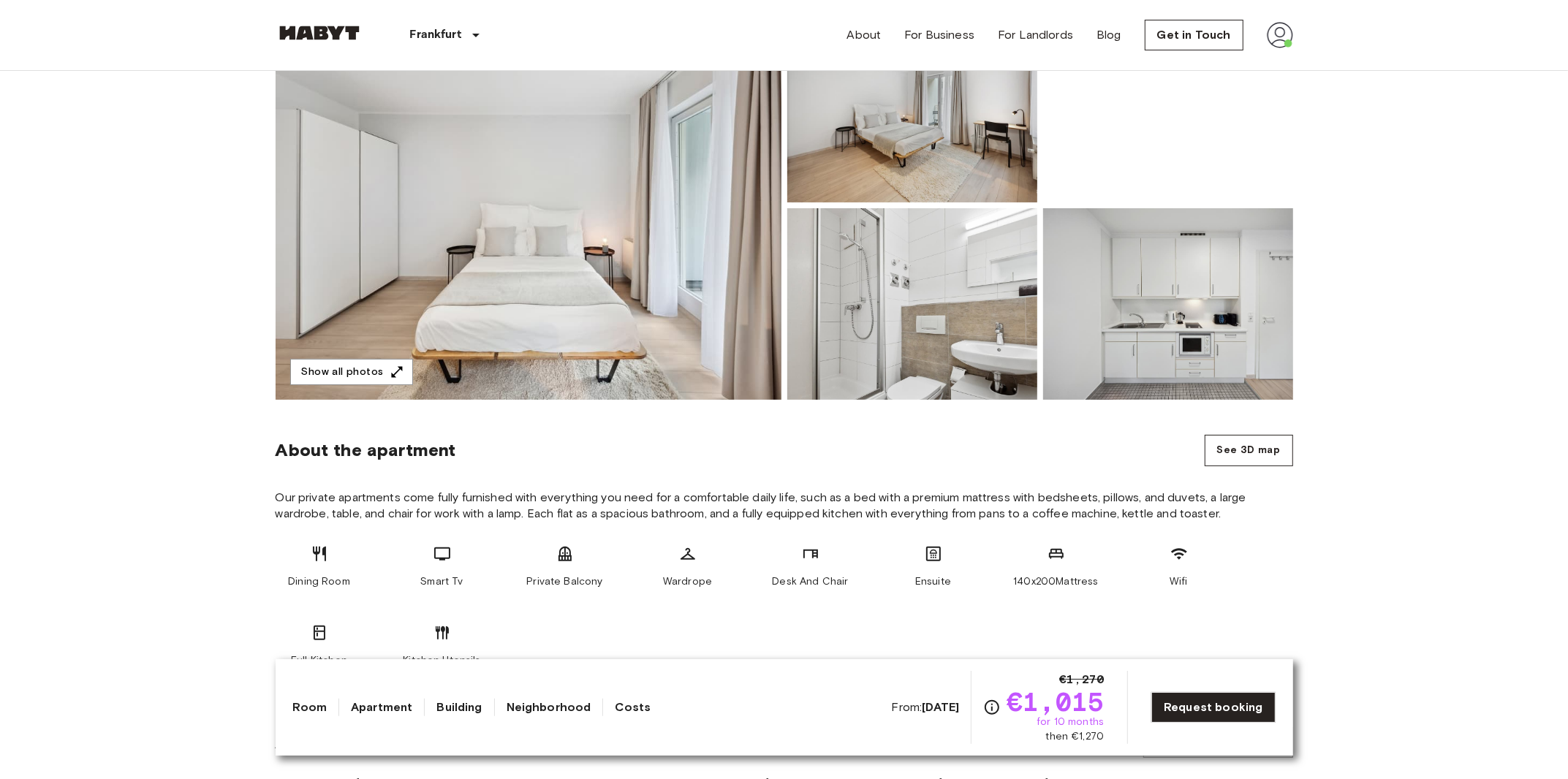
scroll to position [0, 0]
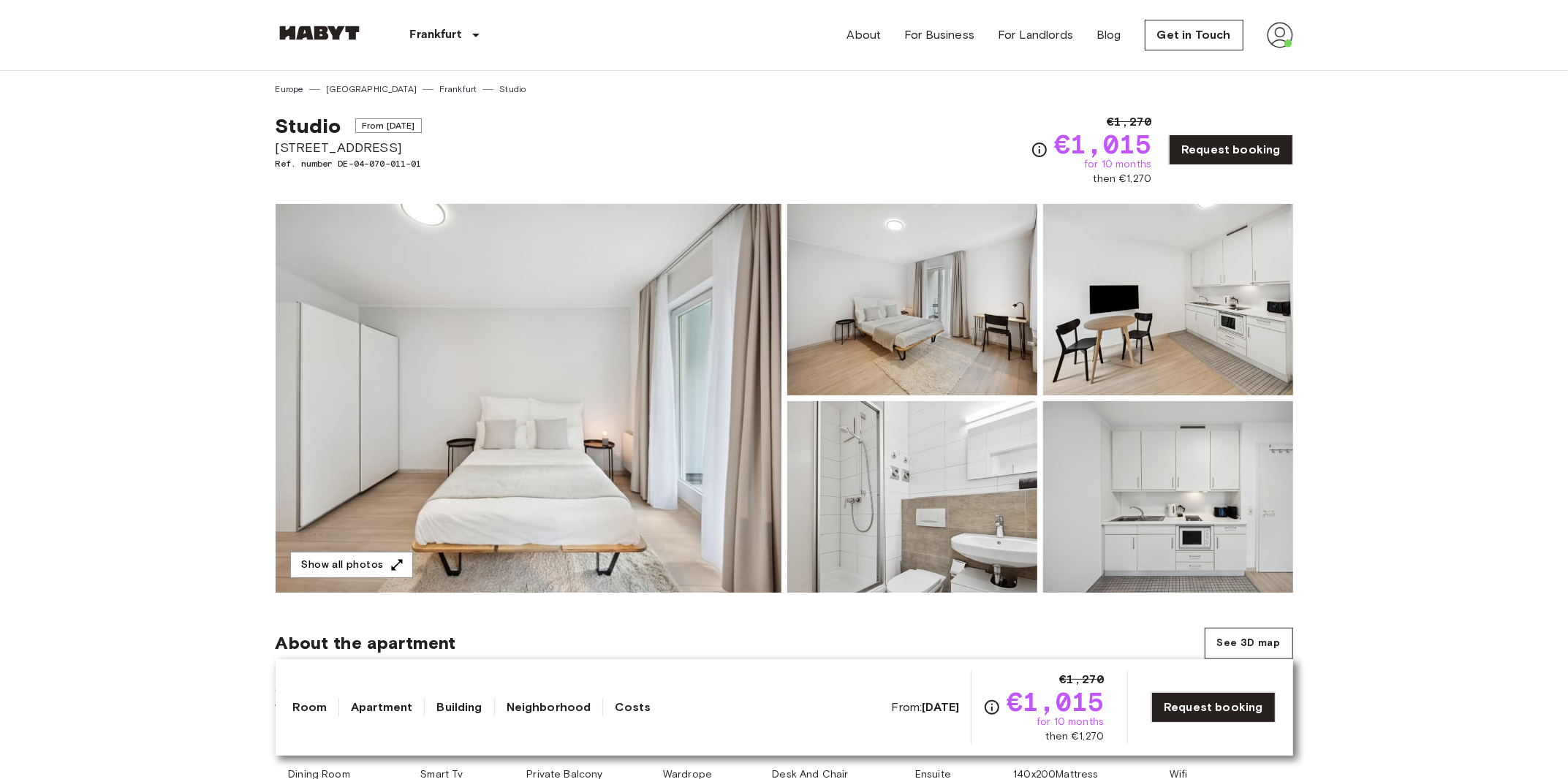
click at [650, 400] on img at bounding box center [528, 398] width 506 height 389
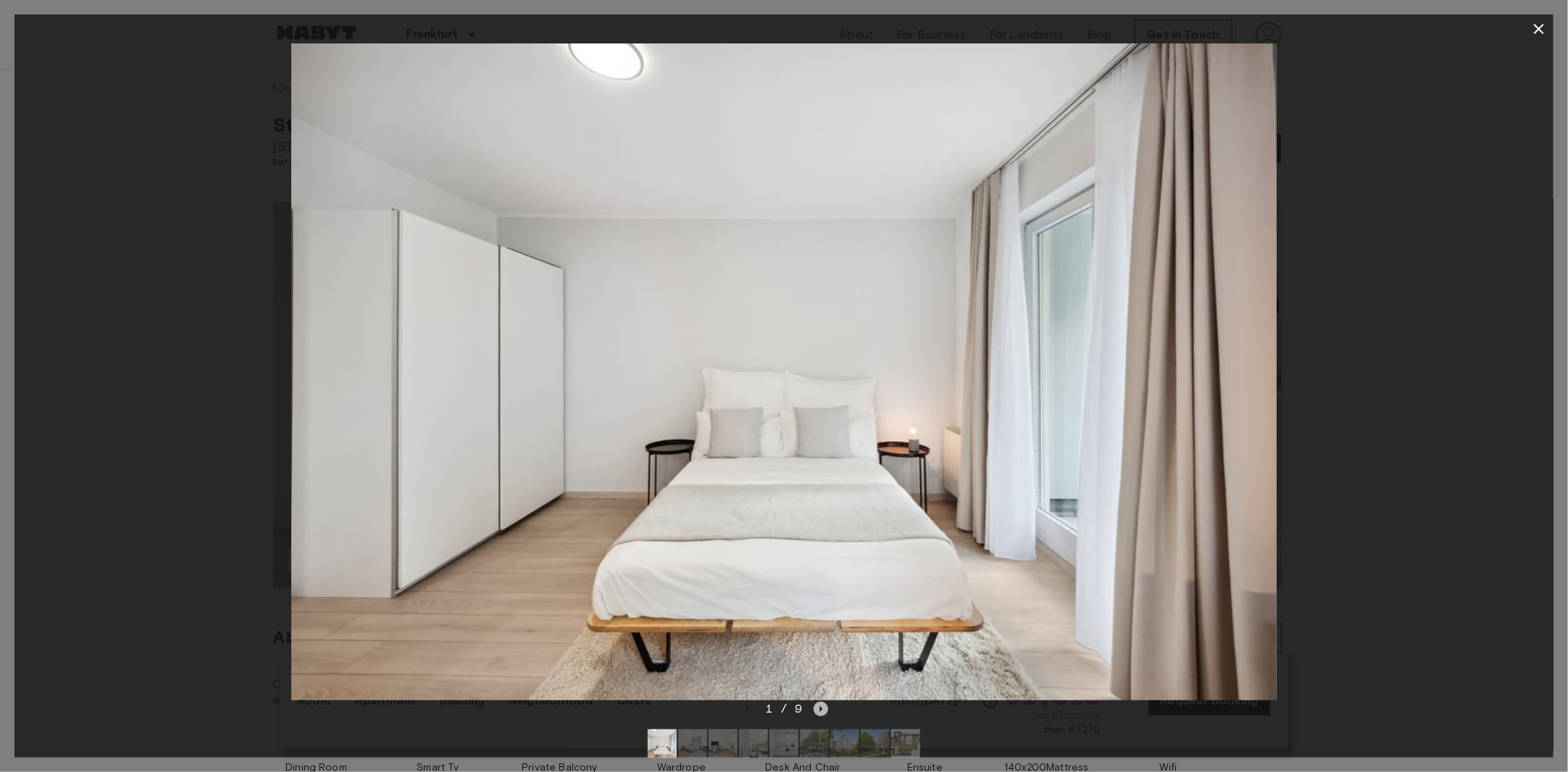
click at [819, 707] on icon "Next image" at bounding box center [820, 709] width 15 height 15
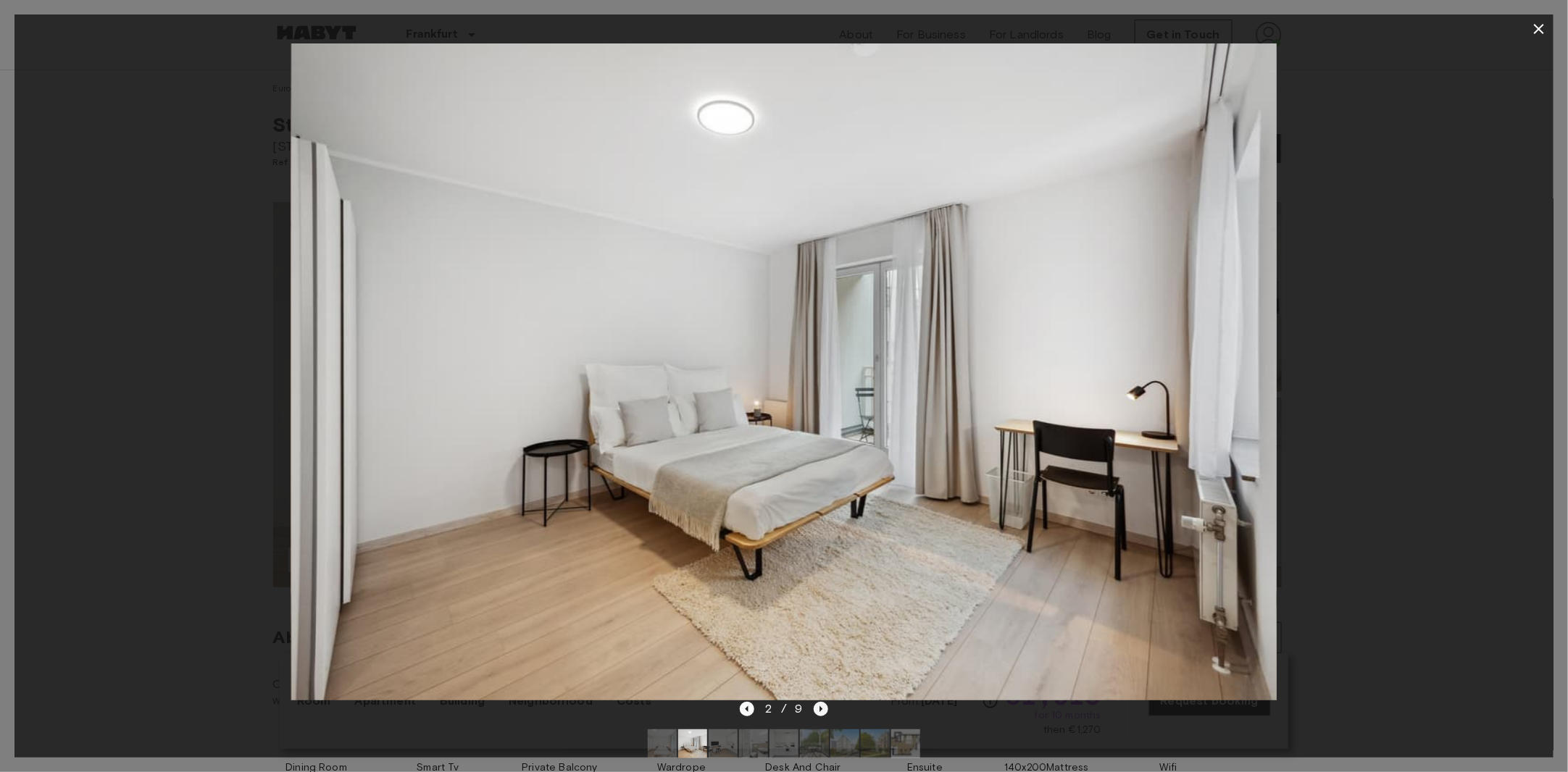
click at [819, 707] on icon "Next image" at bounding box center [820, 709] width 15 height 15
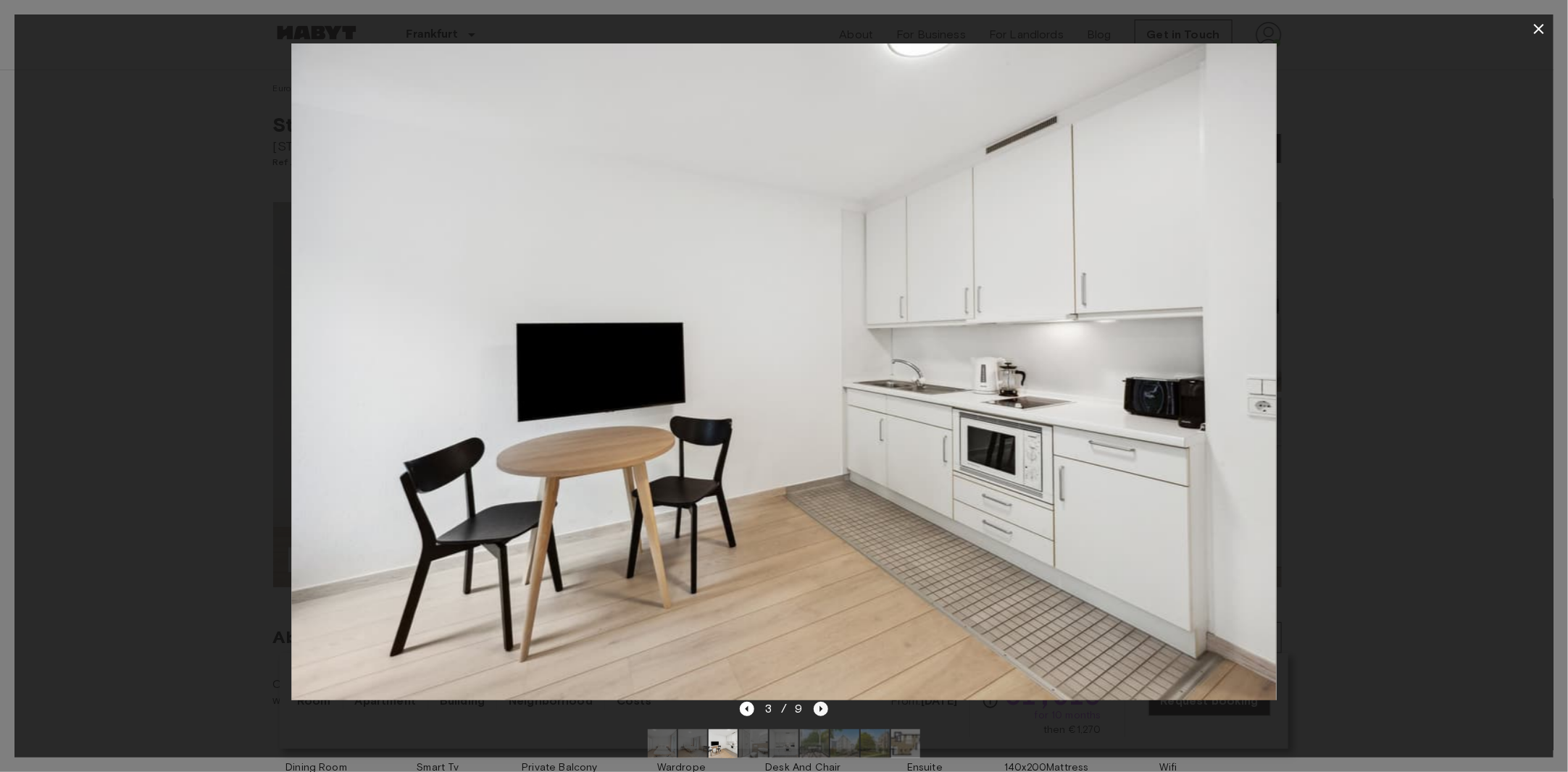
click at [819, 707] on icon "Next image" at bounding box center [820, 709] width 15 height 15
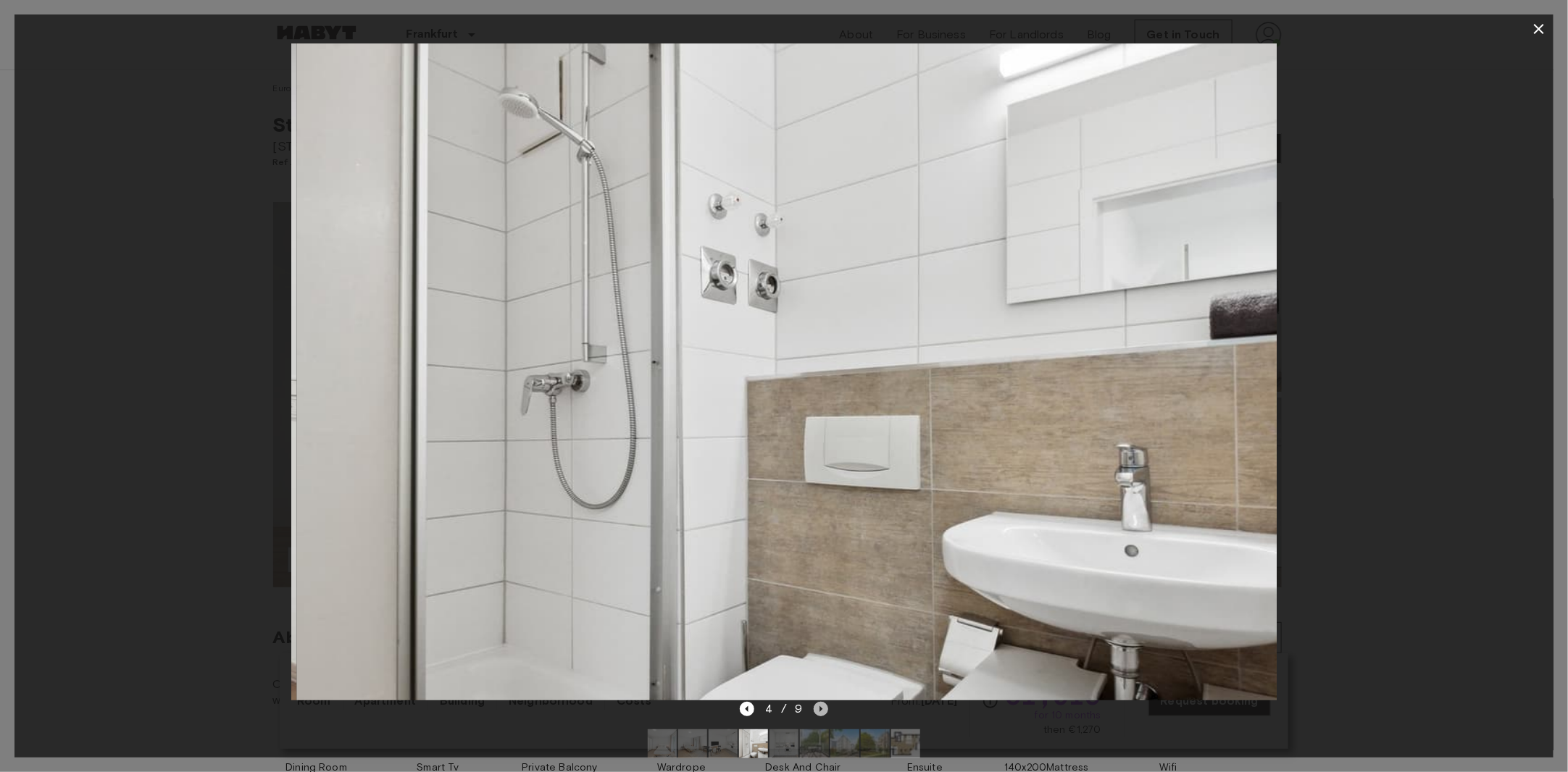
click at [819, 707] on icon "Next image" at bounding box center [820, 709] width 15 height 15
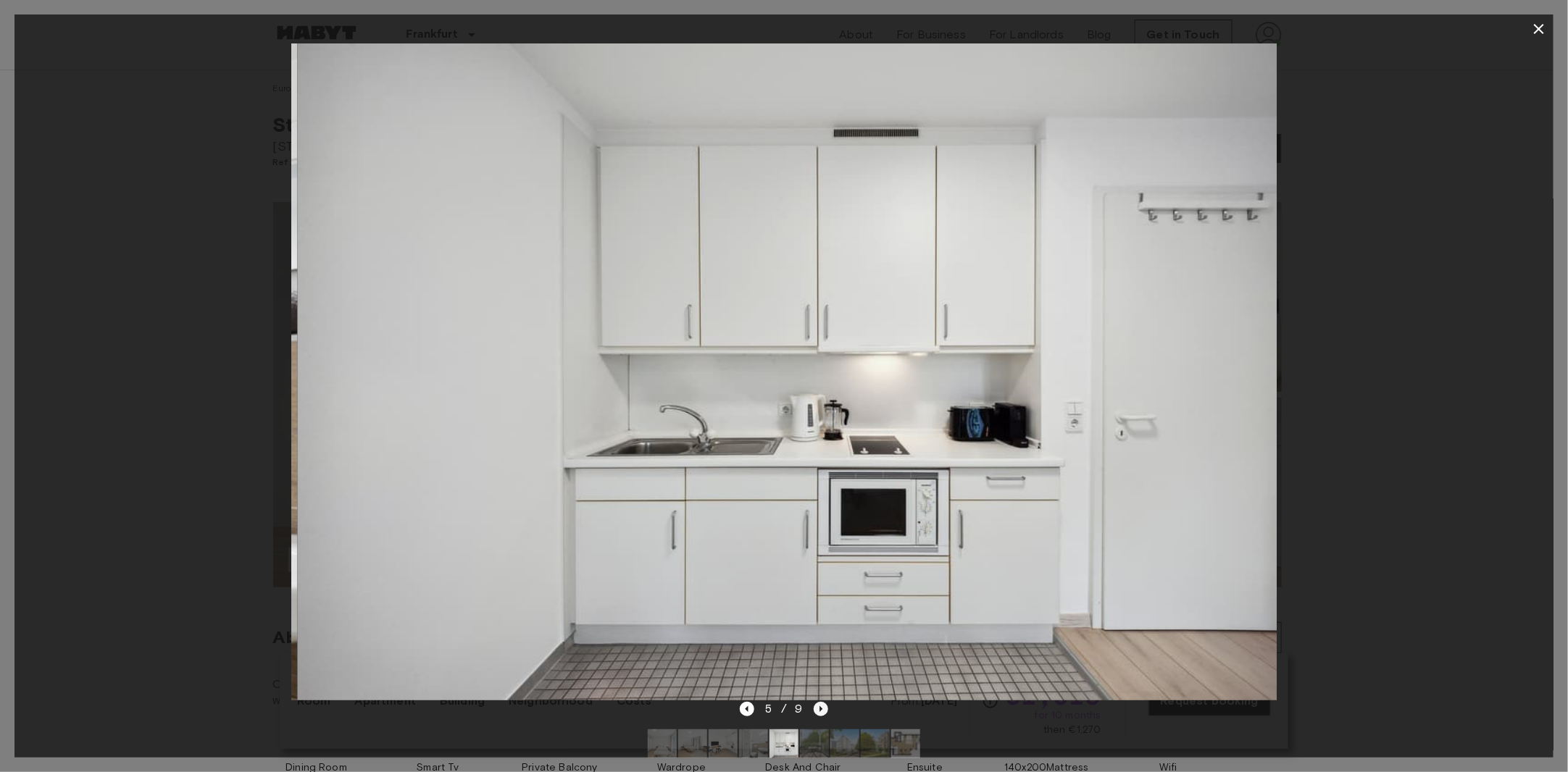
click at [819, 707] on icon "Next image" at bounding box center [820, 709] width 15 height 15
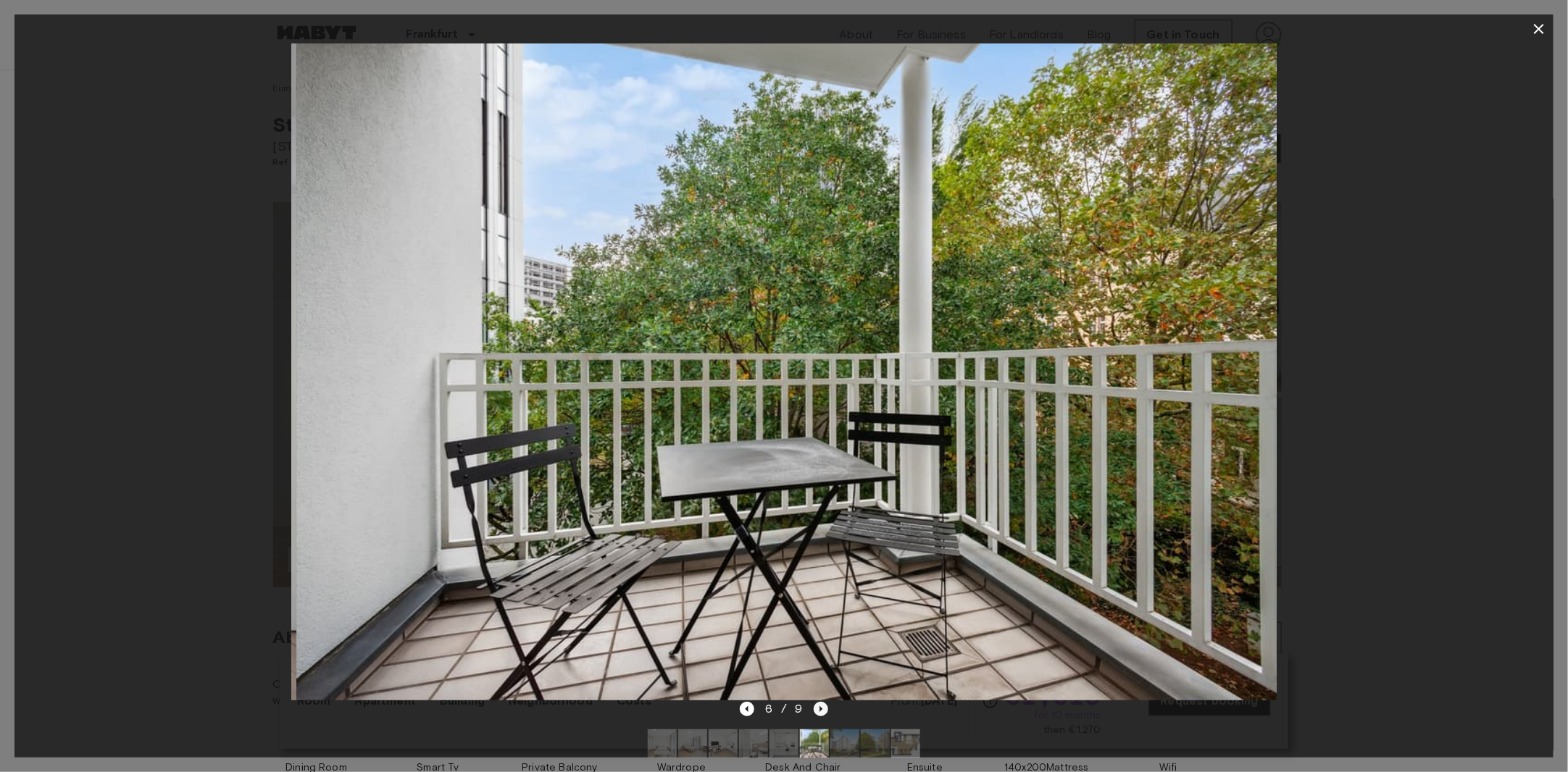
click at [819, 707] on icon "Next image" at bounding box center [820, 709] width 15 height 15
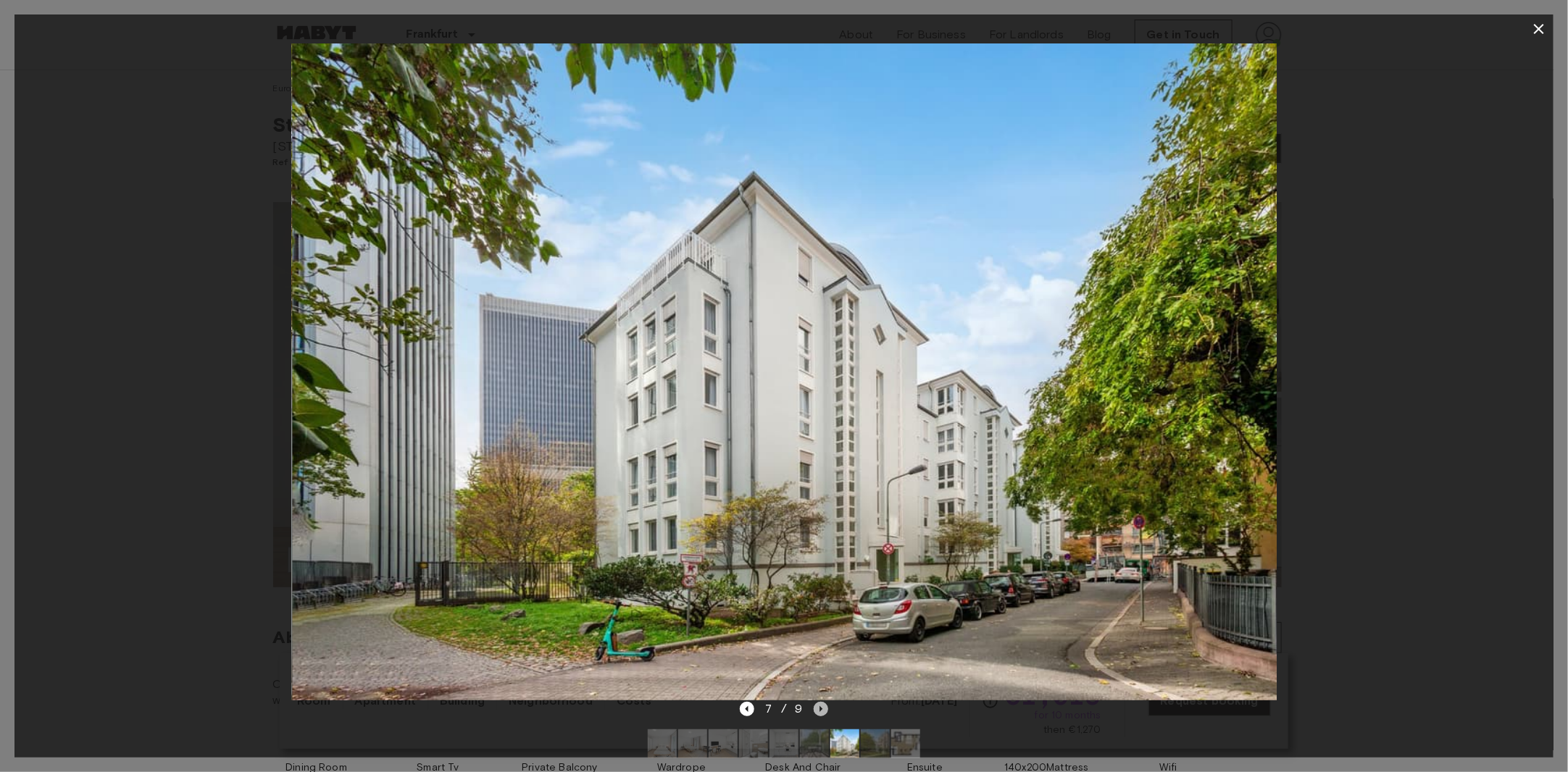
click at [819, 707] on icon "Next image" at bounding box center [820, 709] width 15 height 15
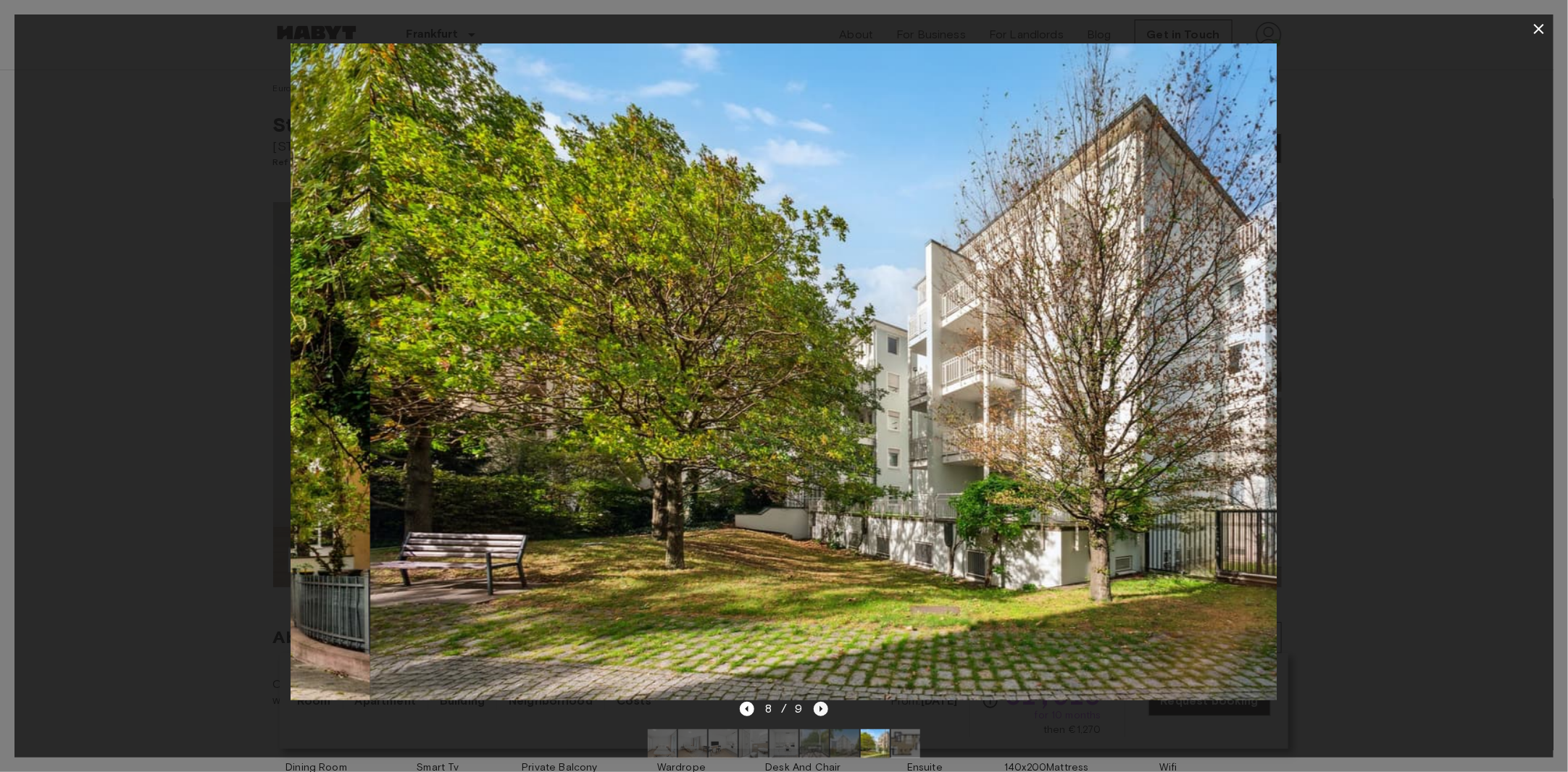
click at [819, 707] on icon "Next image" at bounding box center [820, 709] width 15 height 15
